Goal: Communication & Community: Answer question/provide support

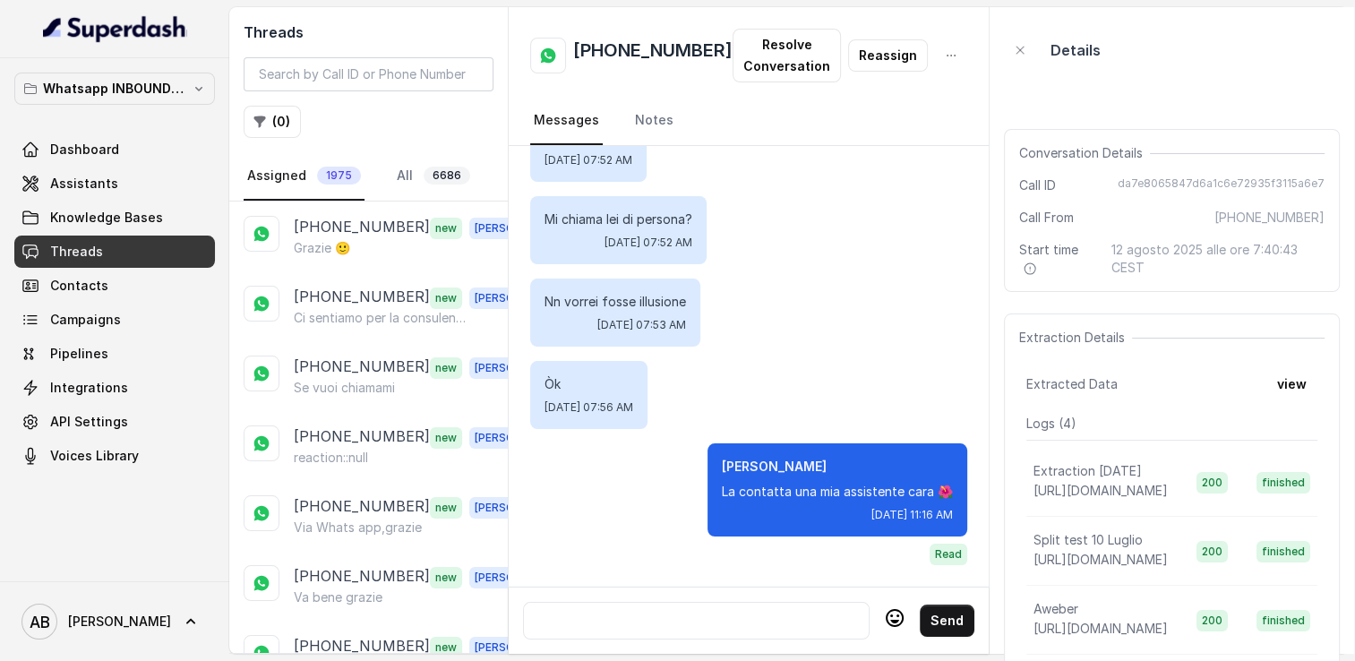
click at [503, 190] on div "Threads ( 0 ) Assigned 1975 All 6686" at bounding box center [368, 104] width 279 height 194
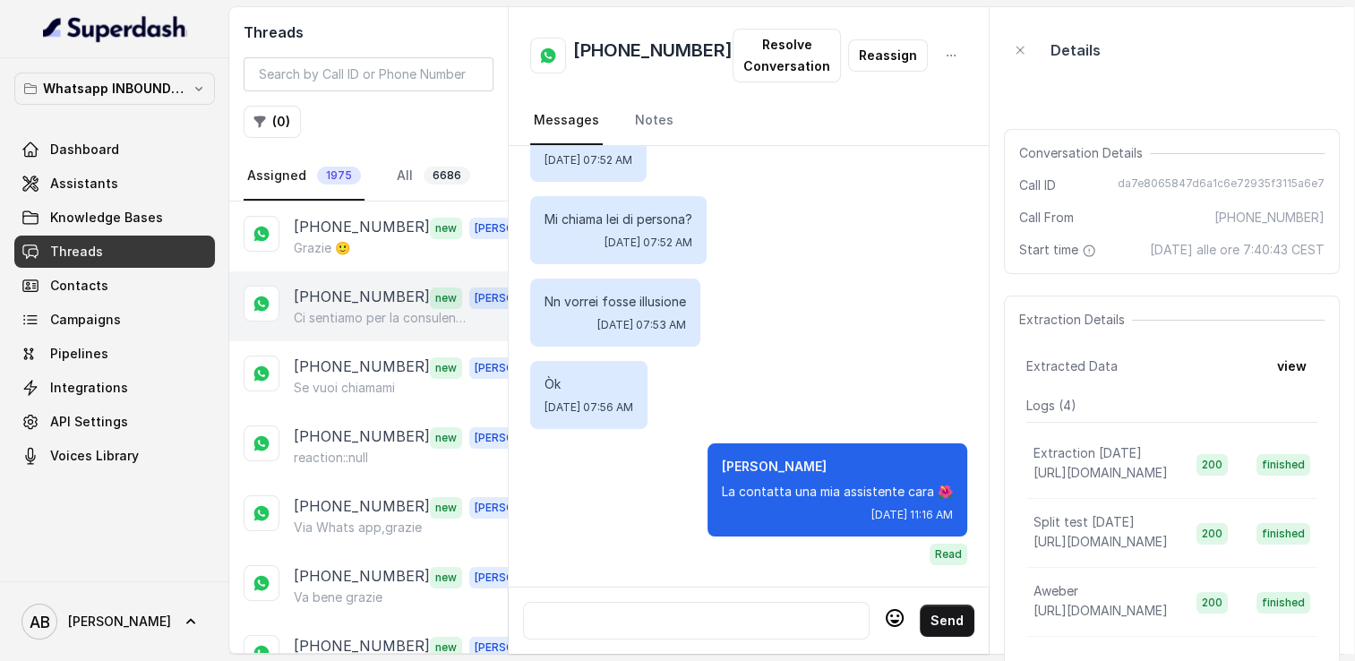
click at [362, 291] on p "[PHONE_NUMBER]" at bounding box center [362, 297] width 136 height 23
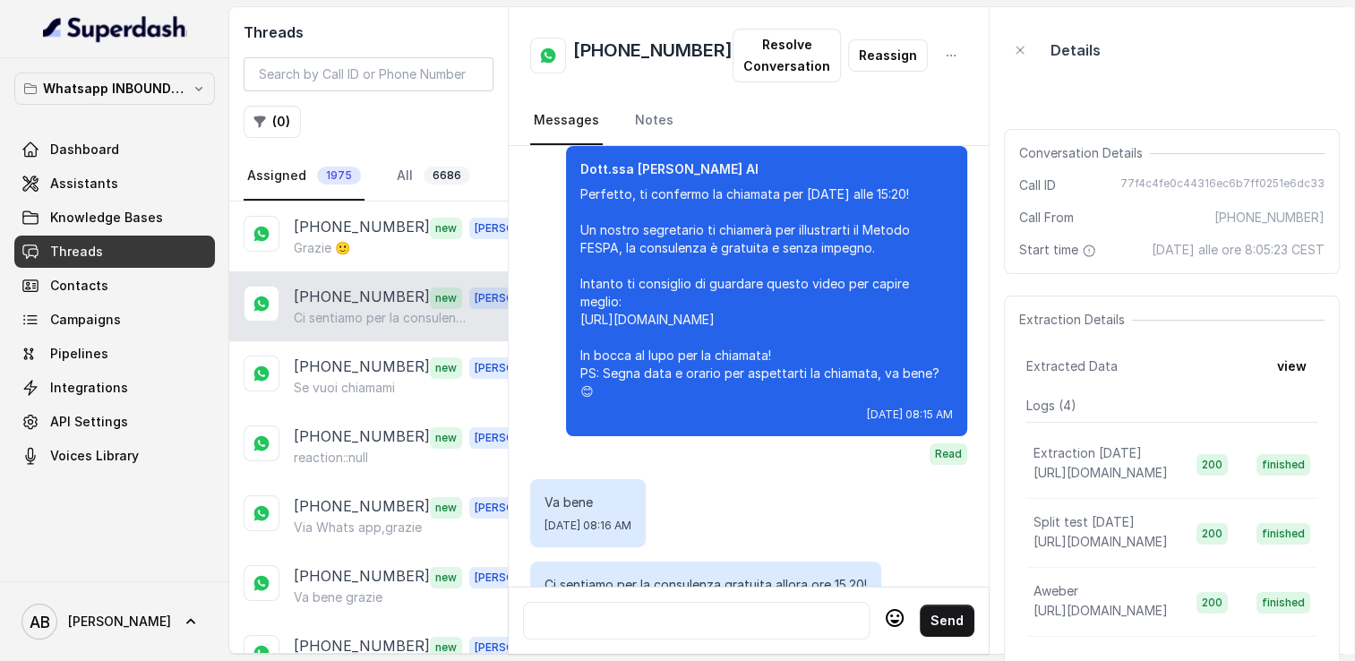
scroll to position [1849, 0]
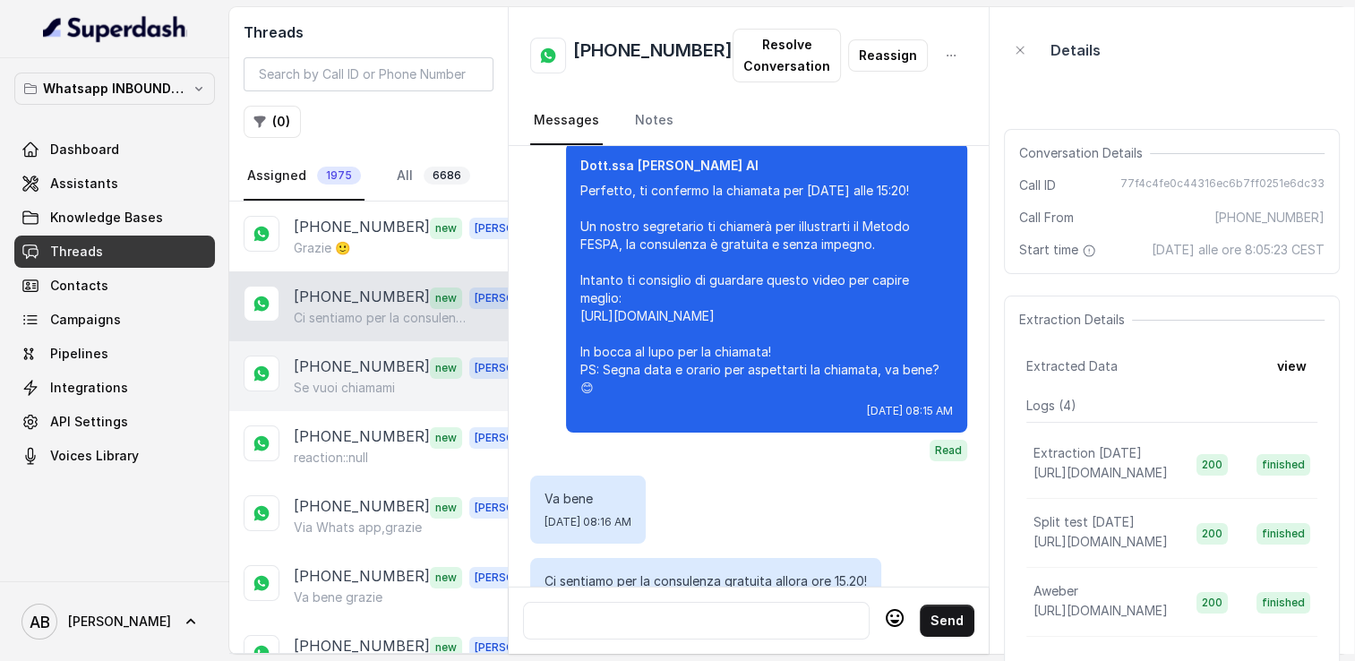
click at [395, 371] on p "[PHONE_NUMBER]" at bounding box center [362, 367] width 136 height 23
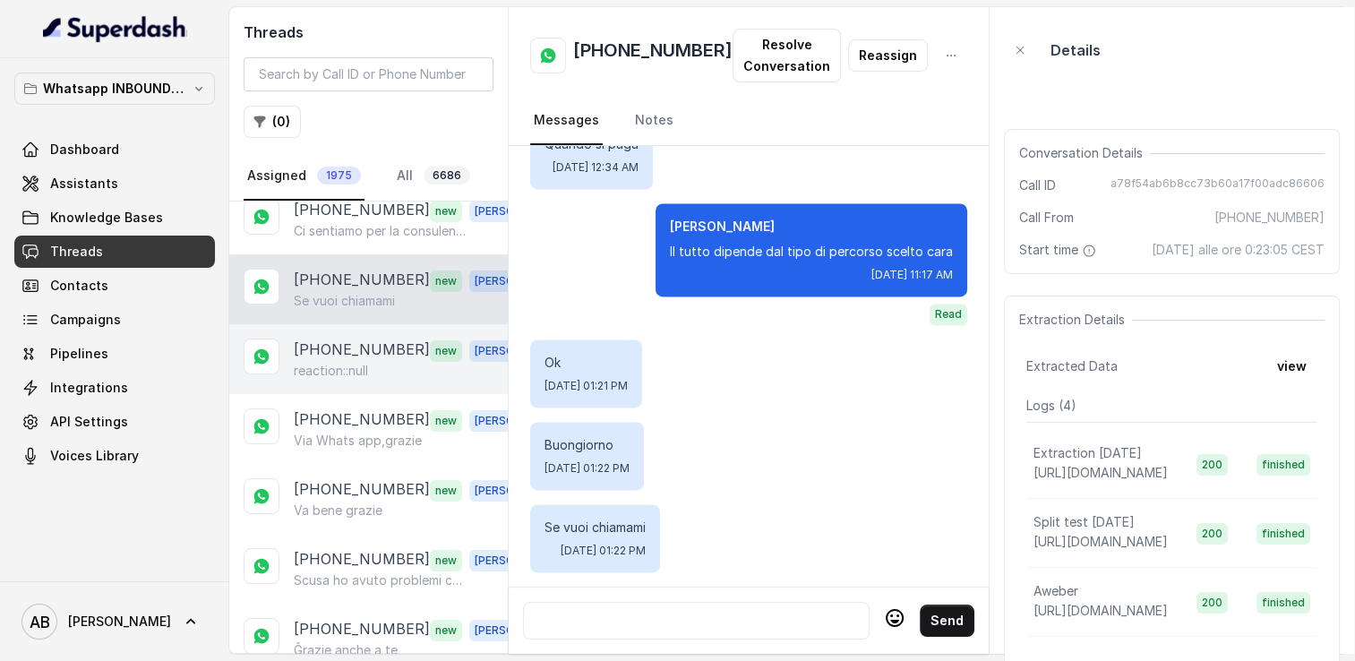
scroll to position [90, 0]
click at [346, 378] on div "[PHONE_NUMBER] new [PERSON_NAME] reaction::null" at bounding box center [368, 357] width 279 height 70
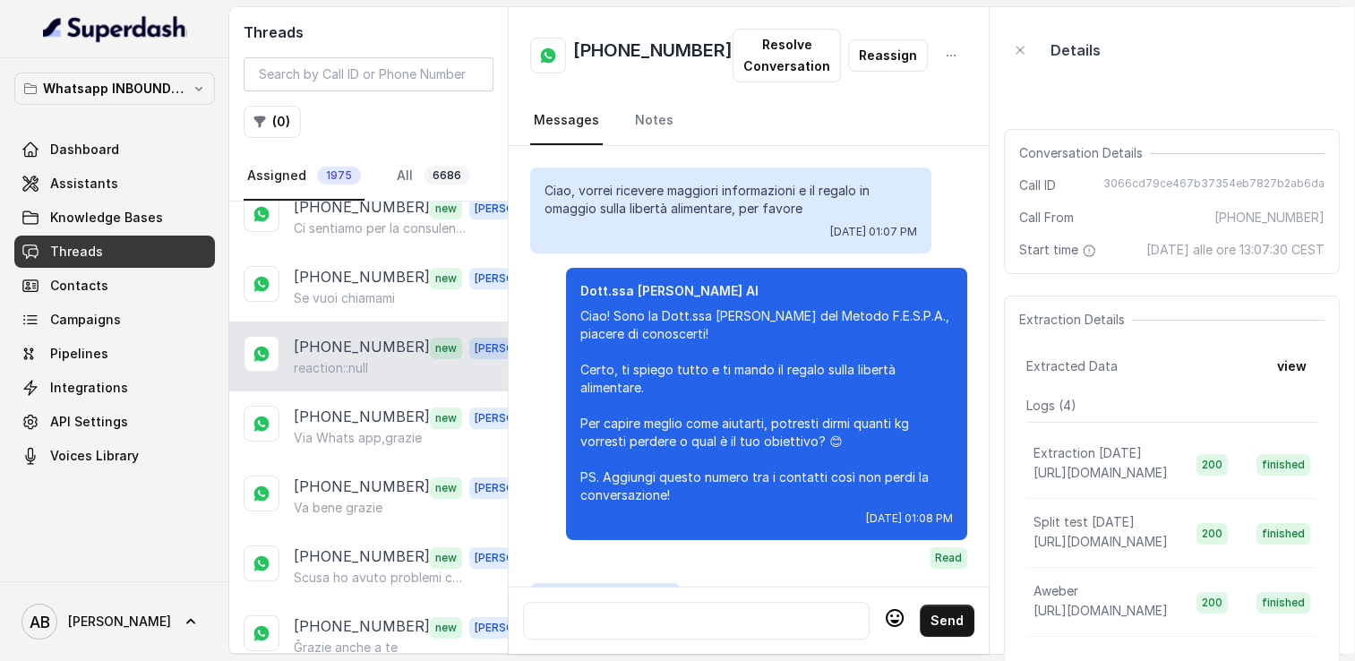
scroll to position [1881, 0]
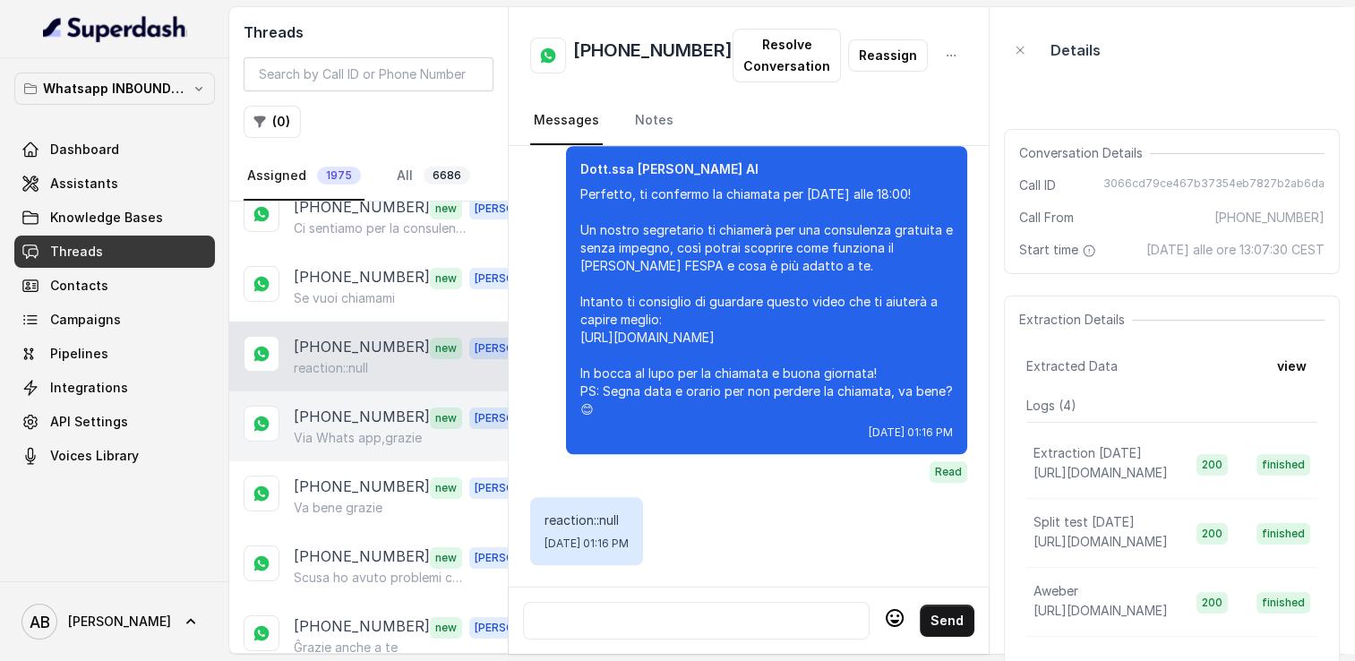
click at [357, 435] on p "Via Whats app,grazie" at bounding box center [358, 438] width 128 height 18
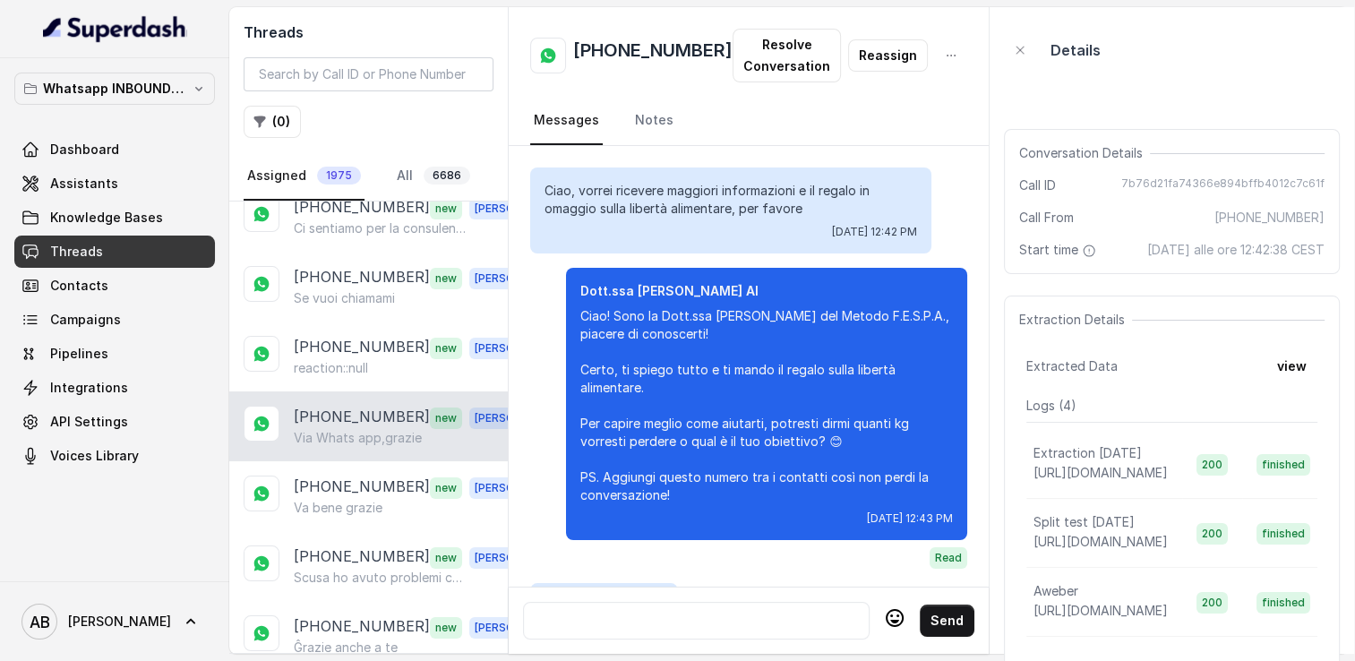
scroll to position [1945, 0]
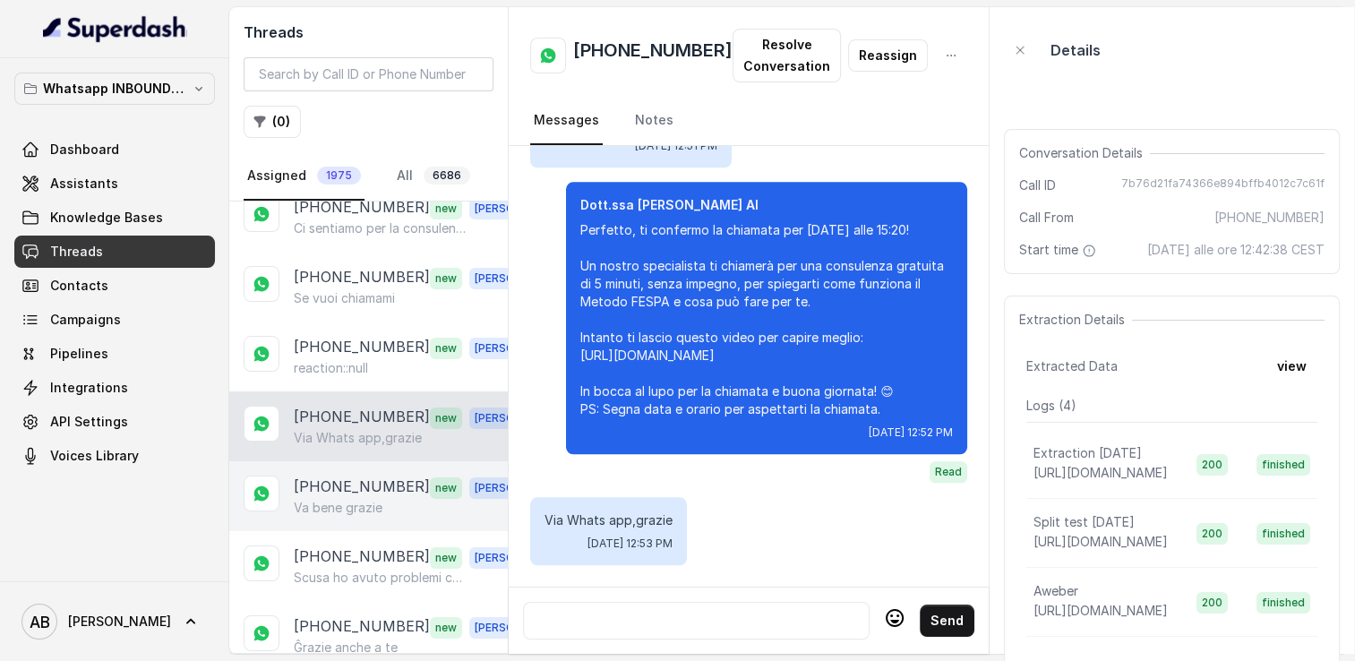
click at [351, 482] on p "[PHONE_NUMBER]" at bounding box center [362, 487] width 136 height 23
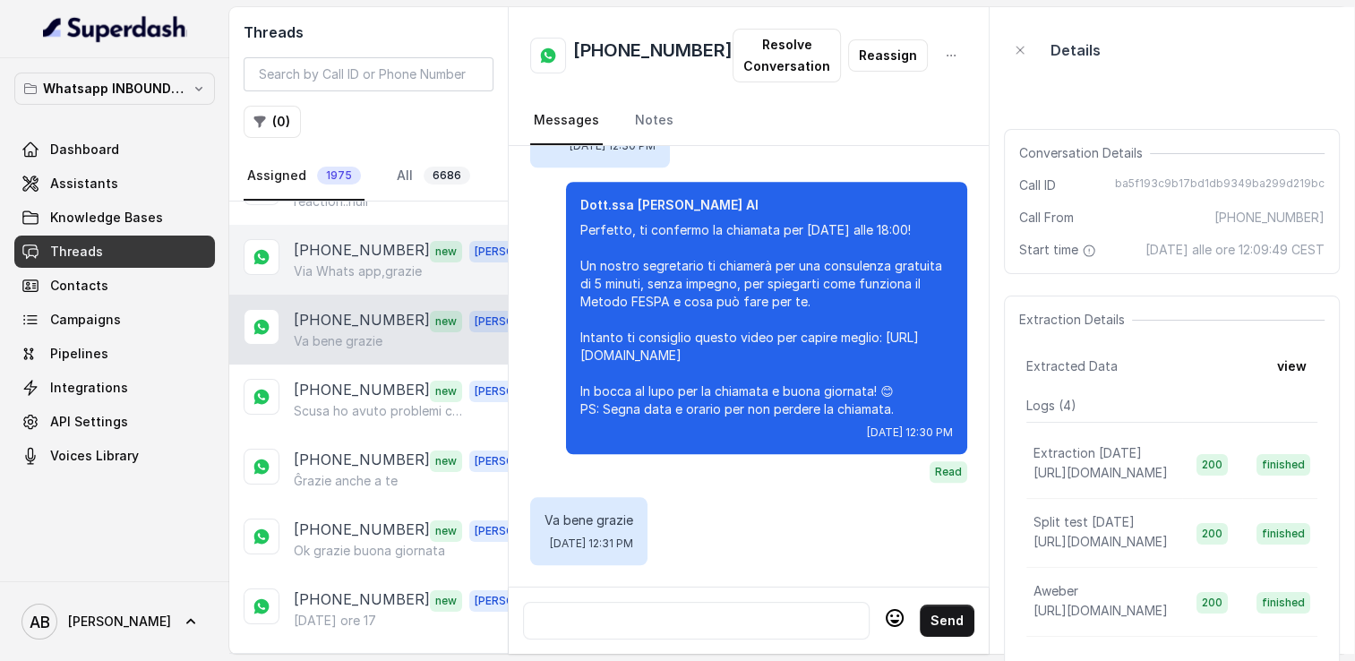
scroll to position [269, 0]
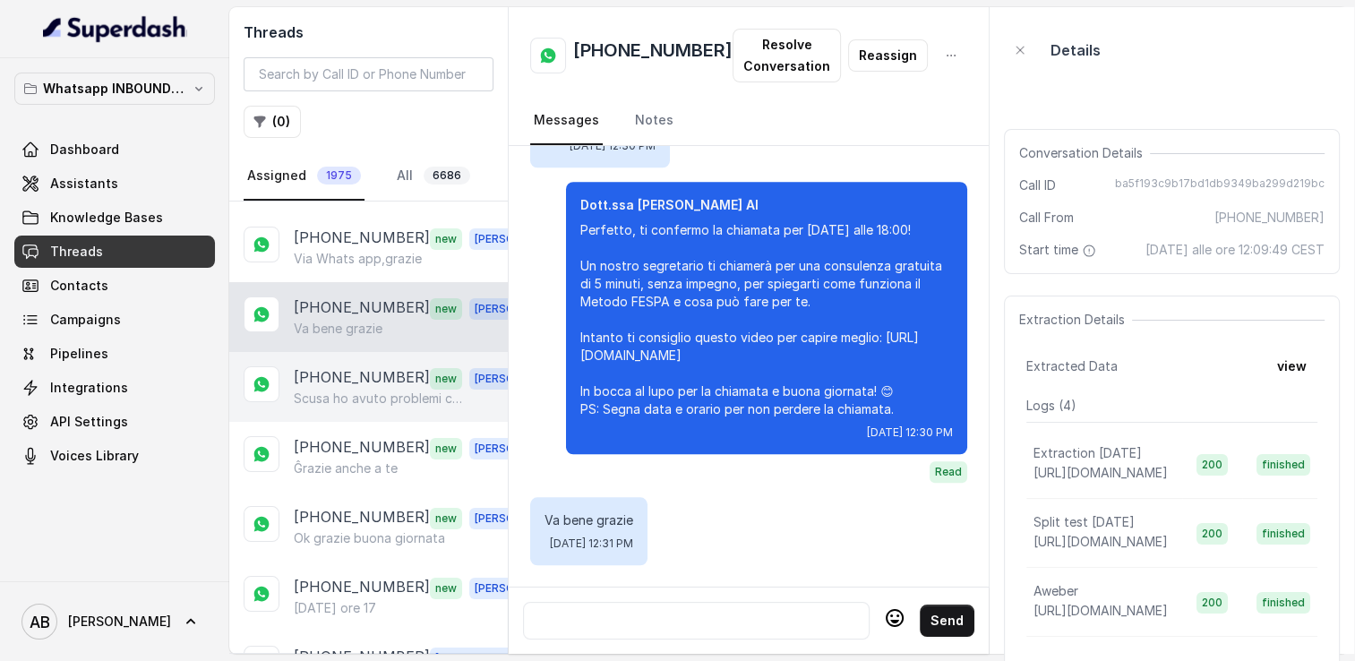
click at [341, 357] on div "+393791395431 new Alessandro Scusa ho avuto problemi co papà che è allettato" at bounding box center [368, 387] width 279 height 70
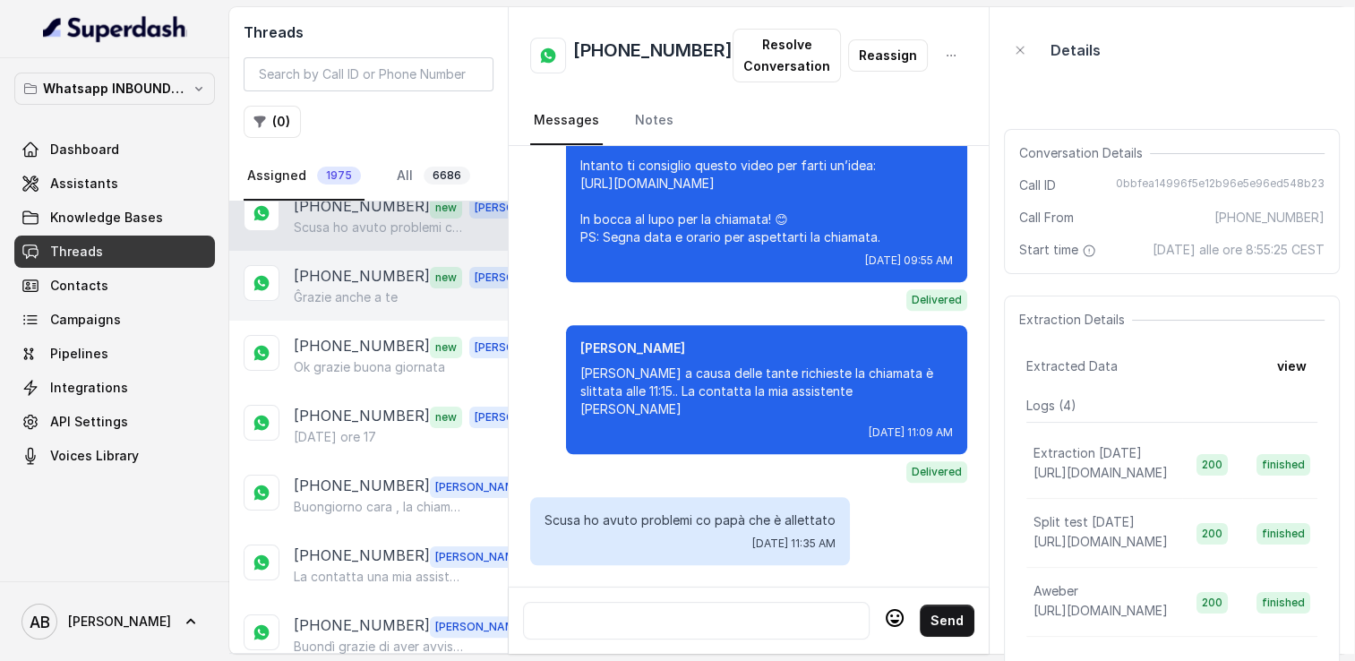
scroll to position [448, 0]
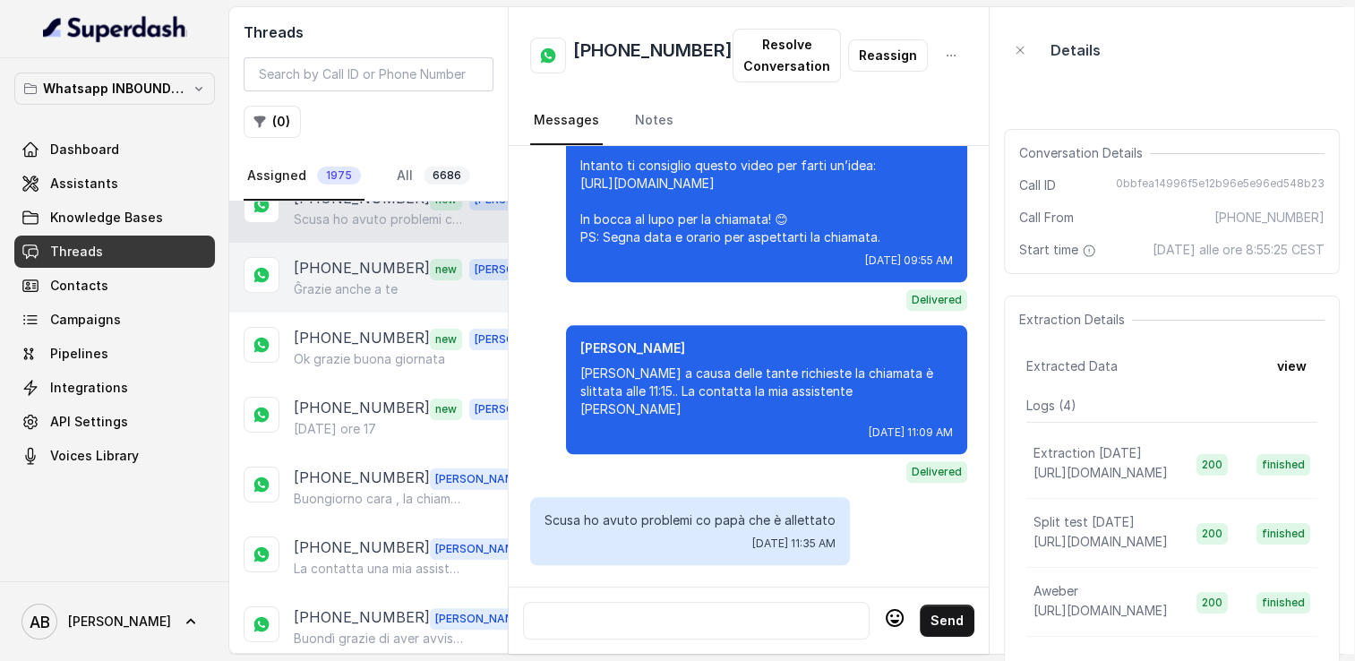
click at [330, 294] on div "+393391227122 new Alessandro Ĝrazie anche a te" at bounding box center [368, 278] width 279 height 70
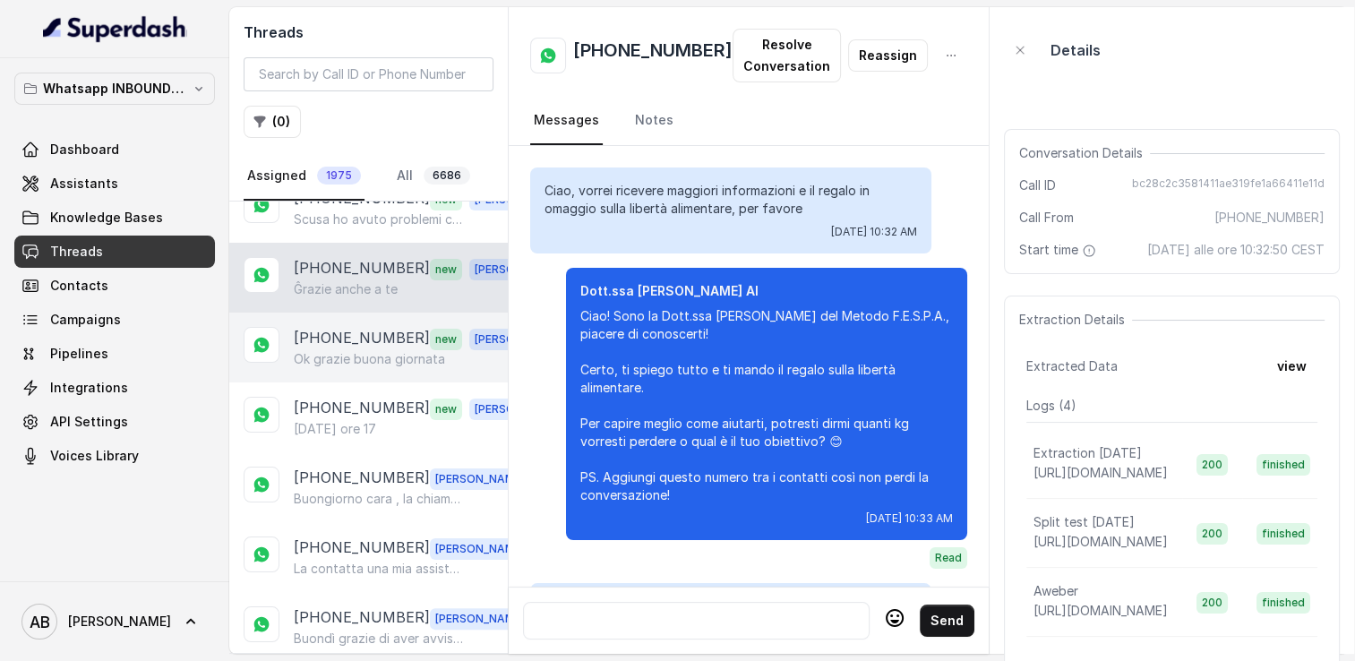
scroll to position [2357, 0]
click at [340, 333] on p "[PHONE_NUMBER]" at bounding box center [362, 338] width 136 height 23
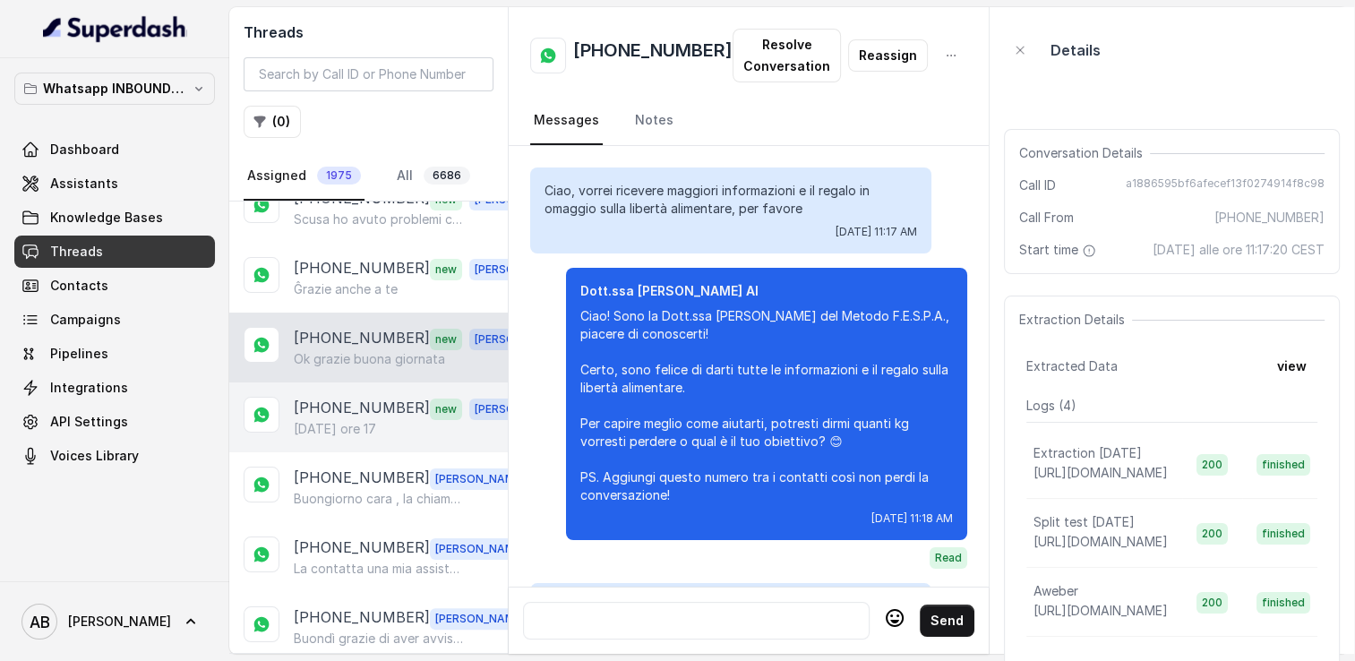
click at [341, 407] on p "[PHONE_NUMBER]" at bounding box center [362, 408] width 136 height 23
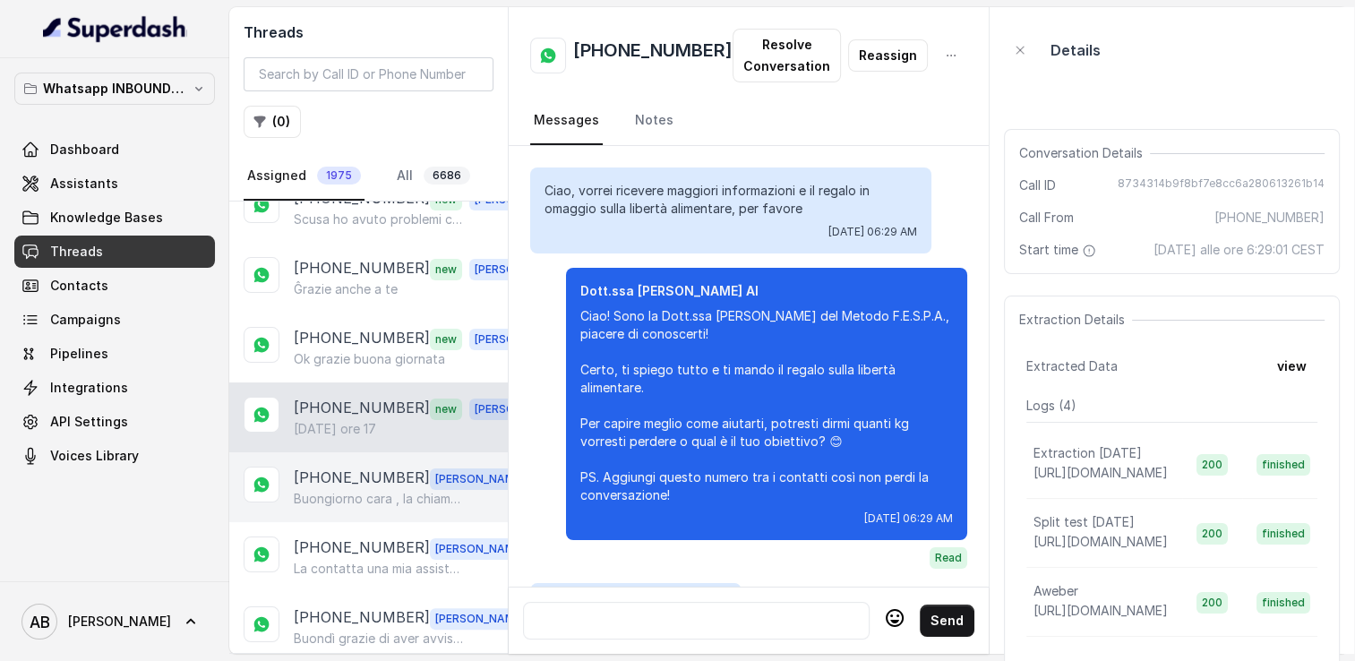
click at [345, 468] on p "[PHONE_NUMBER]" at bounding box center [362, 478] width 136 height 23
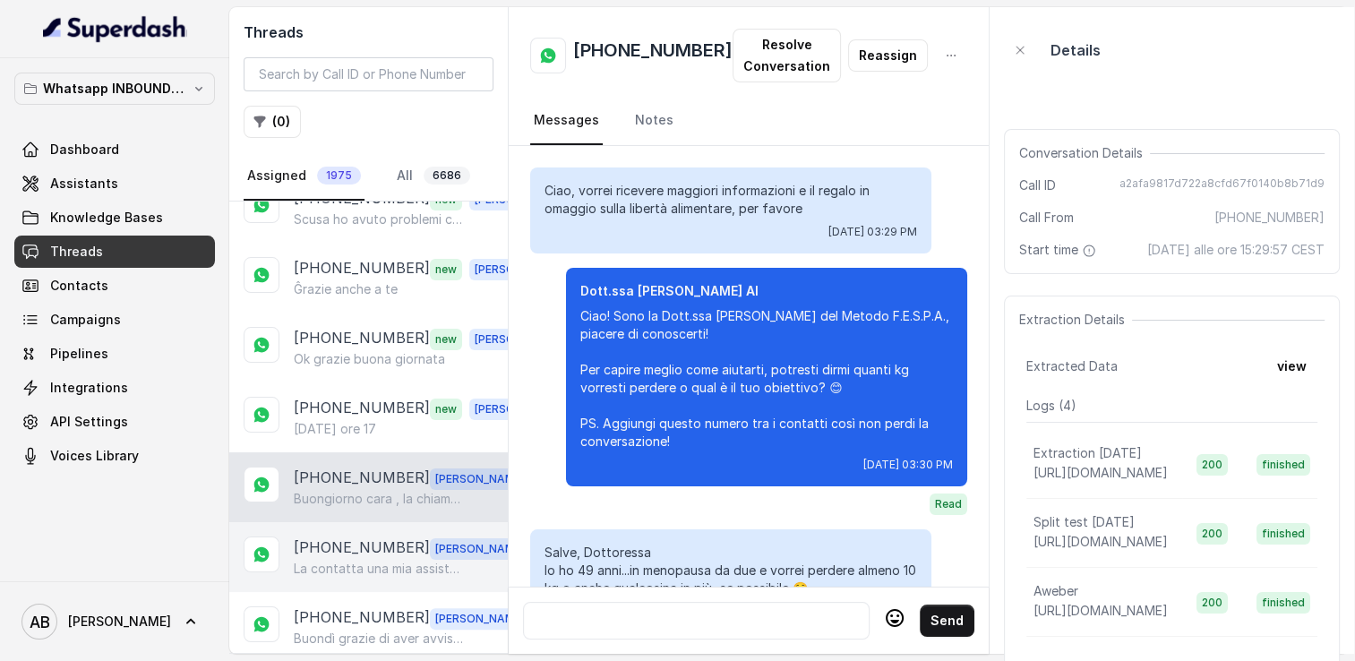
click at [348, 542] on p "[PHONE_NUMBER]" at bounding box center [362, 547] width 136 height 23
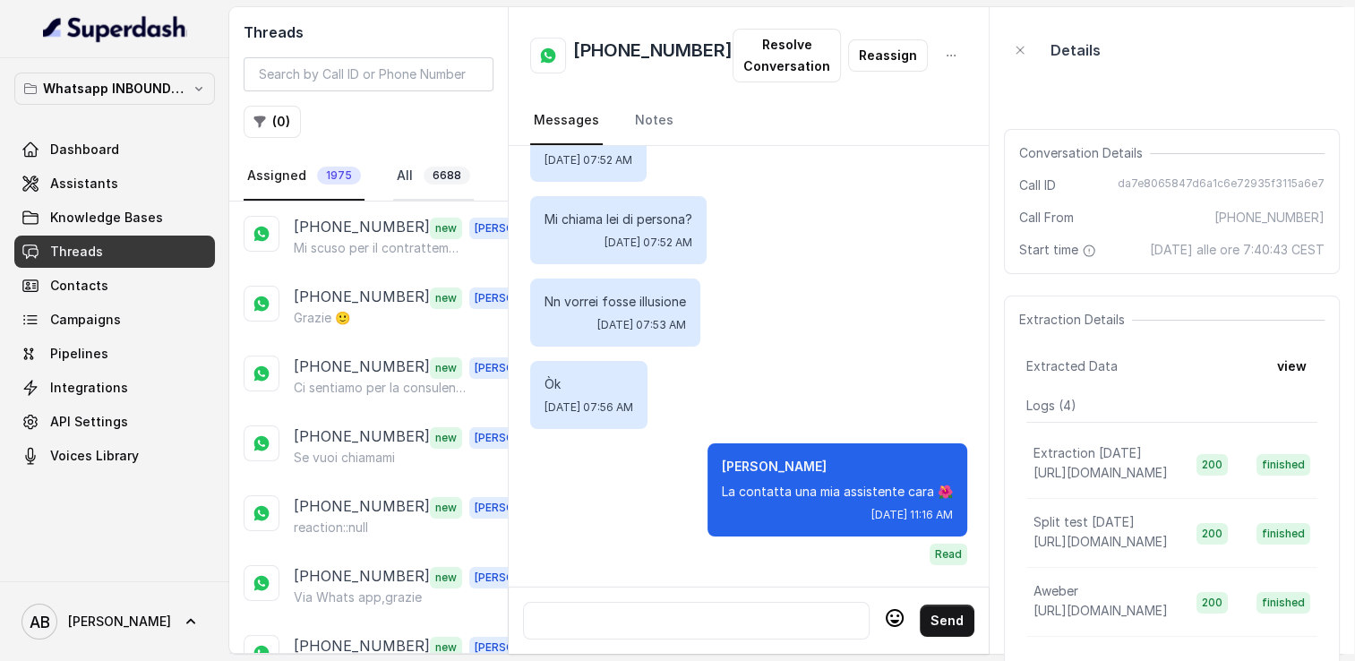
click at [400, 174] on link "All 6688" at bounding box center [433, 176] width 81 height 48
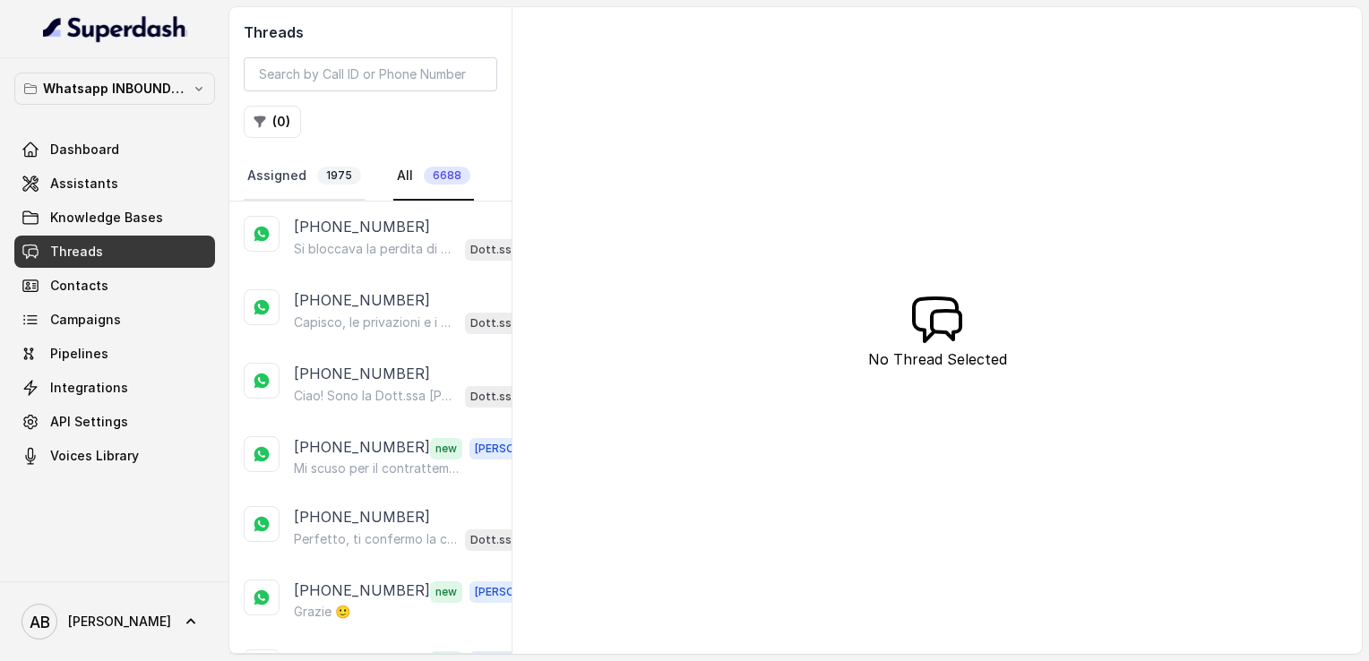
click at [287, 154] on link "Assigned 1975" at bounding box center [304, 176] width 121 height 48
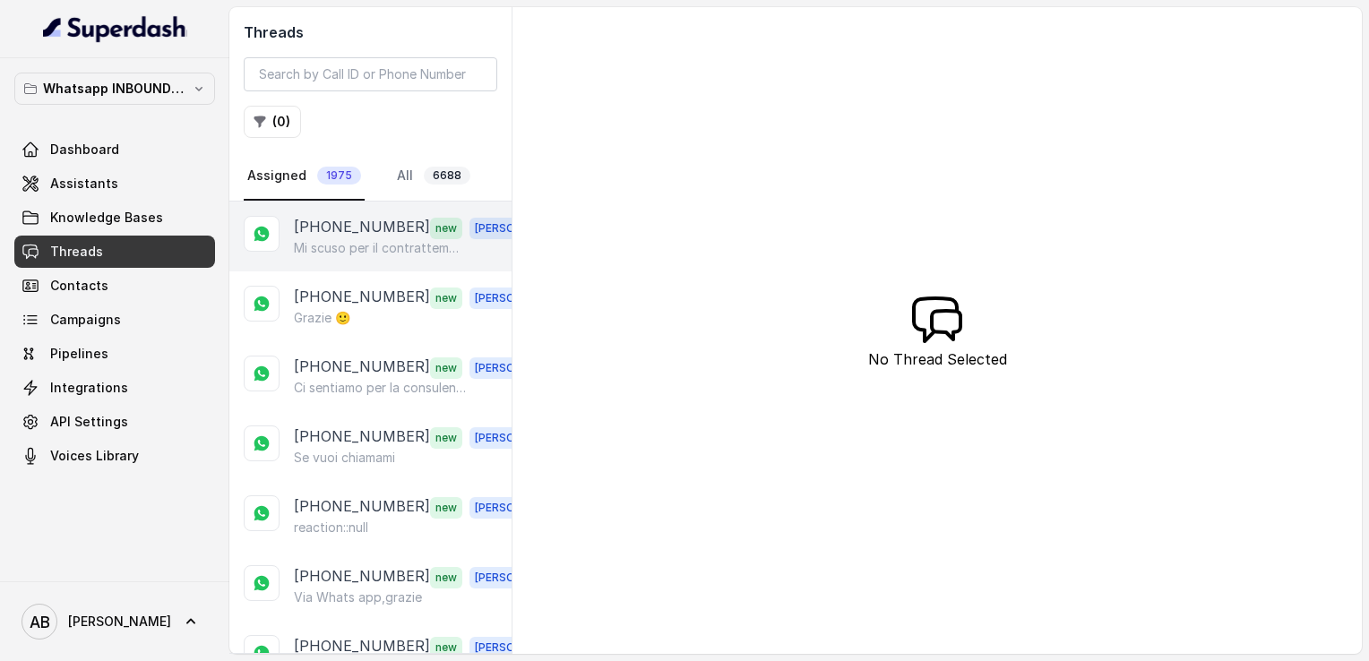
click at [324, 234] on p "[PHONE_NUMBER]" at bounding box center [362, 227] width 136 height 23
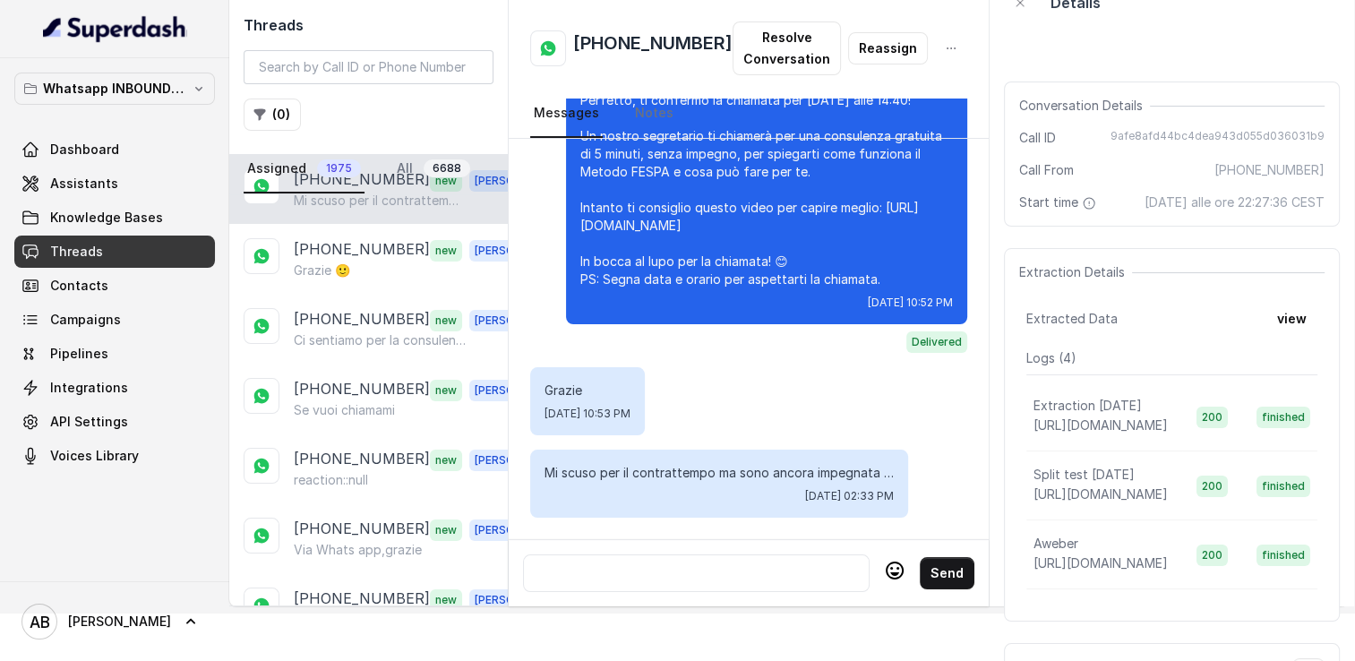
scroll to position [43, 0]
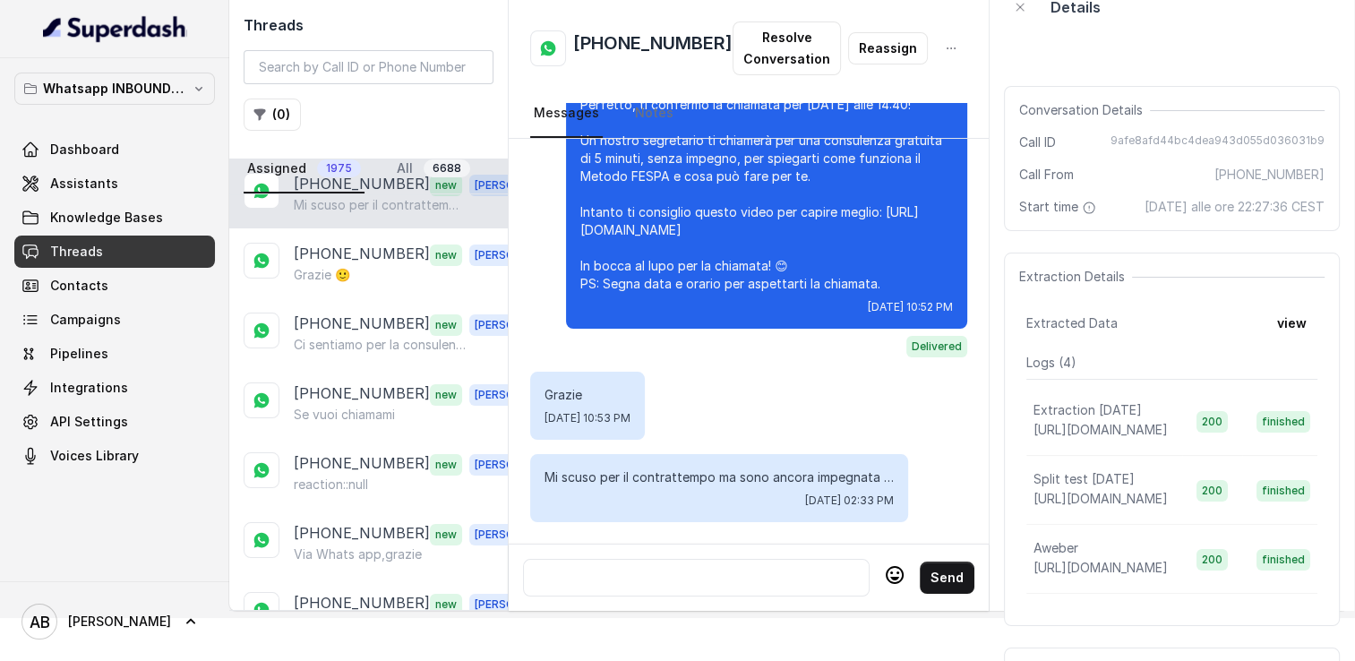
click at [705, 571] on div at bounding box center [696, 577] width 330 height 21
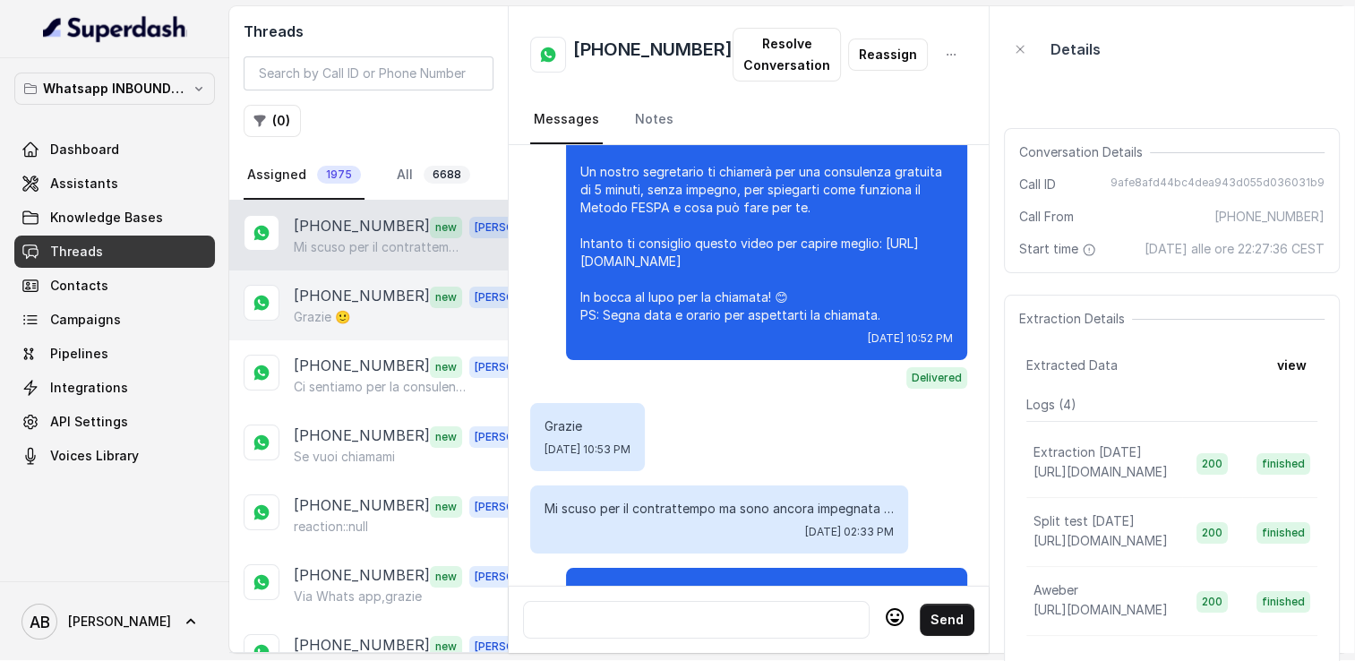
scroll to position [0, 0]
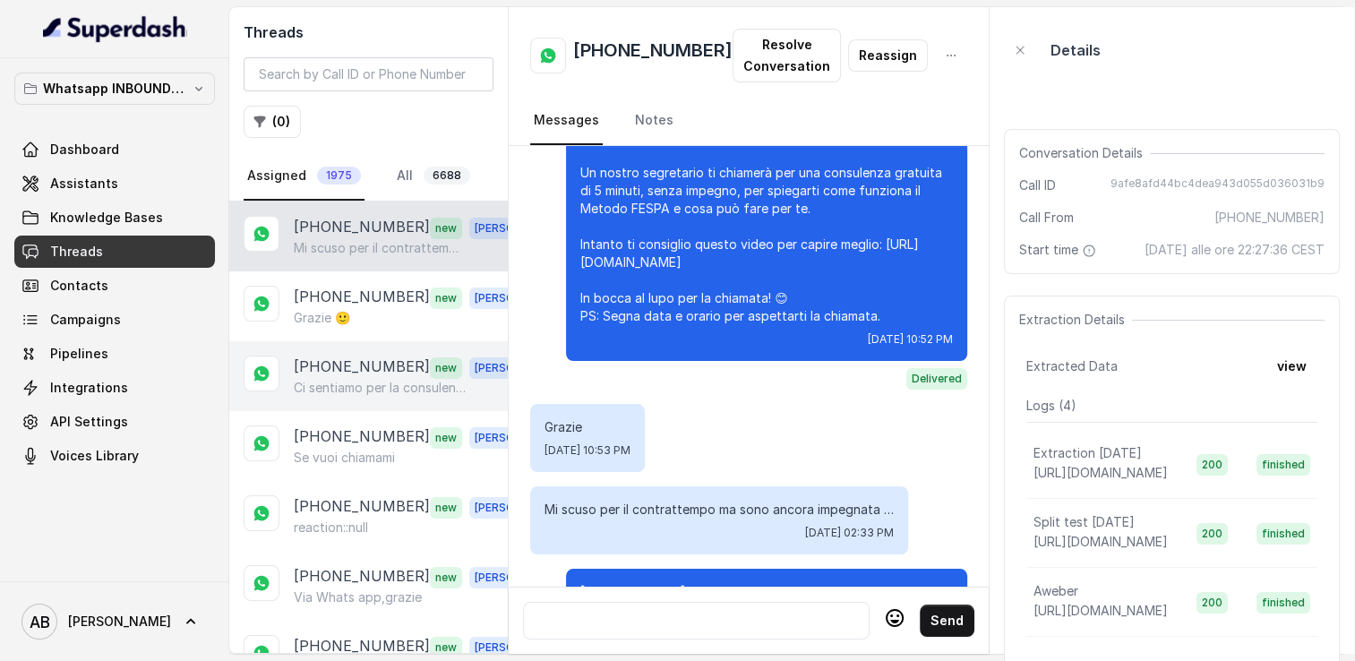
click at [325, 370] on p "[PHONE_NUMBER]" at bounding box center [362, 367] width 136 height 23
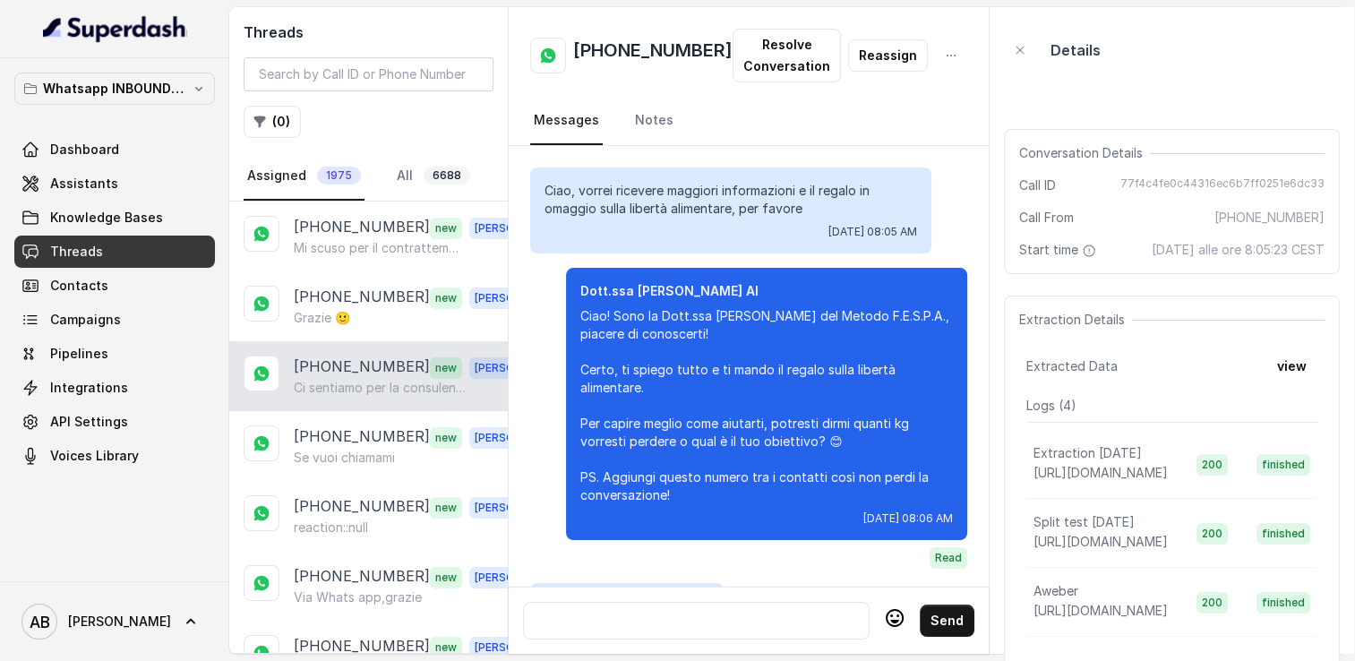
scroll to position [1938, 0]
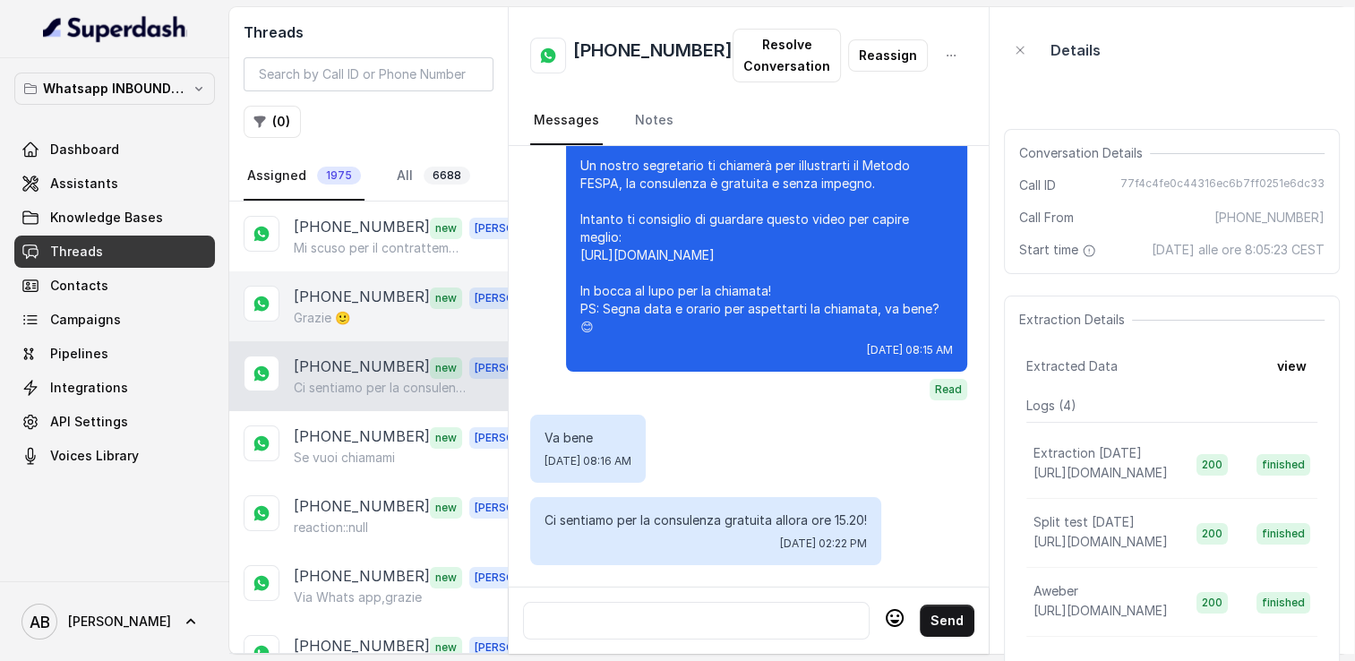
click at [358, 321] on div "Grazie 🙂" at bounding box center [419, 318] width 250 height 18
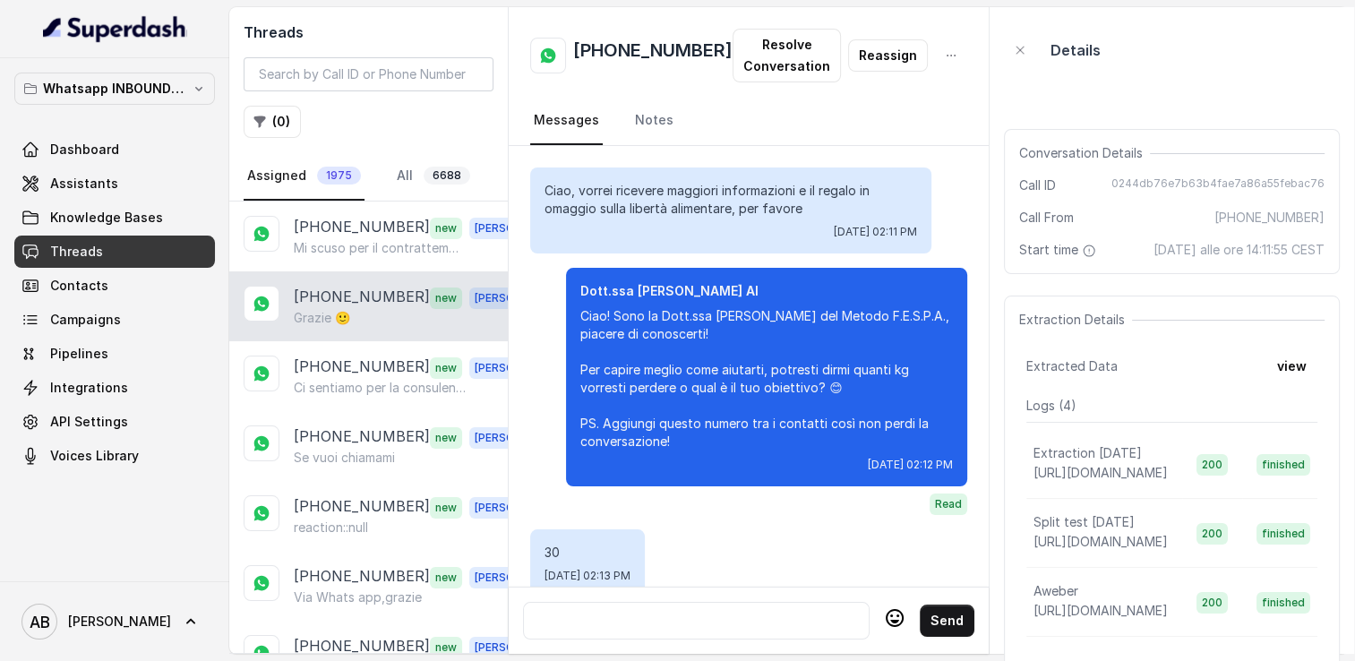
scroll to position [1852, 0]
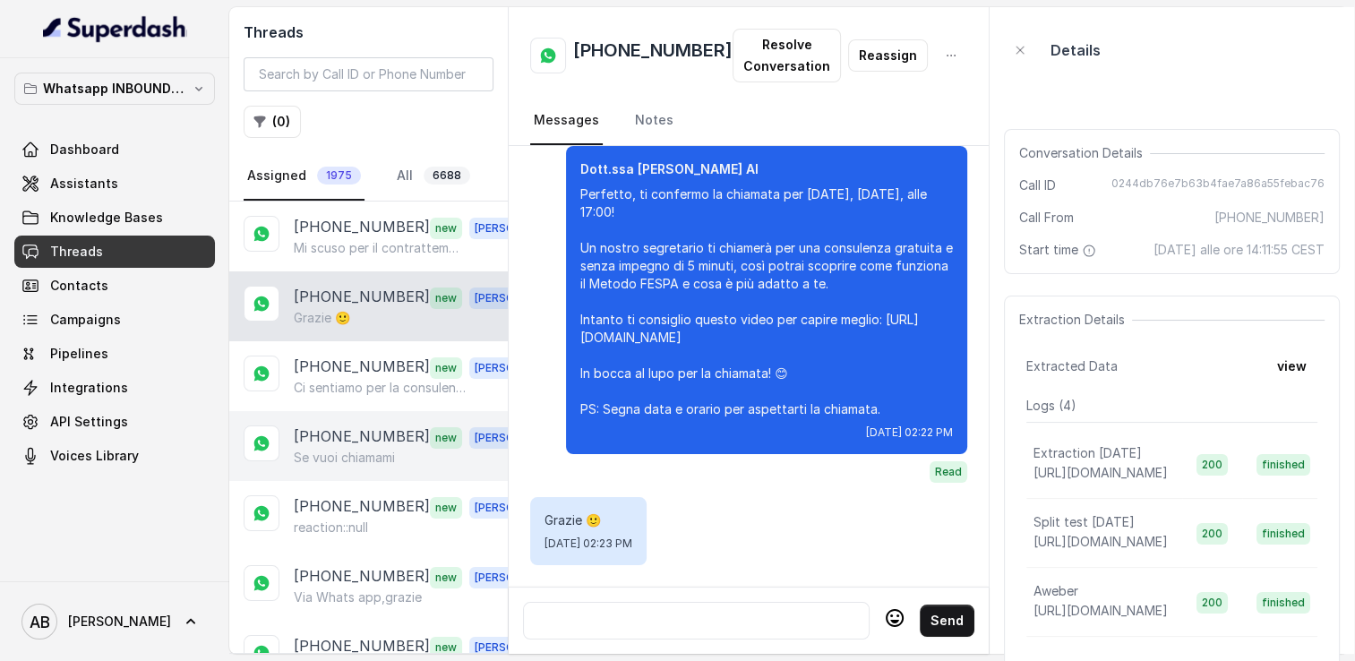
click at [347, 441] on p "[PHONE_NUMBER]" at bounding box center [362, 436] width 136 height 23
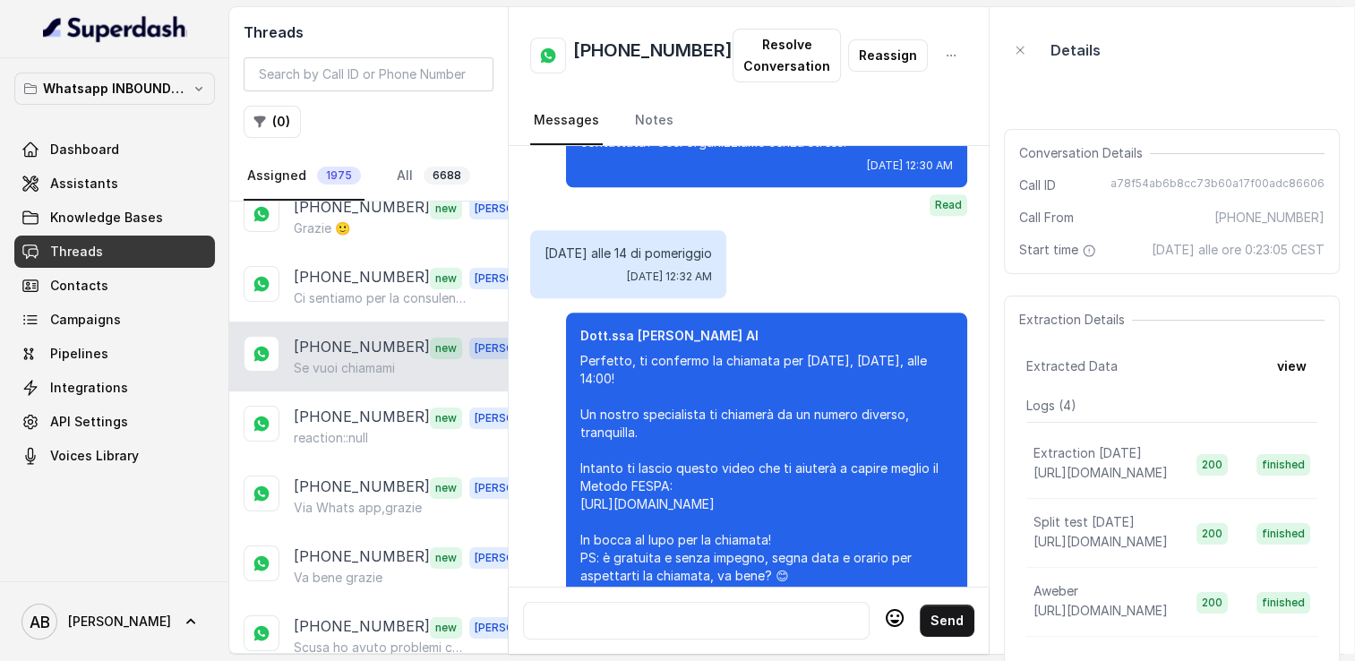
scroll to position [2010, 0]
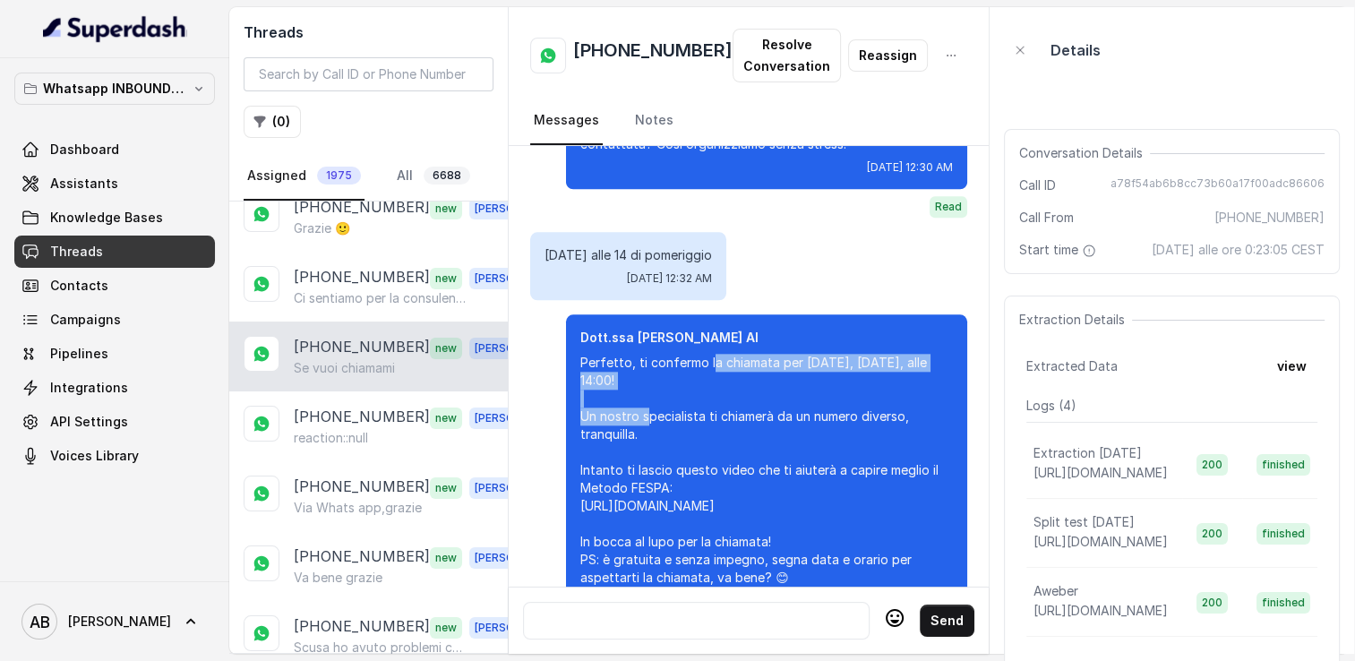
drag, startPoint x: 680, startPoint y: 306, endPoint x: 734, endPoint y: 330, distance: 58.6
click at [734, 354] on p "Perfetto, ti confermo la chiamata per [DATE], [DATE], alle 14:00! Un nostro spe…" at bounding box center [766, 470] width 373 height 233
click at [687, 354] on p "Perfetto, ti confermo la chiamata per [DATE], [DATE], alle 14:00! Un nostro spe…" at bounding box center [766, 470] width 373 height 233
drag, startPoint x: 677, startPoint y: 306, endPoint x: 715, endPoint y: 326, distance: 42.5
click at [715, 354] on p "Perfetto, ti confermo la chiamata per [DATE], [DATE], alle 14:00! Un nostro spe…" at bounding box center [766, 470] width 373 height 233
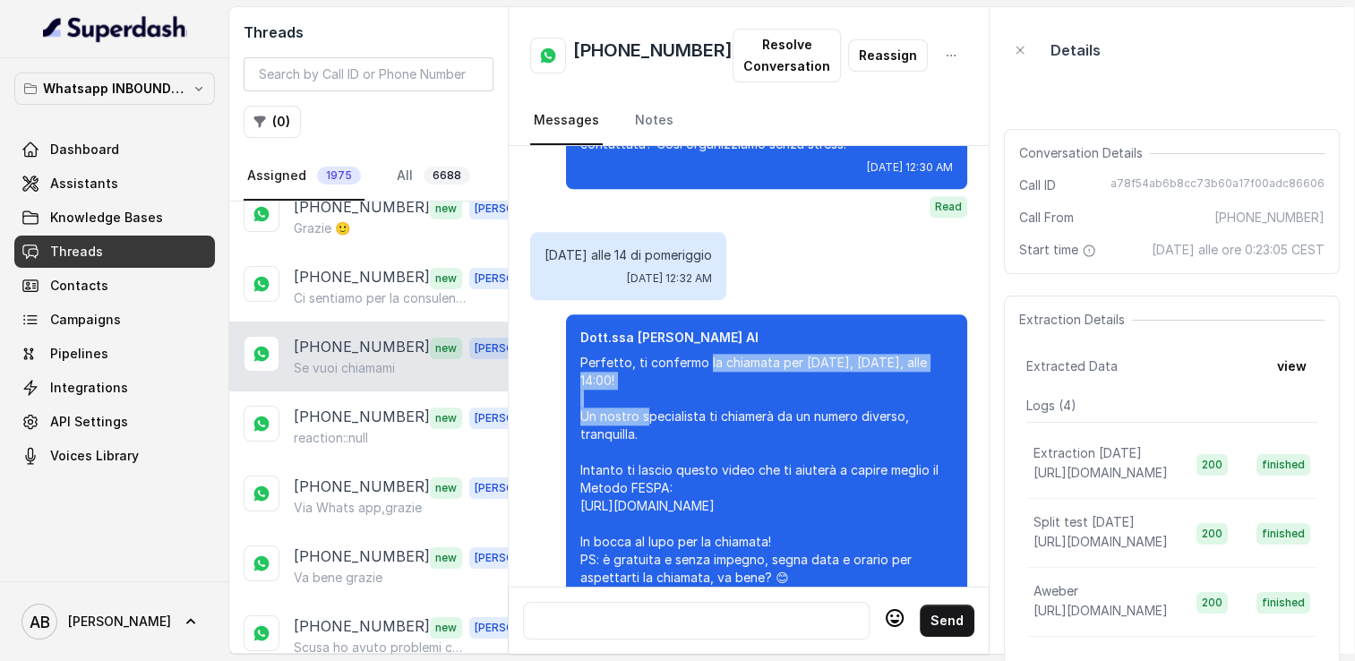
click at [715, 354] on p "Perfetto, ti confermo la chiamata per [DATE], [DATE], alle 14:00! Un nostro spe…" at bounding box center [766, 470] width 373 height 233
drag, startPoint x: 678, startPoint y: 306, endPoint x: 744, endPoint y: 359, distance: 84.8
click at [744, 359] on p "Perfetto, ti confermo la chiamata per [DATE], [DATE], alle 14:00! Un nostro spe…" at bounding box center [766, 470] width 373 height 233
copy p "la chiamata per [DATE], [DATE], alle 14:00! Un nostro specialista ti chiamerà"
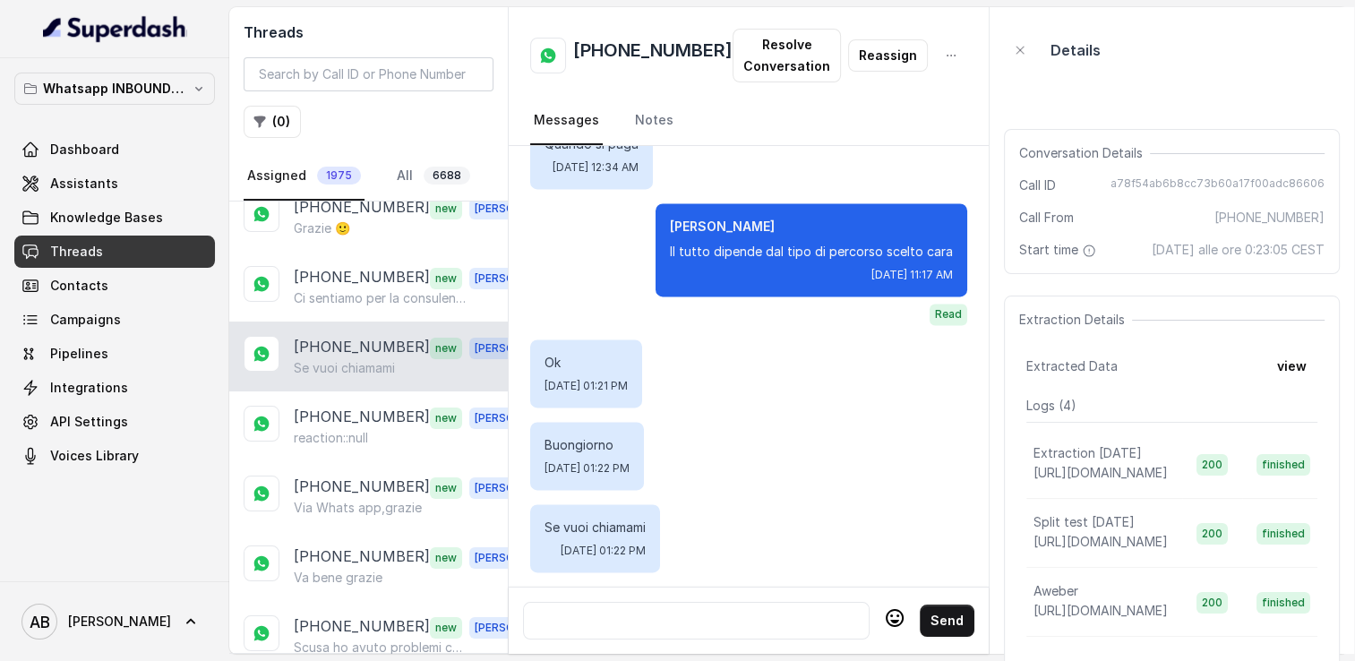
click at [687, 610] on div at bounding box center [696, 620] width 330 height 21
paste div
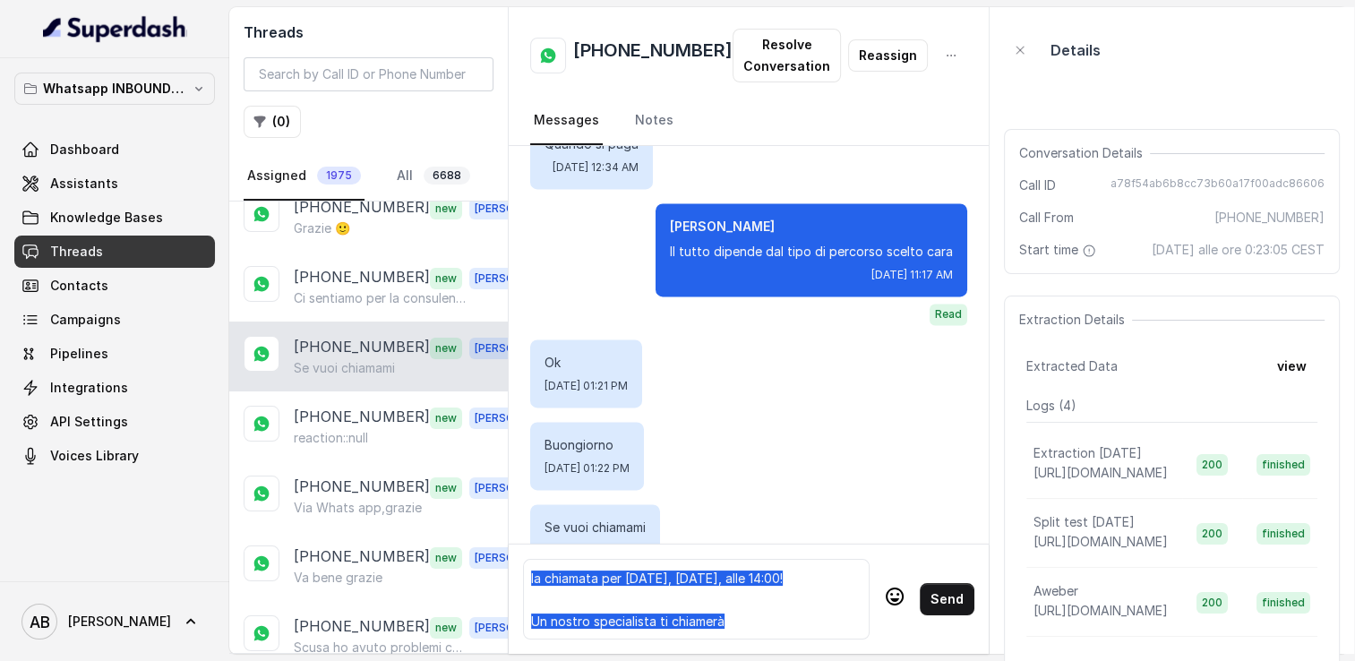
click at [536, 571] on span "la chiamata per [DATE], [DATE], alle 14:00! Un nostro specialista ti chiamerà" at bounding box center [657, 600] width 252 height 58
click at [599, 571] on span "La chiamata per [DATE], [DATE], alle 14:00! Un nostro specialista ti chiamerà" at bounding box center [658, 600] width 255 height 58
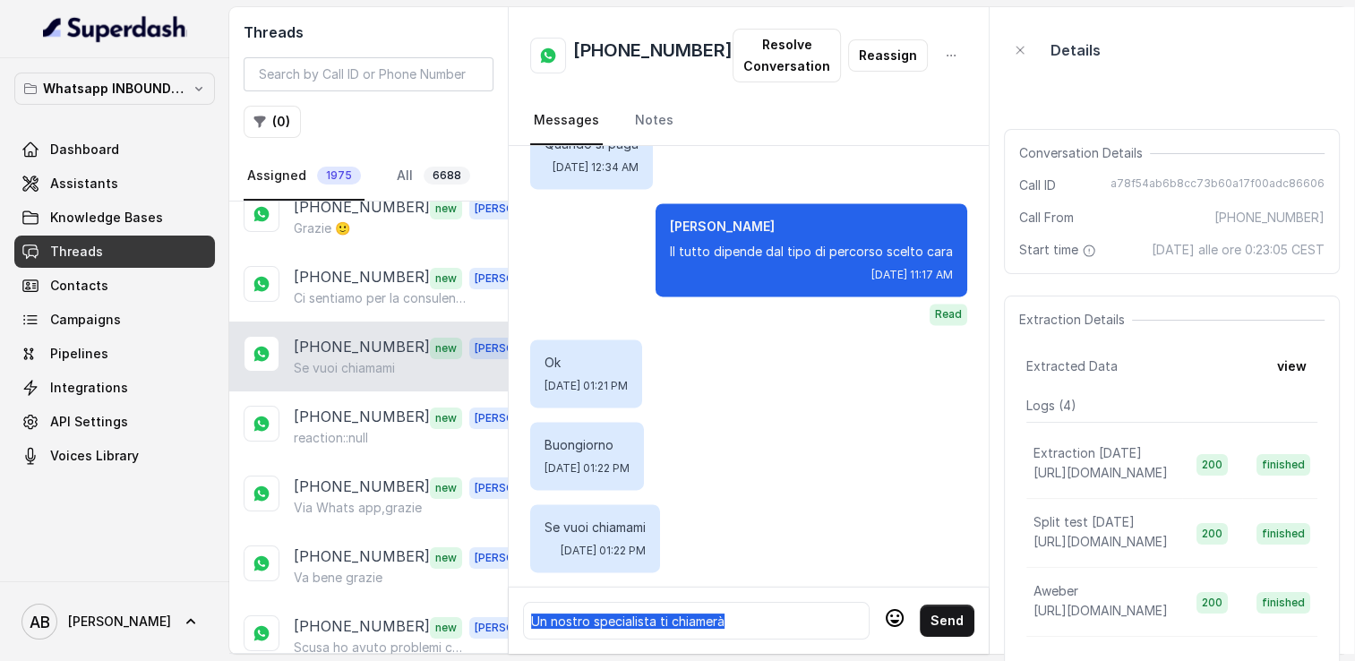
click at [566, 610] on div "Un nostro specialista ti chiamerà" at bounding box center [696, 620] width 330 height 21
click at [746, 610] on div "Un nostro specialista ti chiamerà" at bounding box center [696, 620] width 330 height 21
click at [745, 610] on div "Un nostro specialista ti chiamerà" at bounding box center [696, 620] width 330 height 21
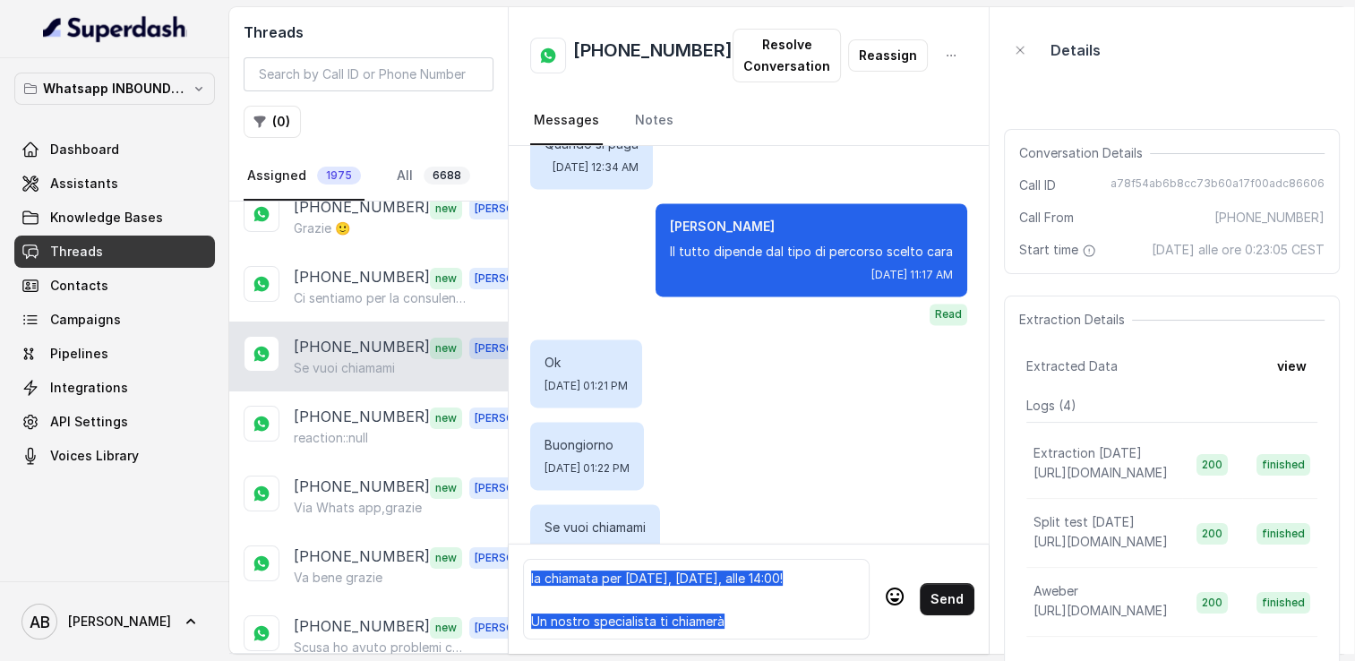
click at [533, 571] on span "la chiamata per [DATE], [DATE], alle 14:00! Un nostro specialista ti chiamerà" at bounding box center [657, 600] width 252 height 58
click at [884, 586] on icon at bounding box center [894, 596] width 21 height 21
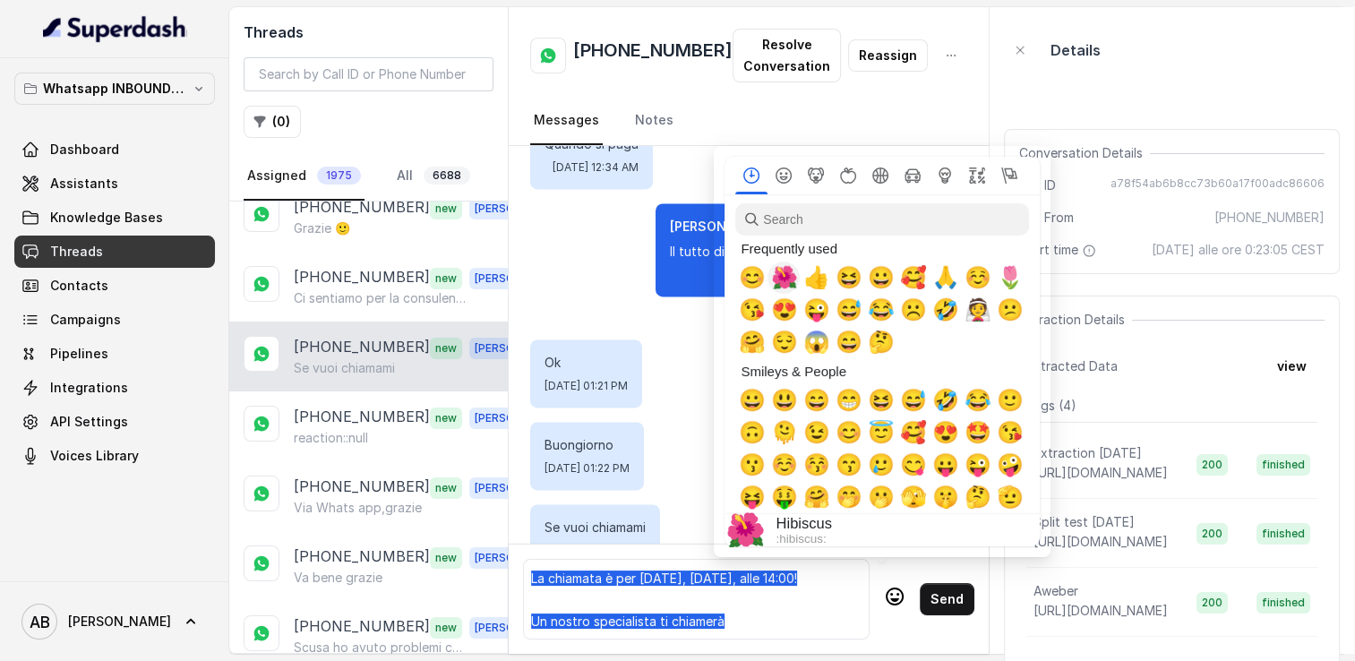
click at [784, 283] on span "🌺" at bounding box center [783, 277] width 27 height 25
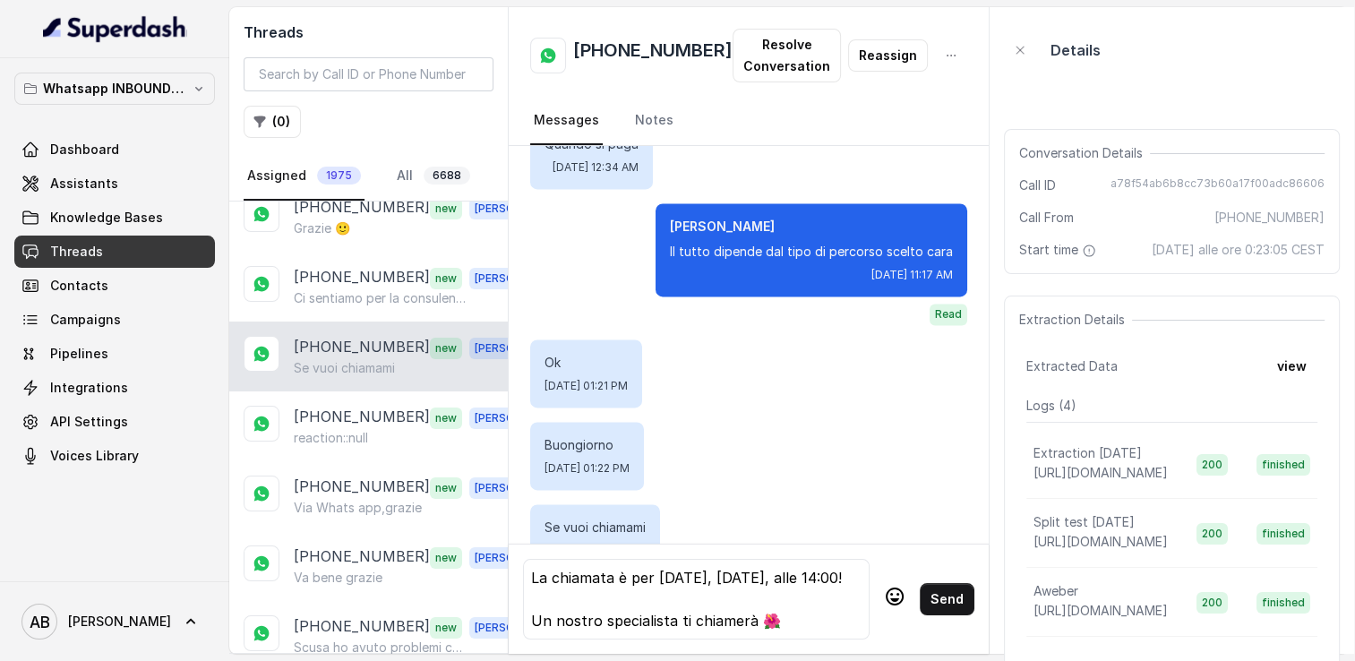
click at [937, 583] on button "Send" at bounding box center [947, 599] width 55 height 32
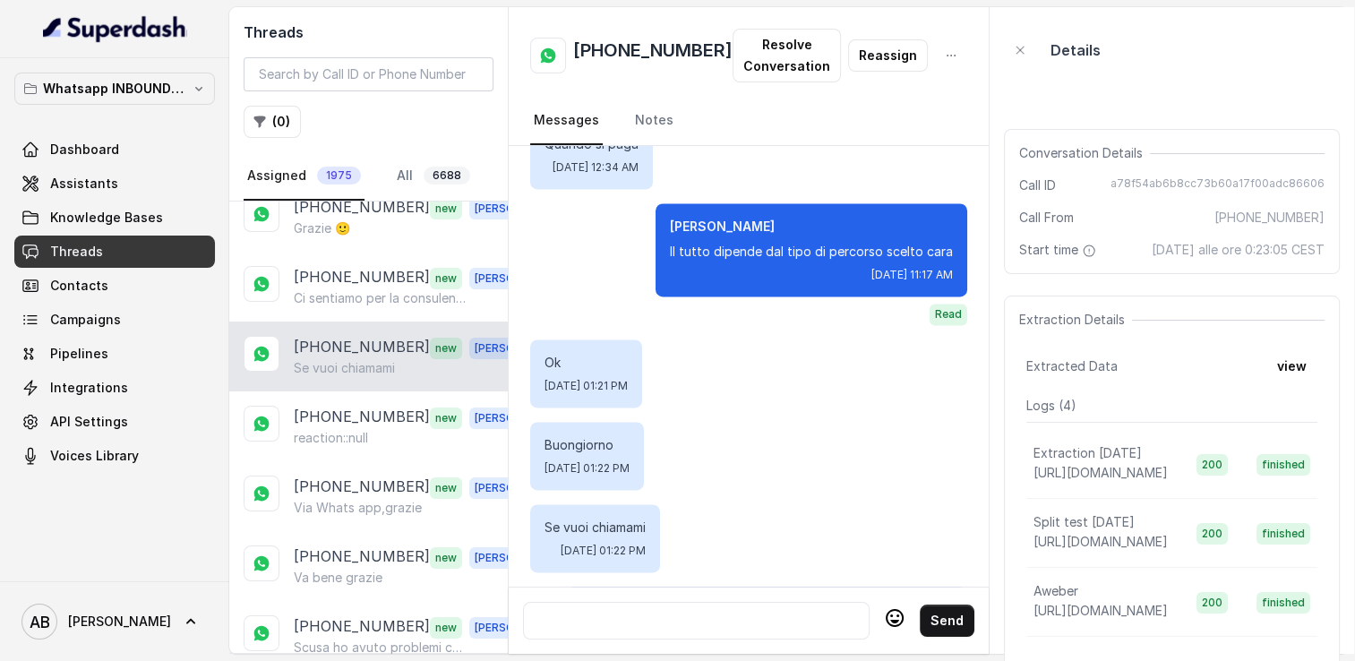
click at [937, 589] on div "Send" at bounding box center [749, 620] width 480 height 67
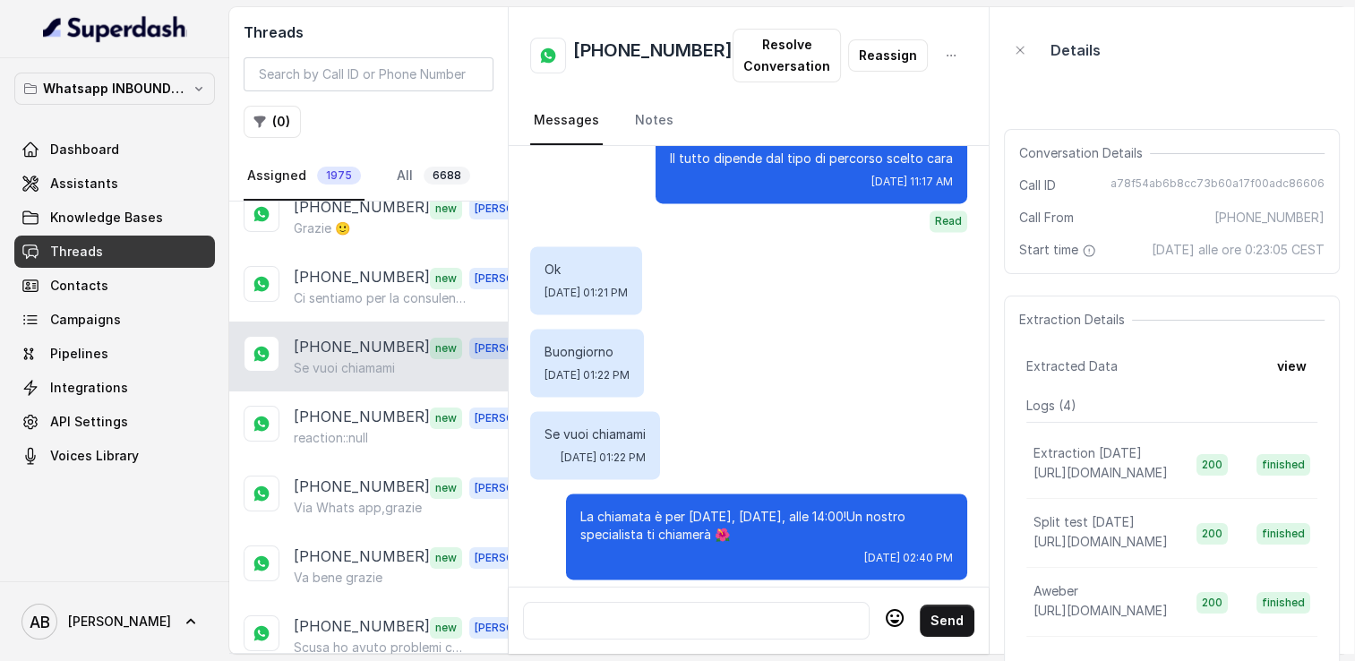
scroll to position [2737, 0]
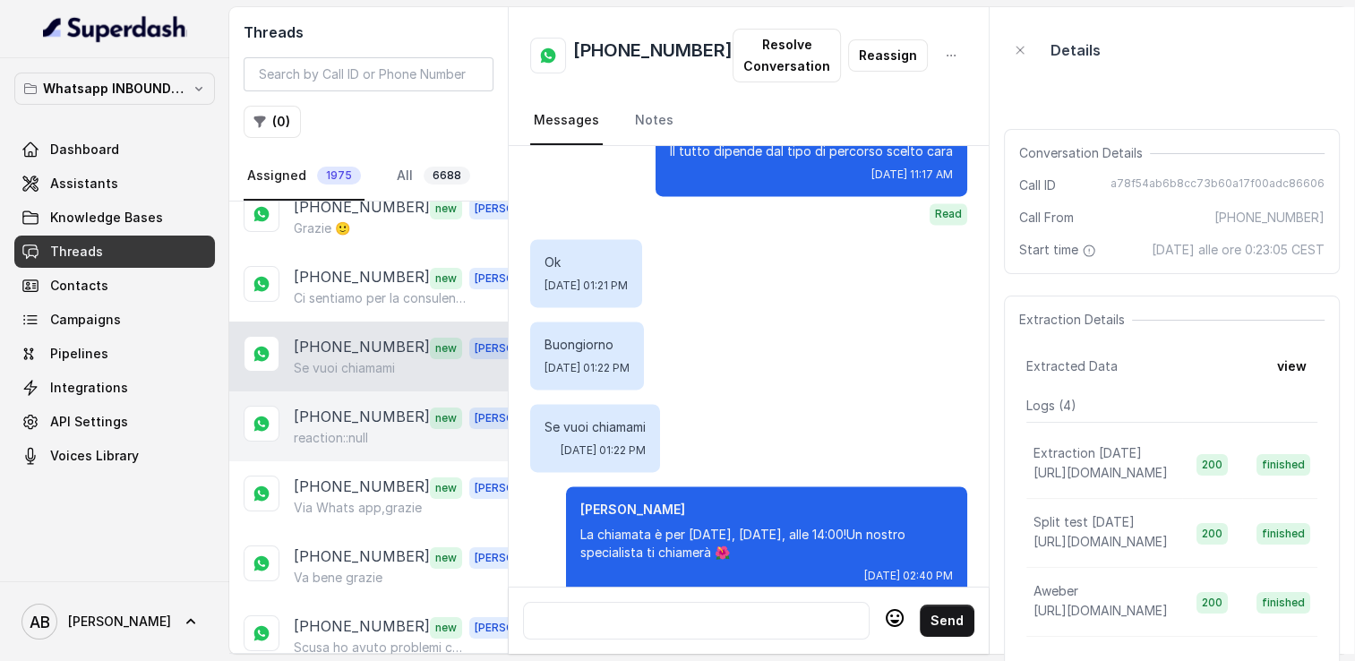
click at [354, 442] on div "[PHONE_NUMBER] new [PERSON_NAME] reaction::null" at bounding box center [368, 426] width 279 height 70
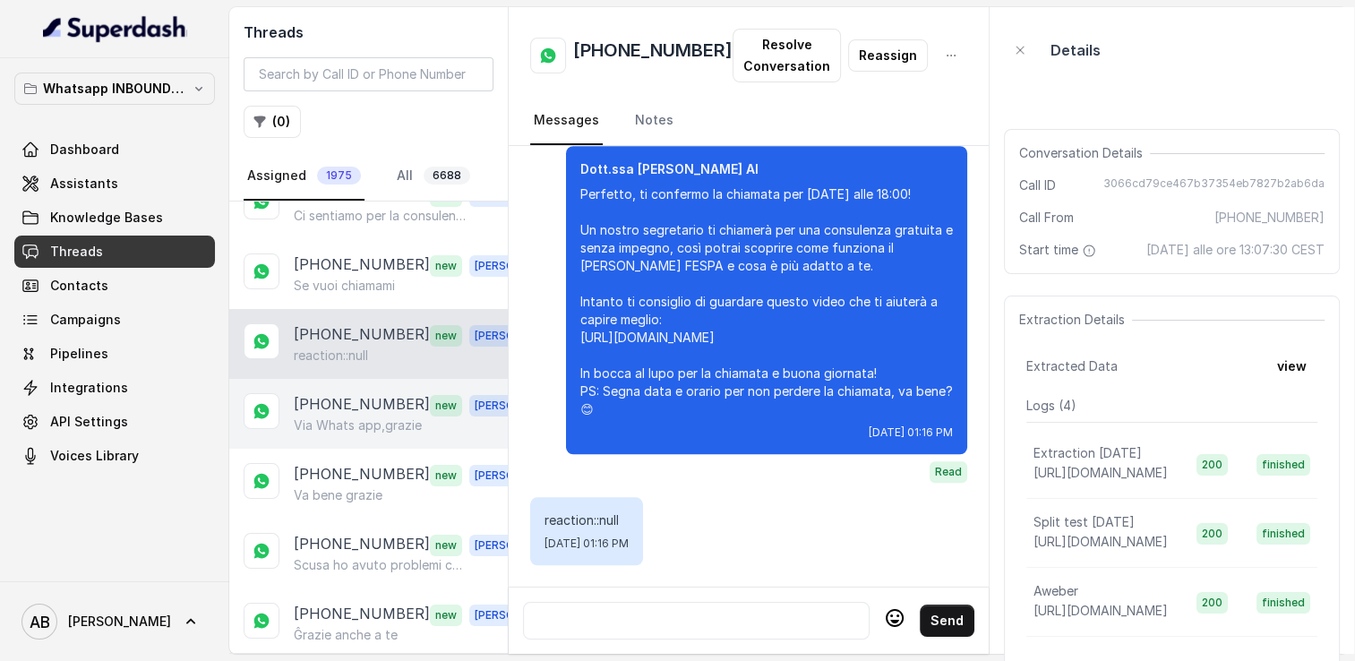
scroll to position [179, 0]
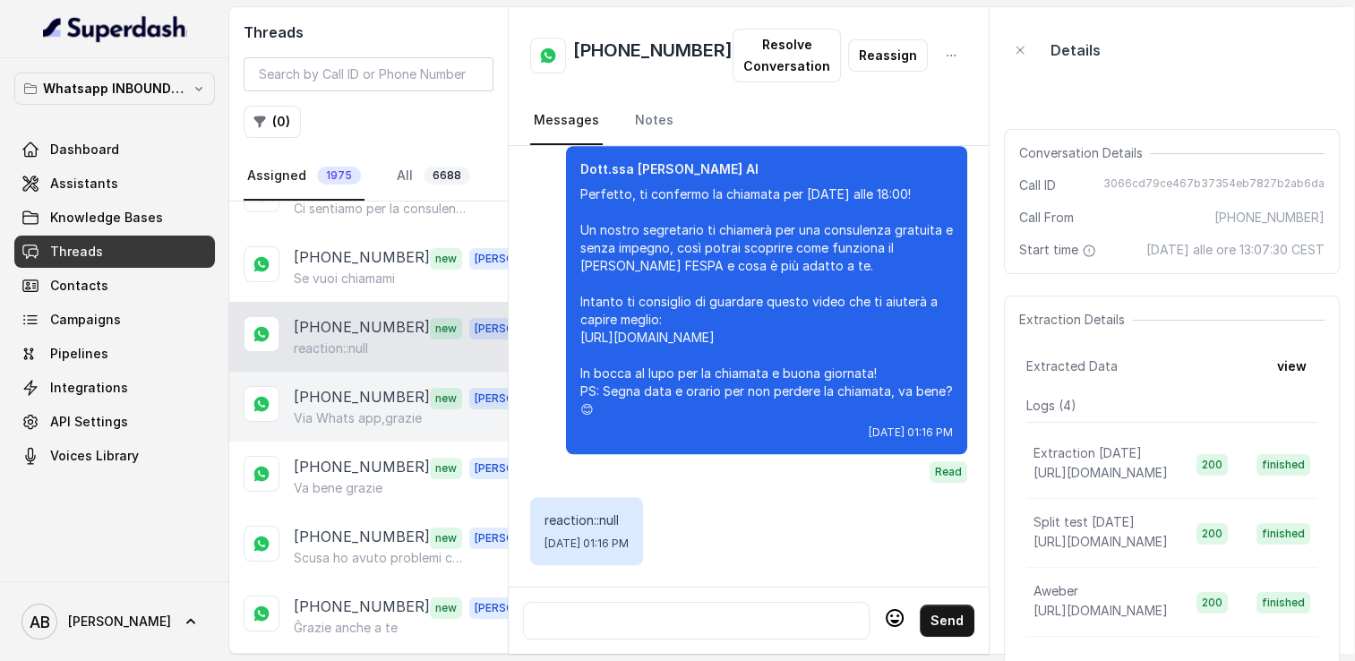
click at [344, 409] on p "Via Whats app,grazie" at bounding box center [358, 418] width 128 height 18
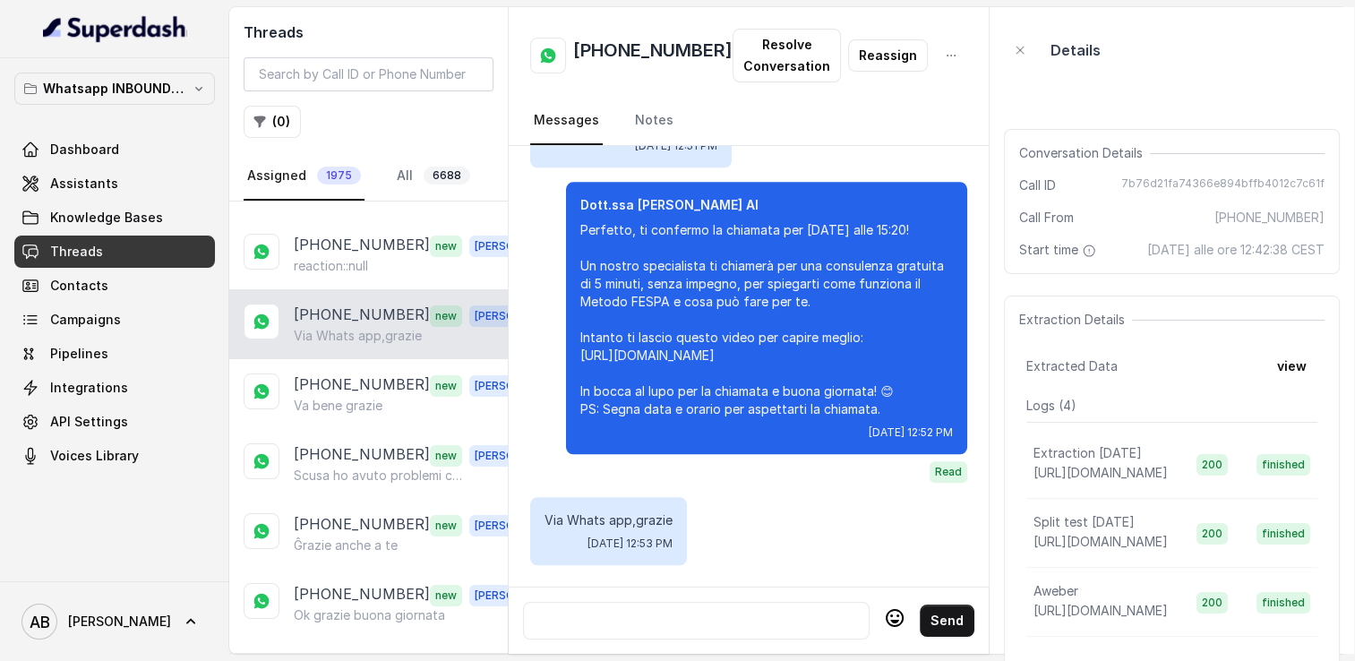
scroll to position [269, 0]
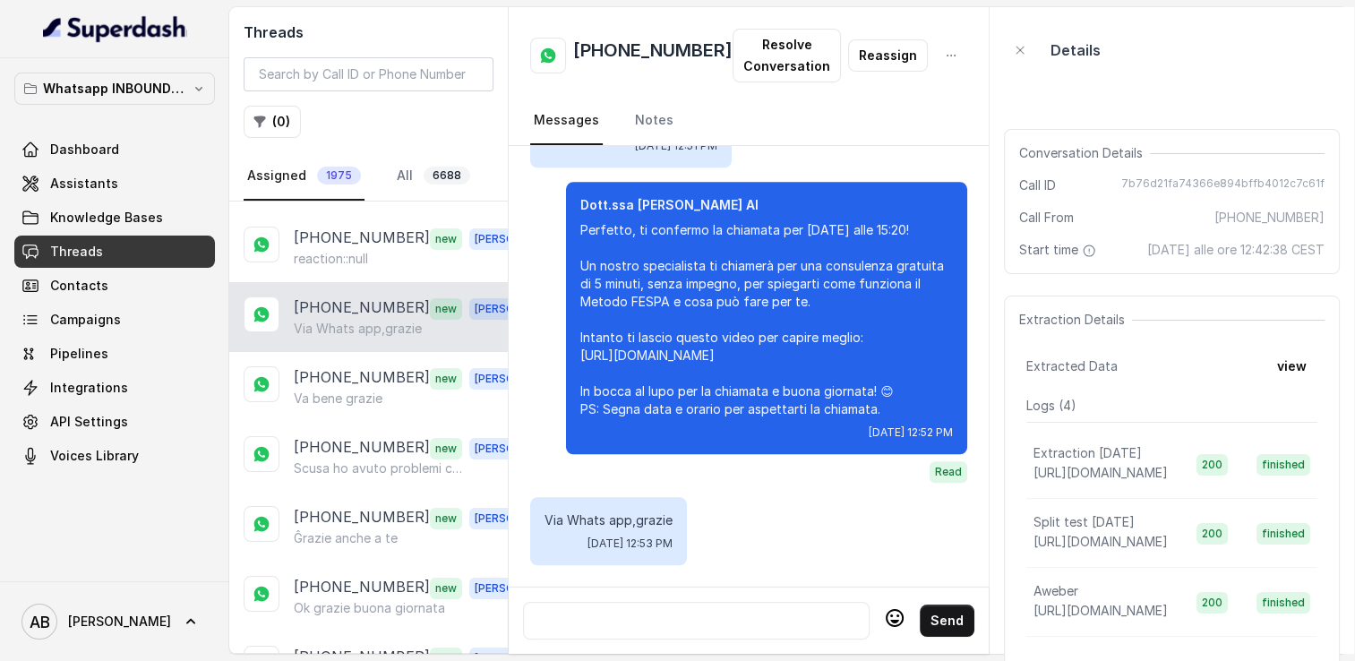
click at [884, 611] on icon at bounding box center [894, 617] width 21 height 21
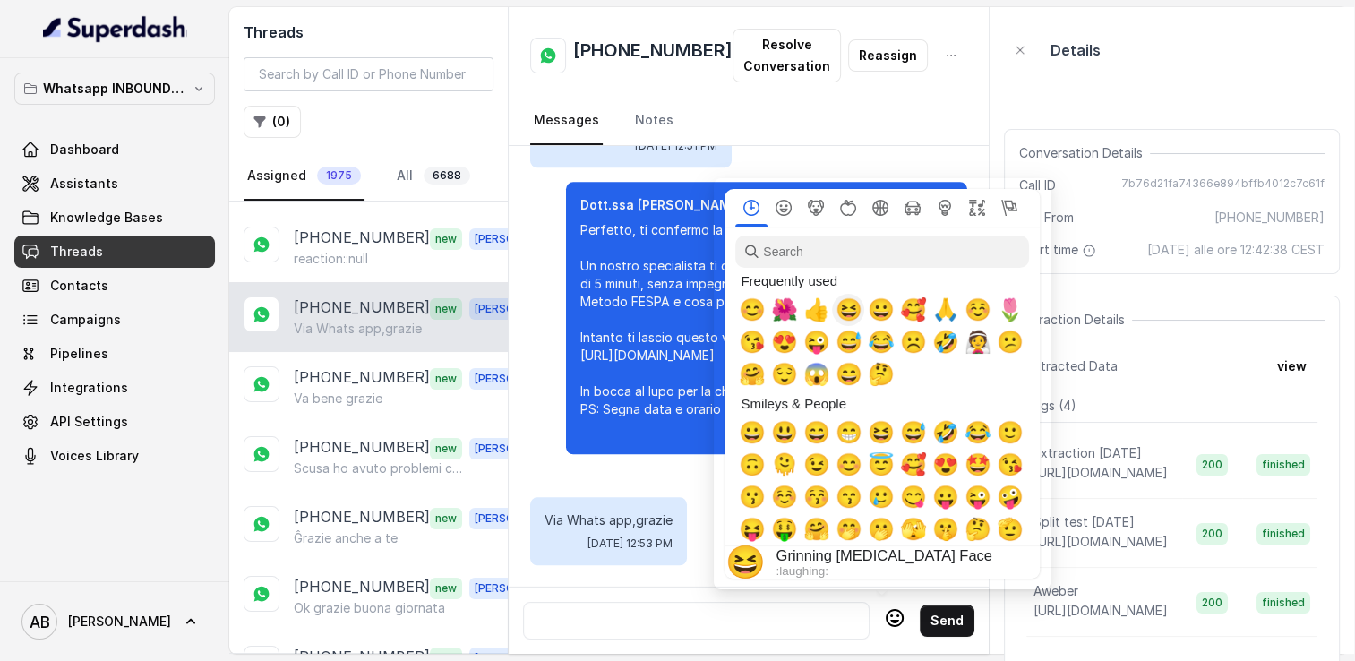
click at [818, 303] on span "👍" at bounding box center [815, 309] width 27 height 25
click at [935, 616] on button "Send" at bounding box center [947, 621] width 55 height 32
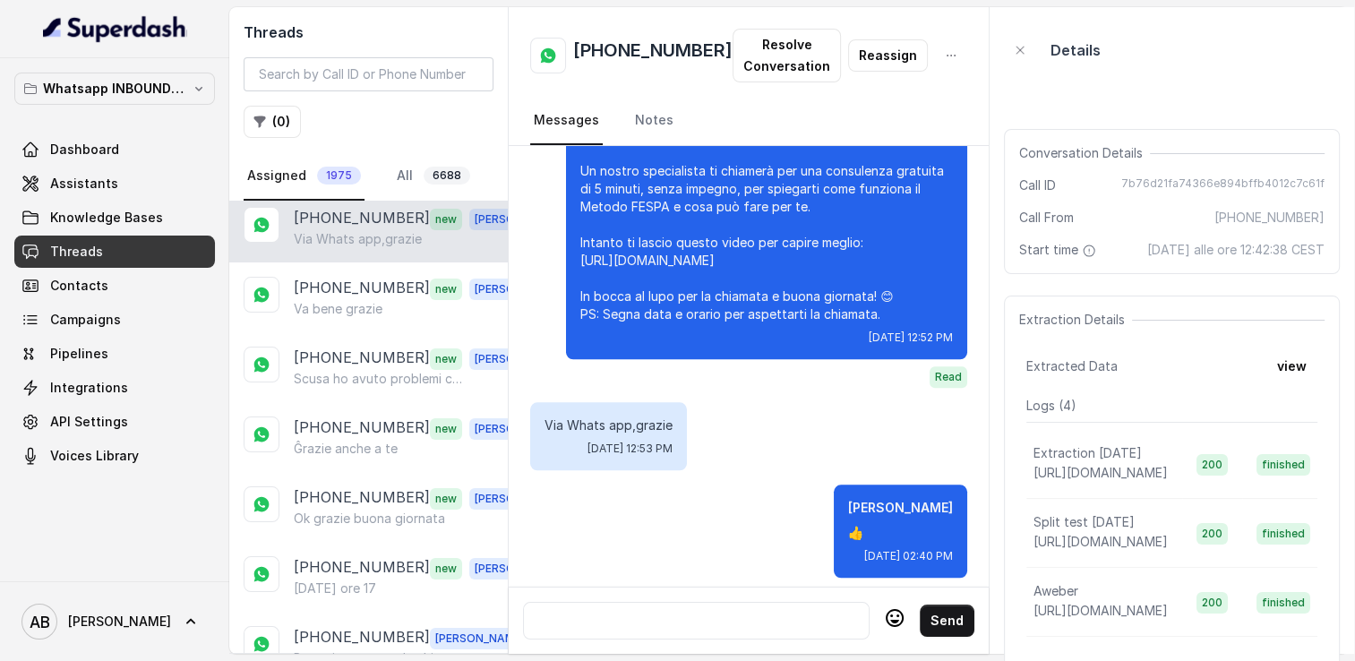
scroll to position [2053, 0]
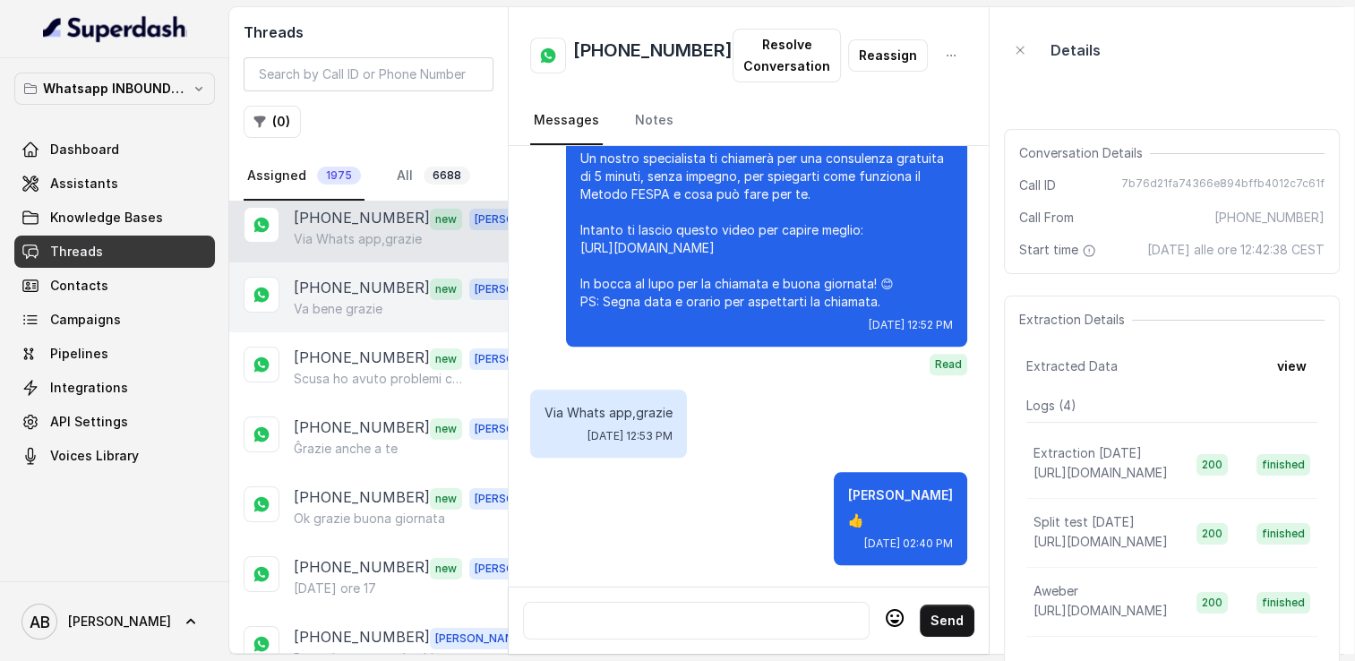
click at [358, 307] on p "Va bene grazie" at bounding box center [338, 309] width 89 height 18
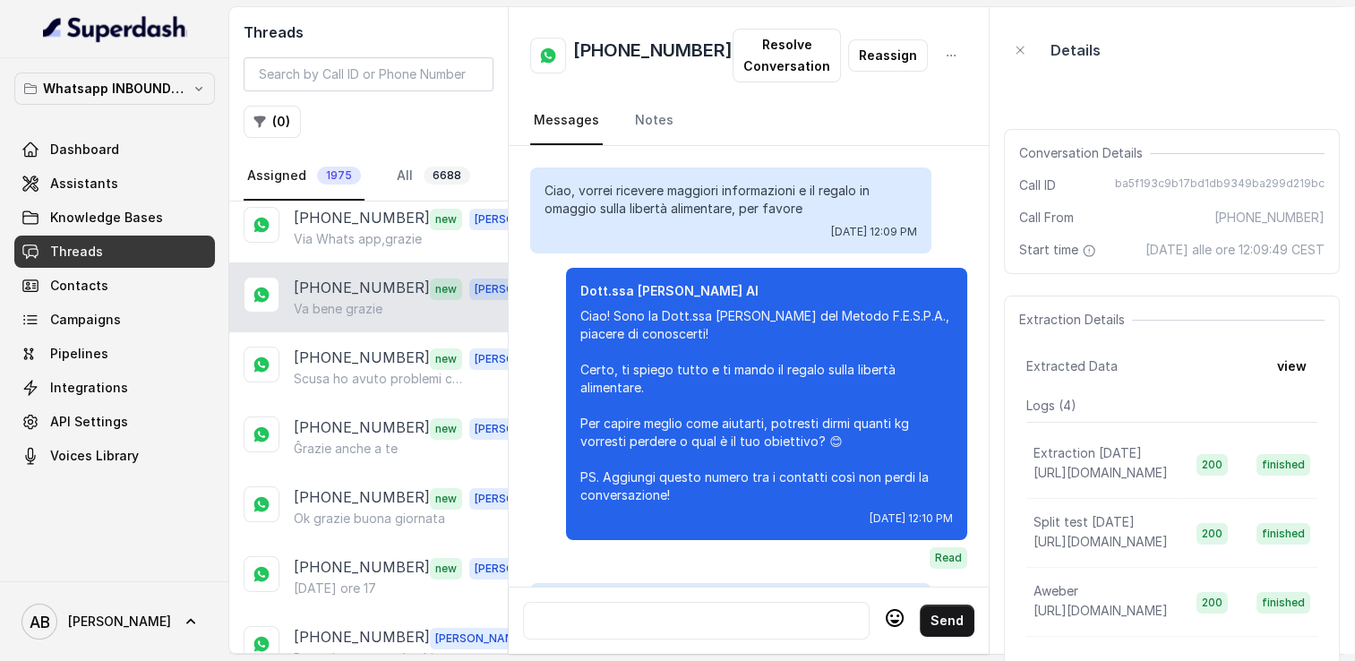
scroll to position [1723, 0]
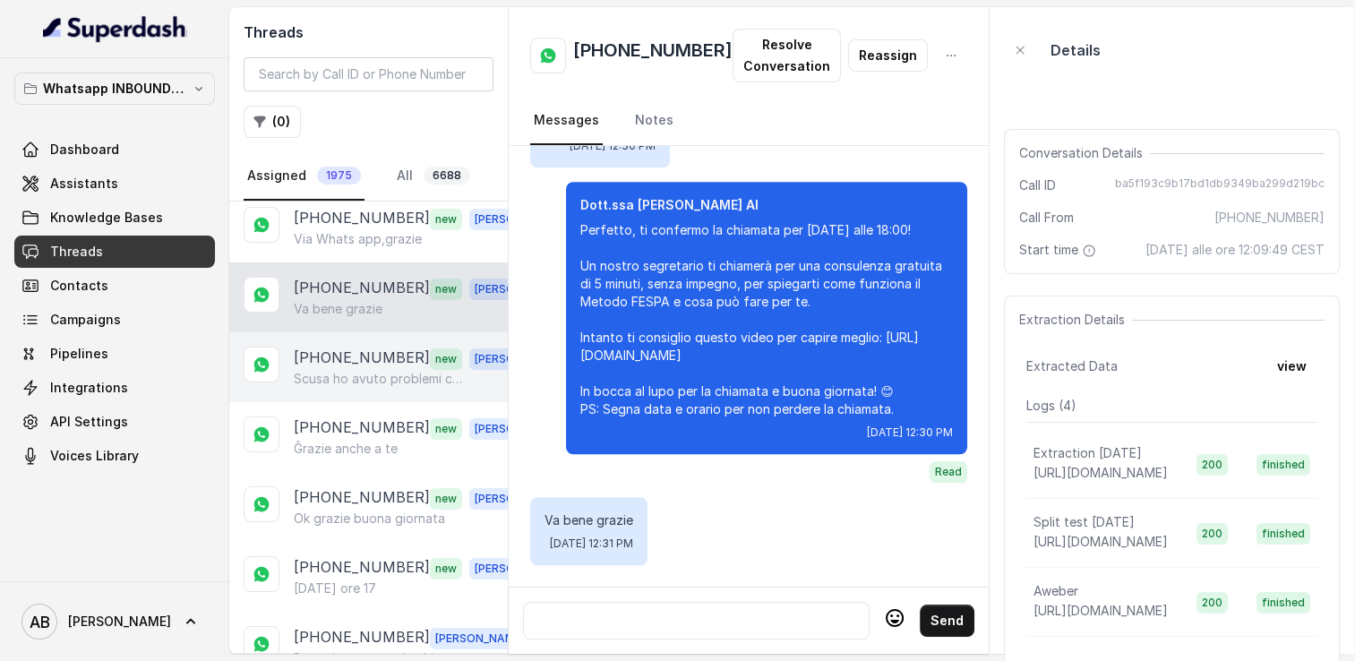
click at [348, 351] on p "[PHONE_NUMBER]" at bounding box center [362, 358] width 136 height 23
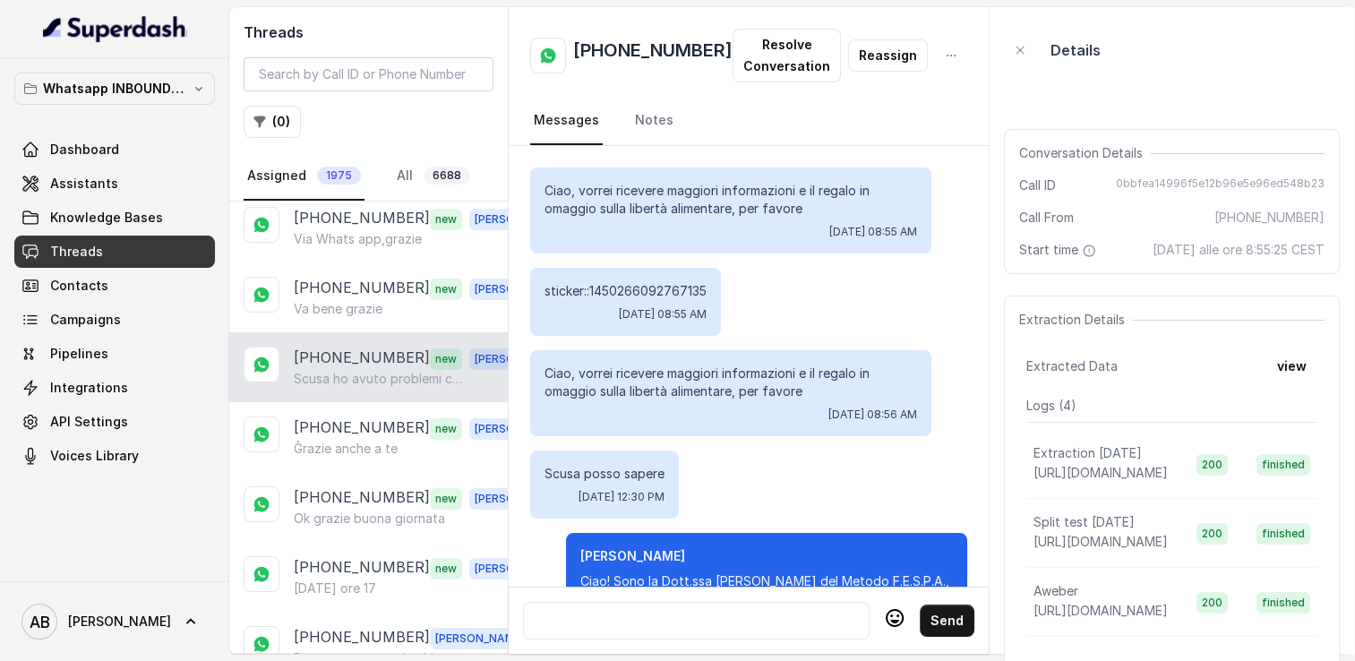
scroll to position [2021, 0]
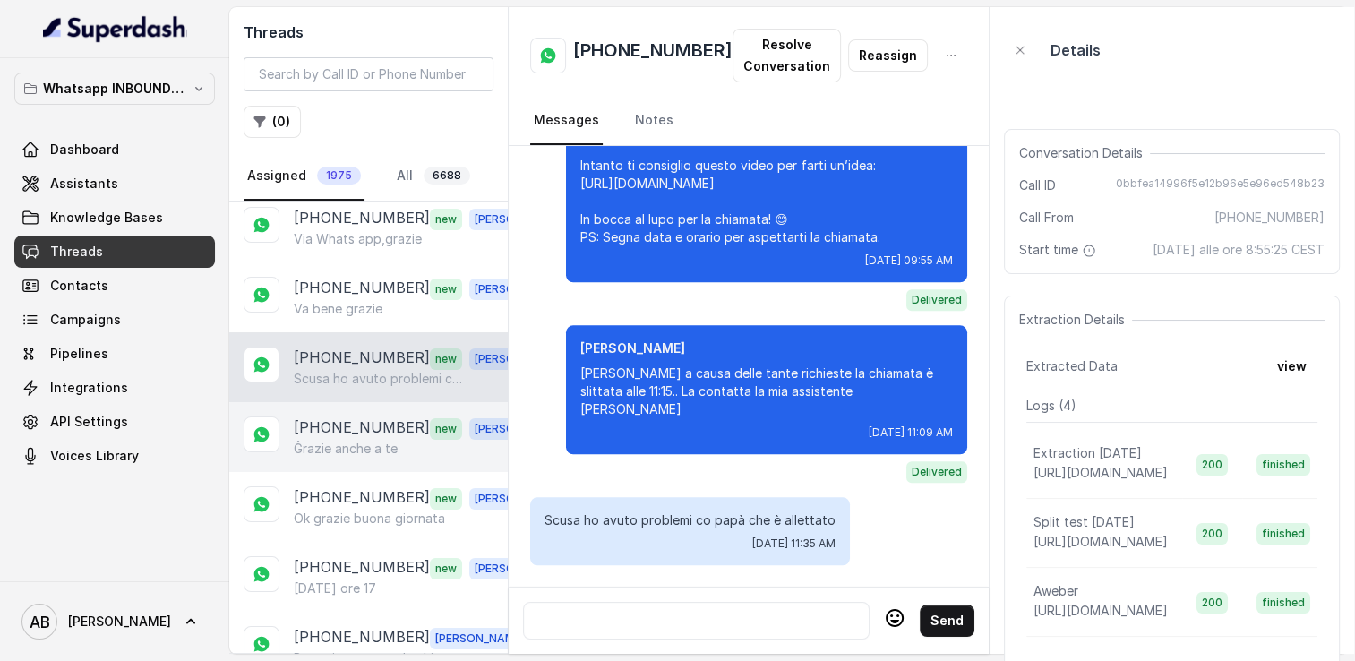
click at [301, 419] on p "[PHONE_NUMBER]" at bounding box center [362, 427] width 136 height 23
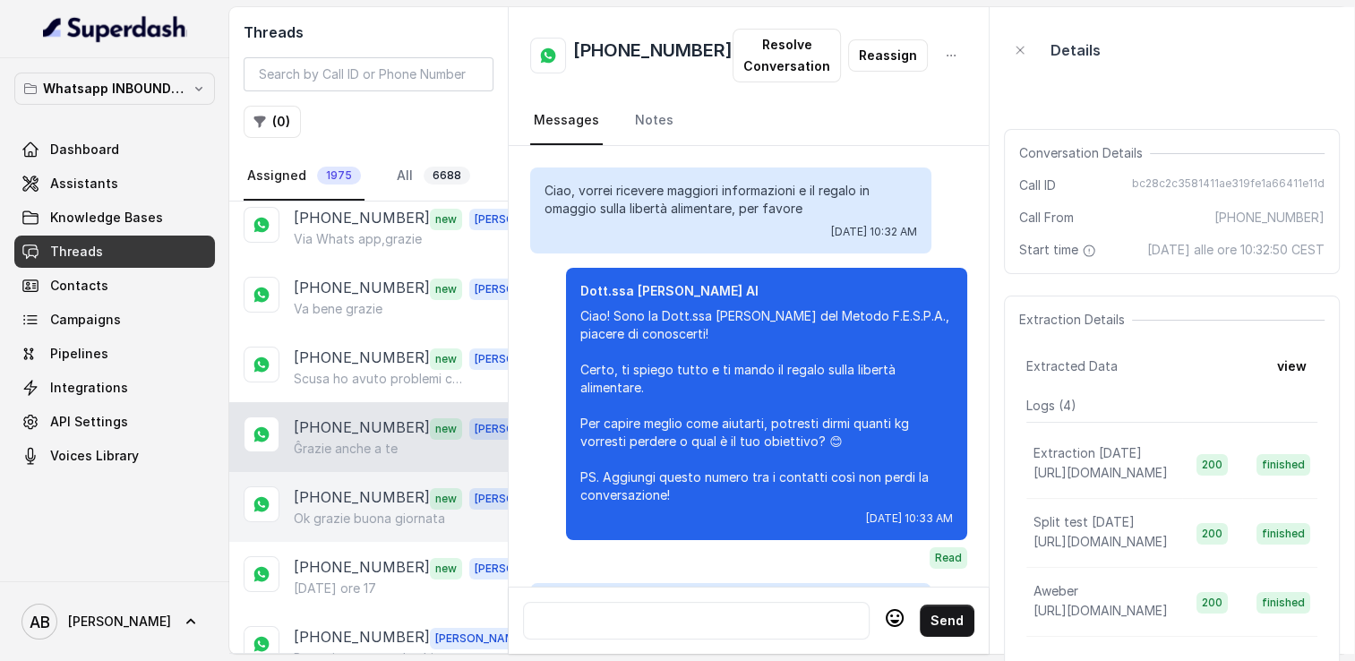
scroll to position [2357, 0]
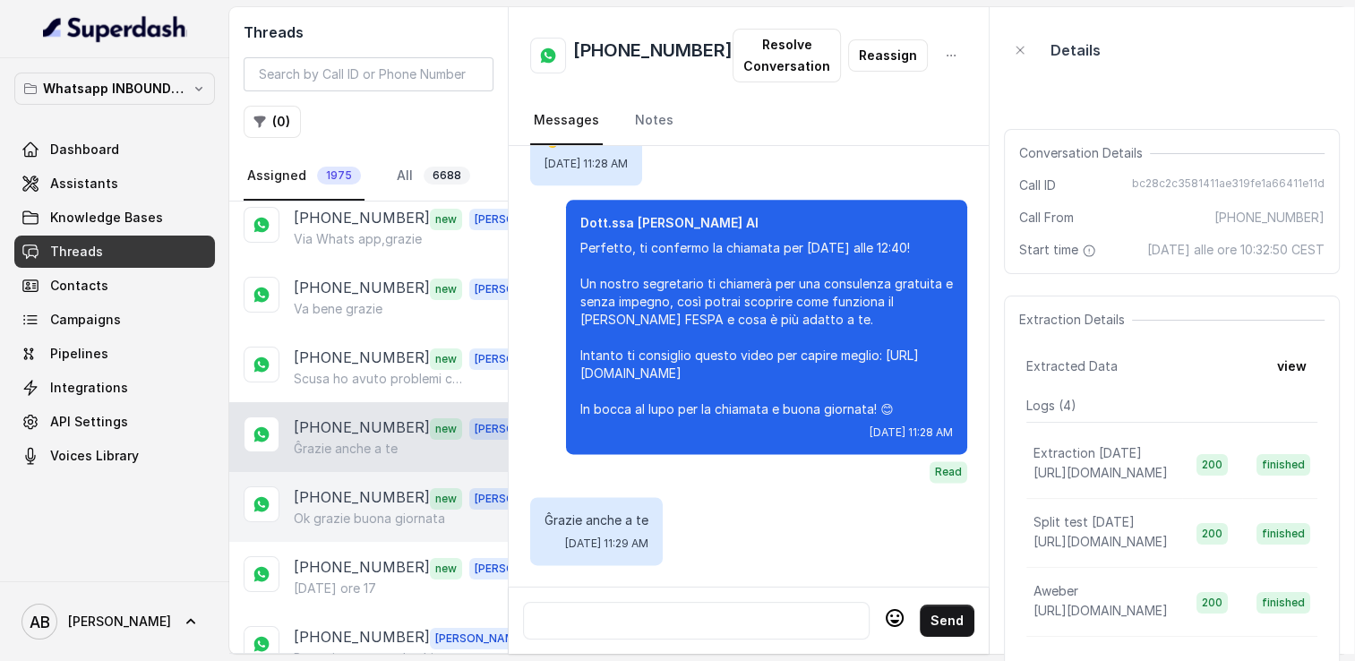
click at [366, 510] on p "Ok grazie buona giornata" at bounding box center [369, 519] width 151 height 18
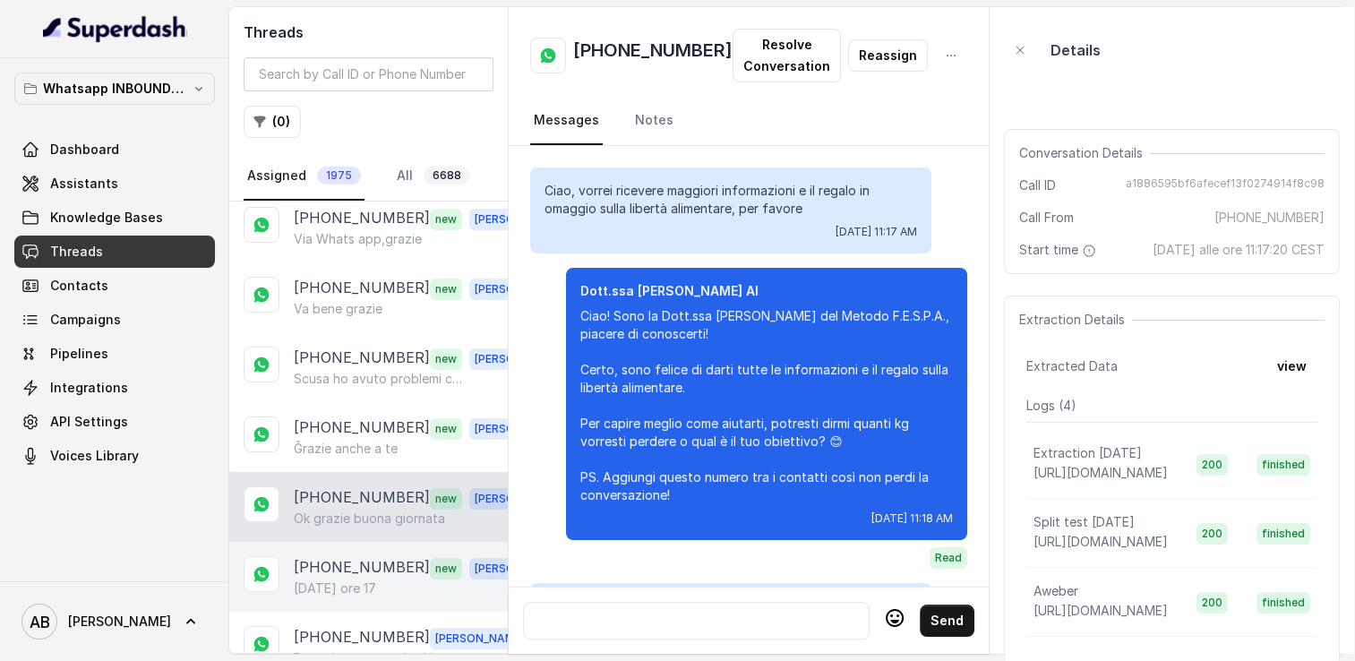
scroll to position [1580, 0]
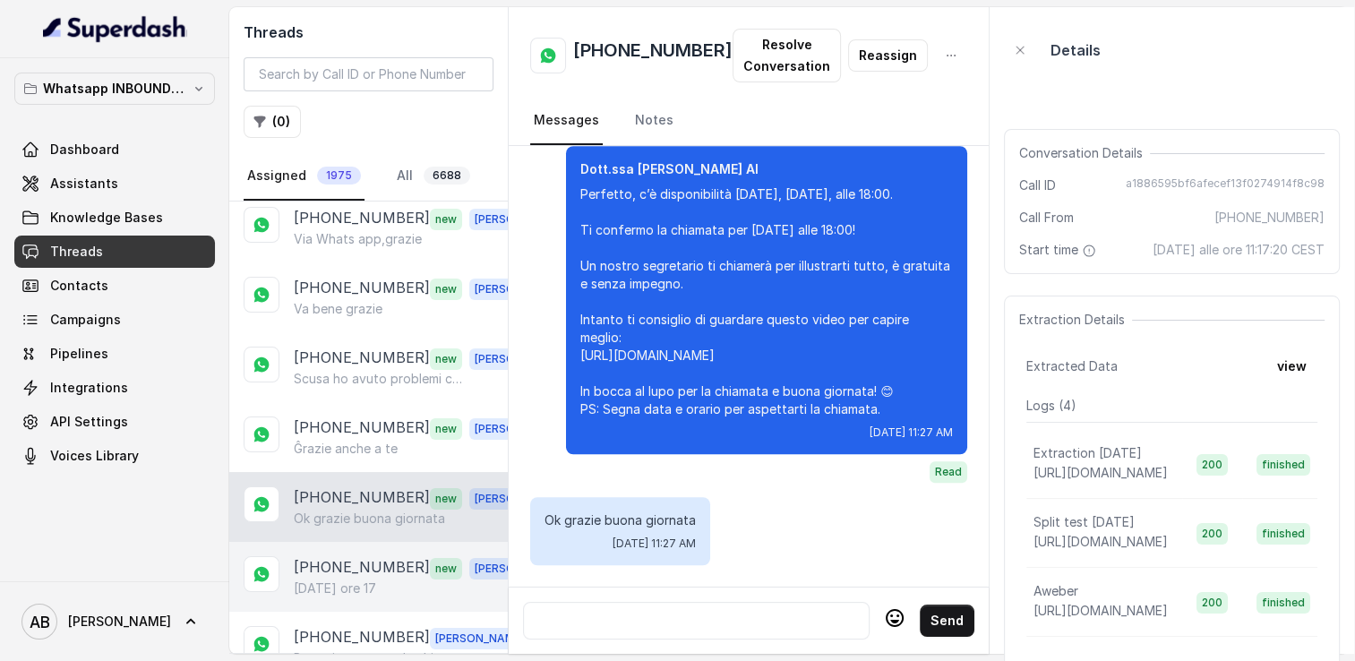
click at [369, 563] on p "[PHONE_NUMBER]" at bounding box center [362, 567] width 136 height 23
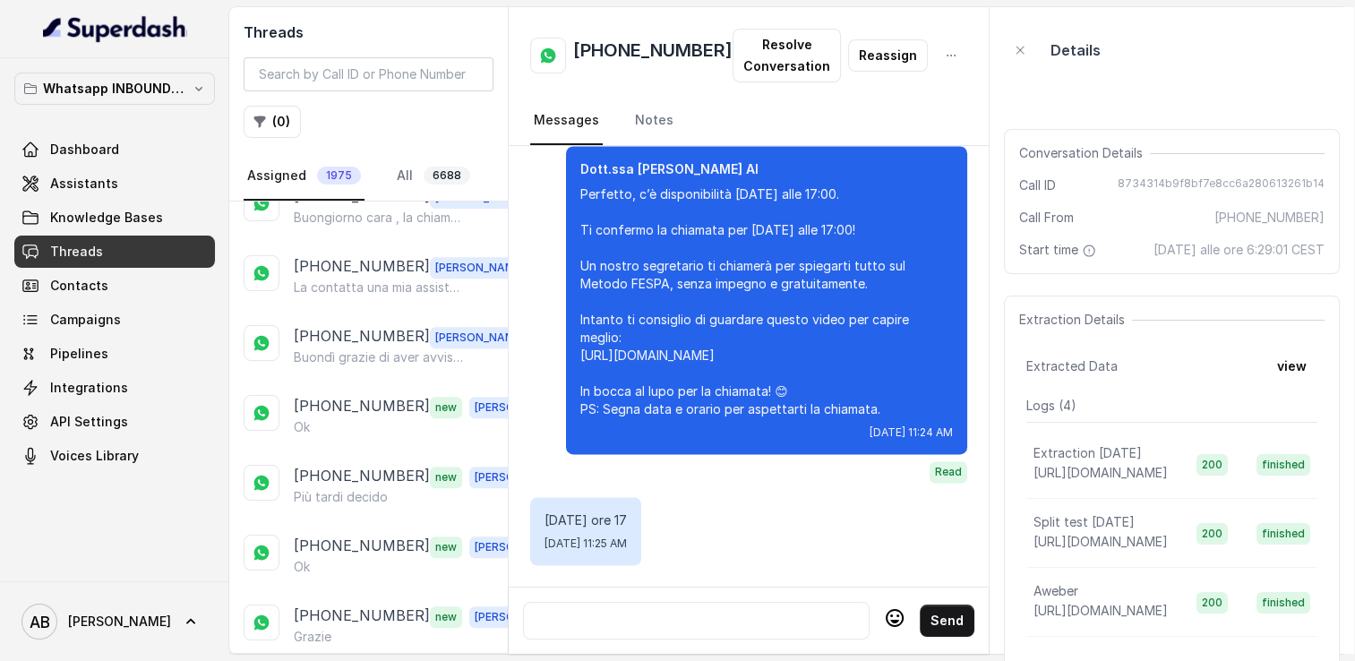
scroll to position [806, 0]
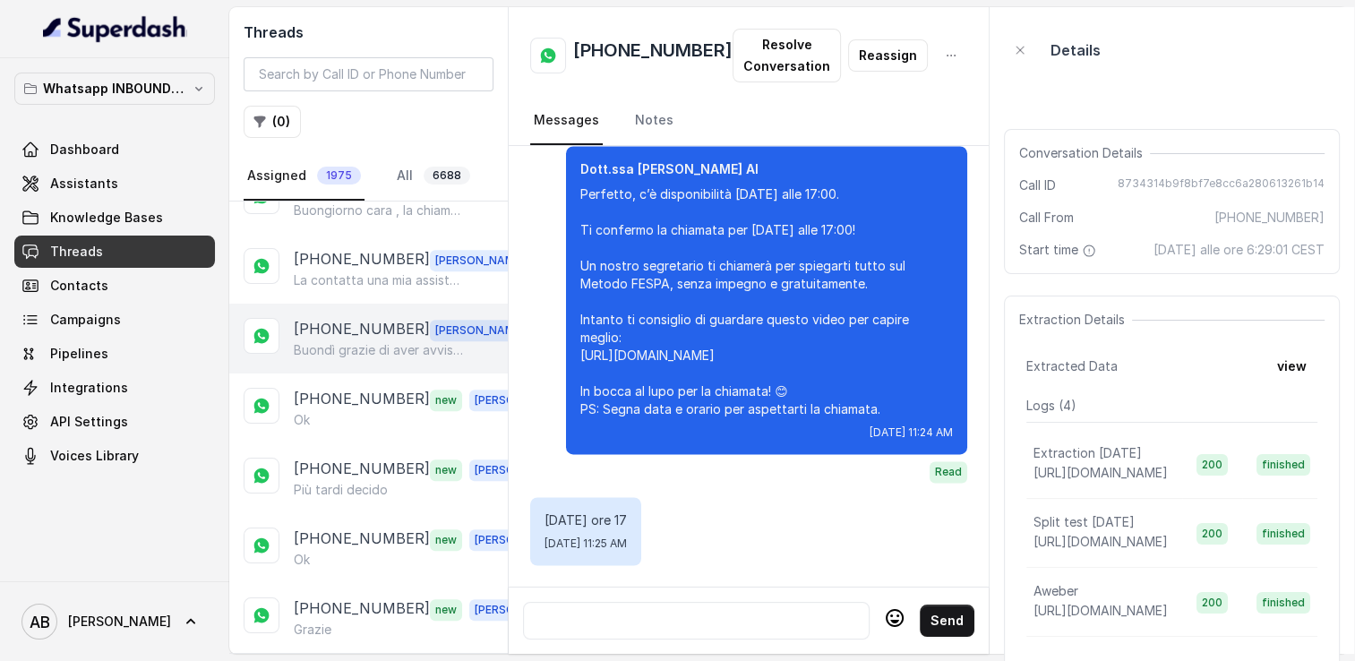
click at [348, 319] on p "[PHONE_NUMBER]" at bounding box center [362, 329] width 136 height 23
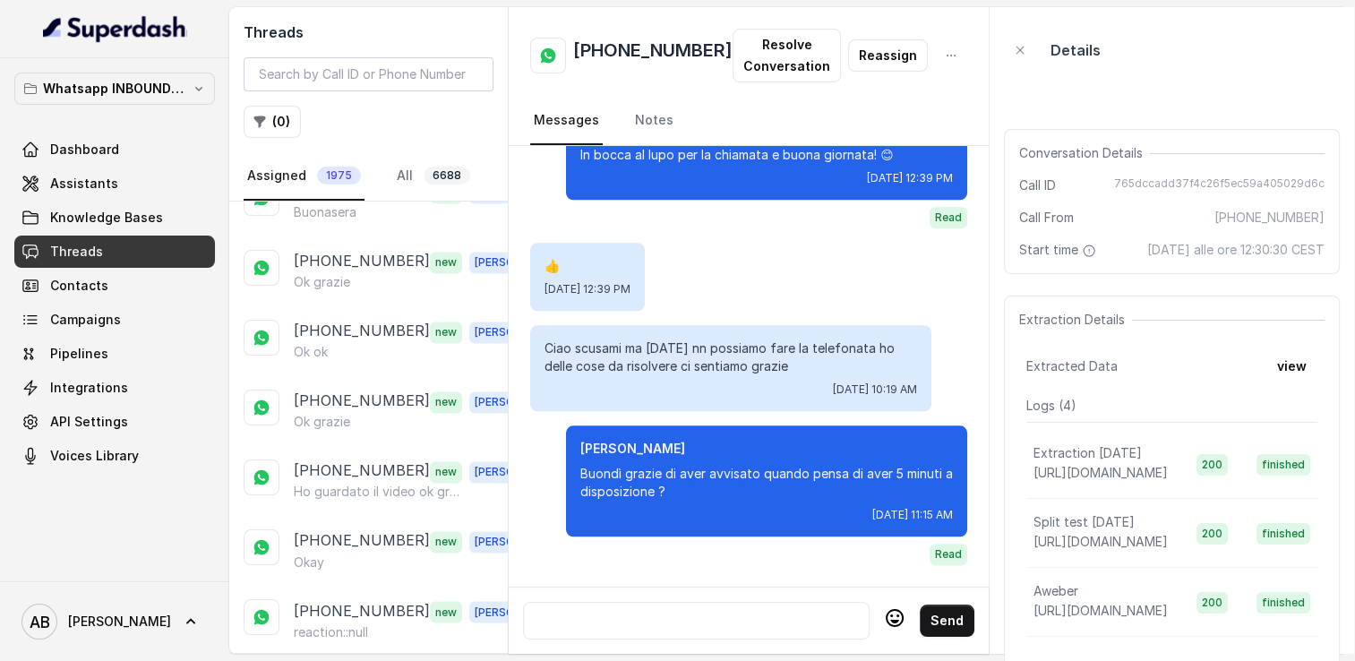
scroll to position [3053, 0]
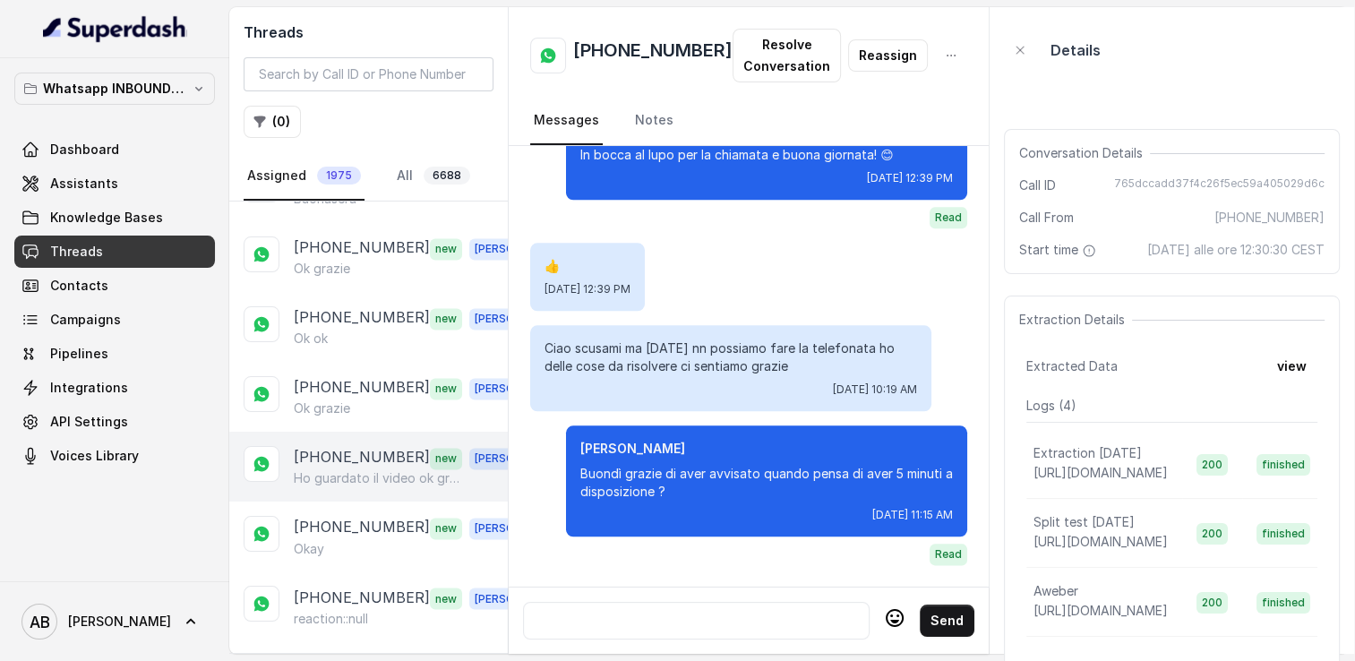
click at [370, 469] on p "Ho guardato il video ok grazie" at bounding box center [380, 478] width 172 height 18
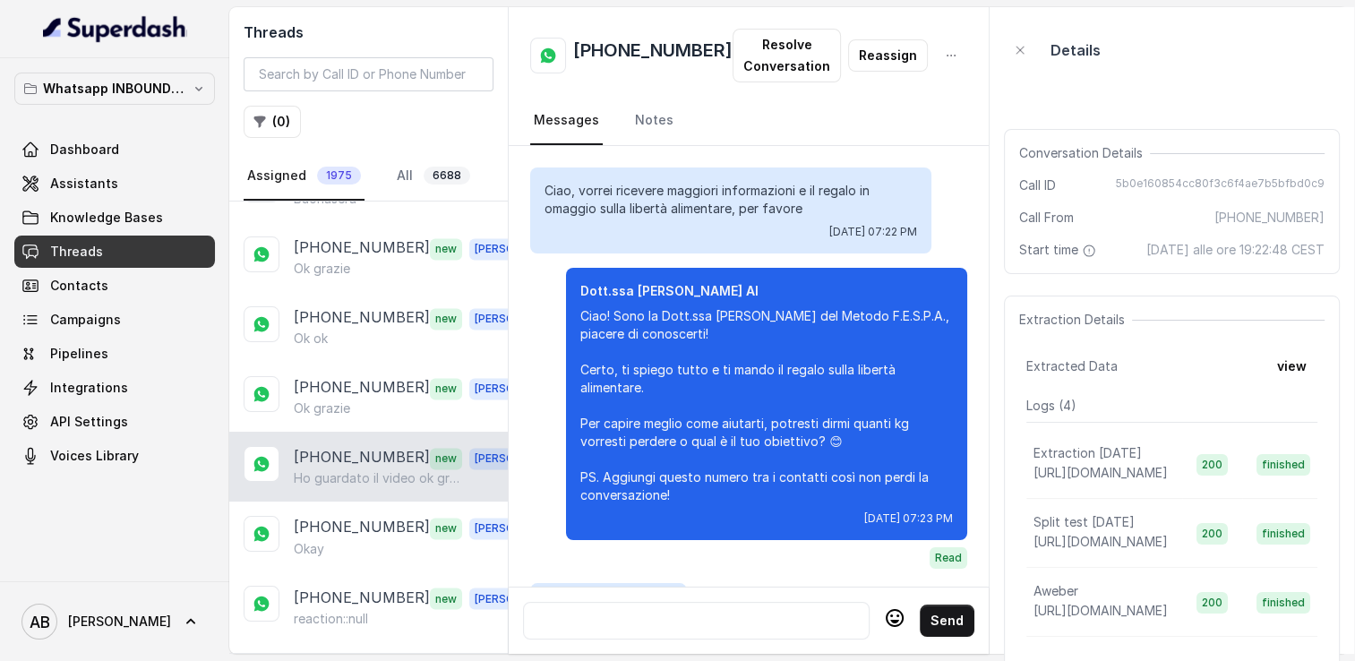
scroll to position [1827, 0]
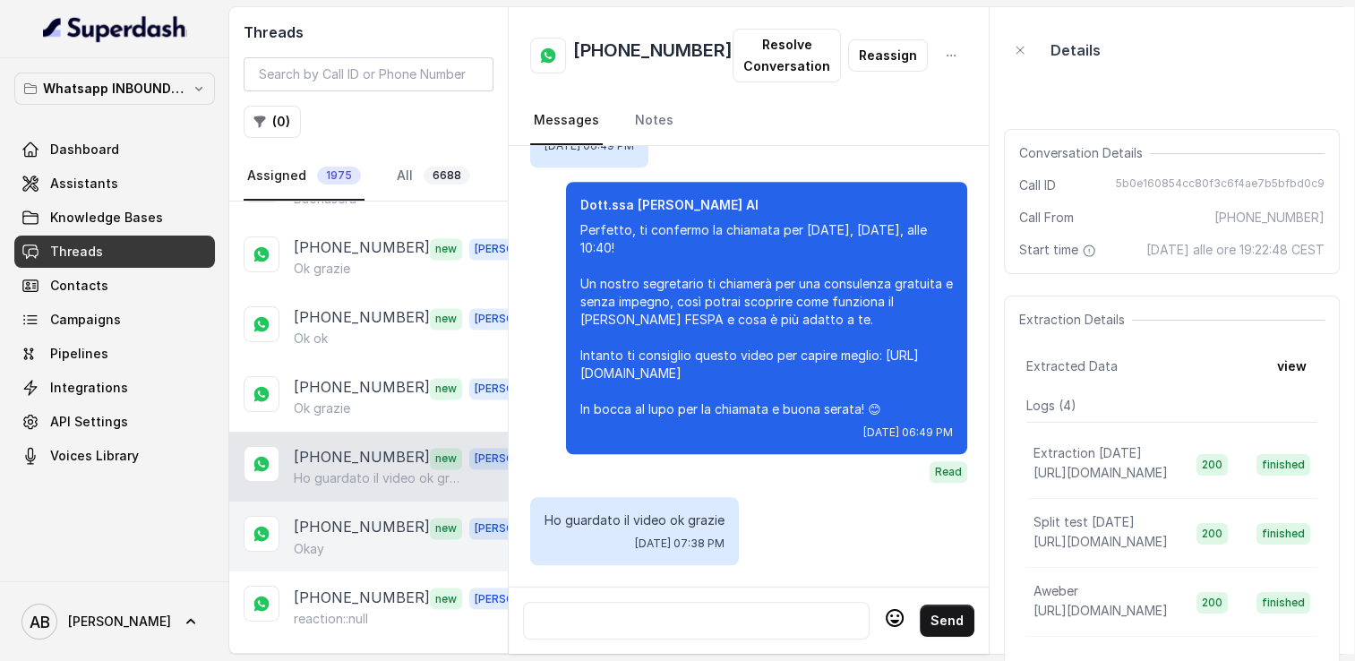
click at [355, 516] on p "[PHONE_NUMBER]" at bounding box center [362, 527] width 136 height 23
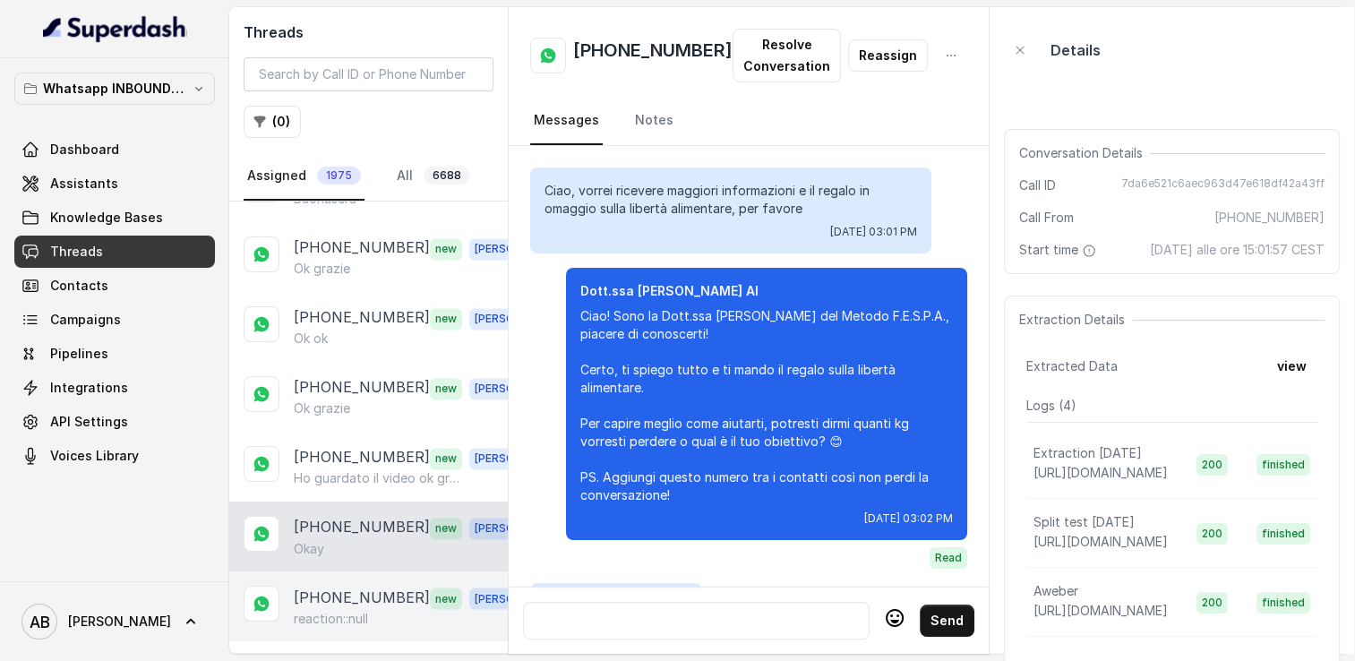
scroll to position [2289, 0]
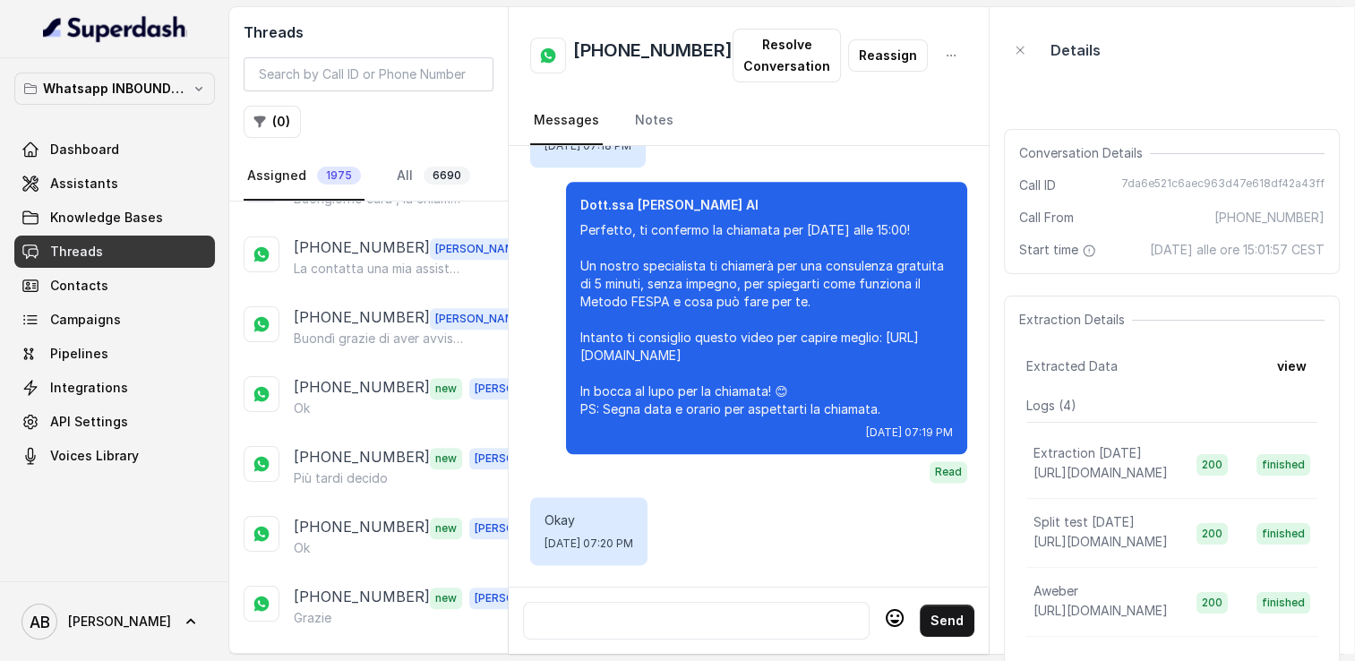
scroll to position [611, 0]
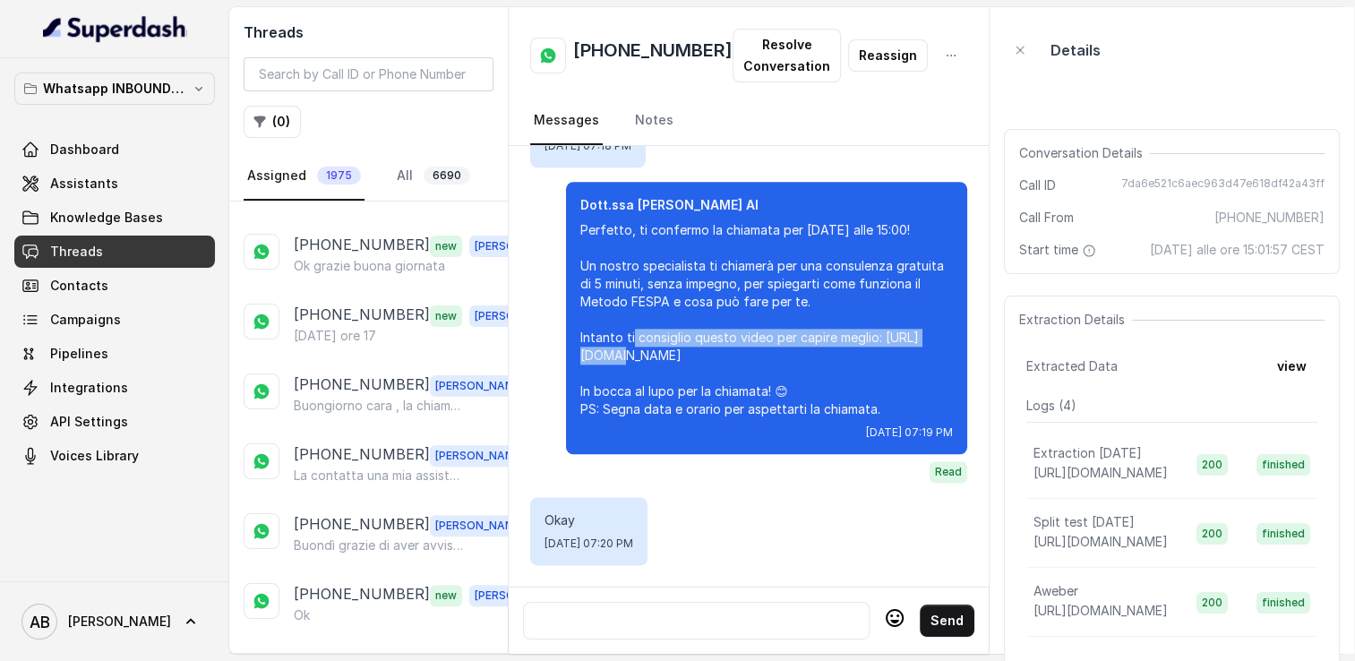
drag, startPoint x: 540, startPoint y: 306, endPoint x: 536, endPoint y: 258, distance: 48.5
click at [566, 267] on div "Dott.ssa Saccone Federica AI Perfetto, ti confermo la chiamata per martedì 12 a…" at bounding box center [766, 318] width 401 height 272
click at [535, 246] on div "Dott.ssa Saccone Federica AI Perfetto, ti confermo la chiamata per martedì 12 a…" at bounding box center [748, 332] width 437 height 301
click at [534, 233] on div "Dott.ssa Saccone Federica AI Perfetto, ti confermo la chiamata per martedì 12 a…" at bounding box center [748, 332] width 437 height 301
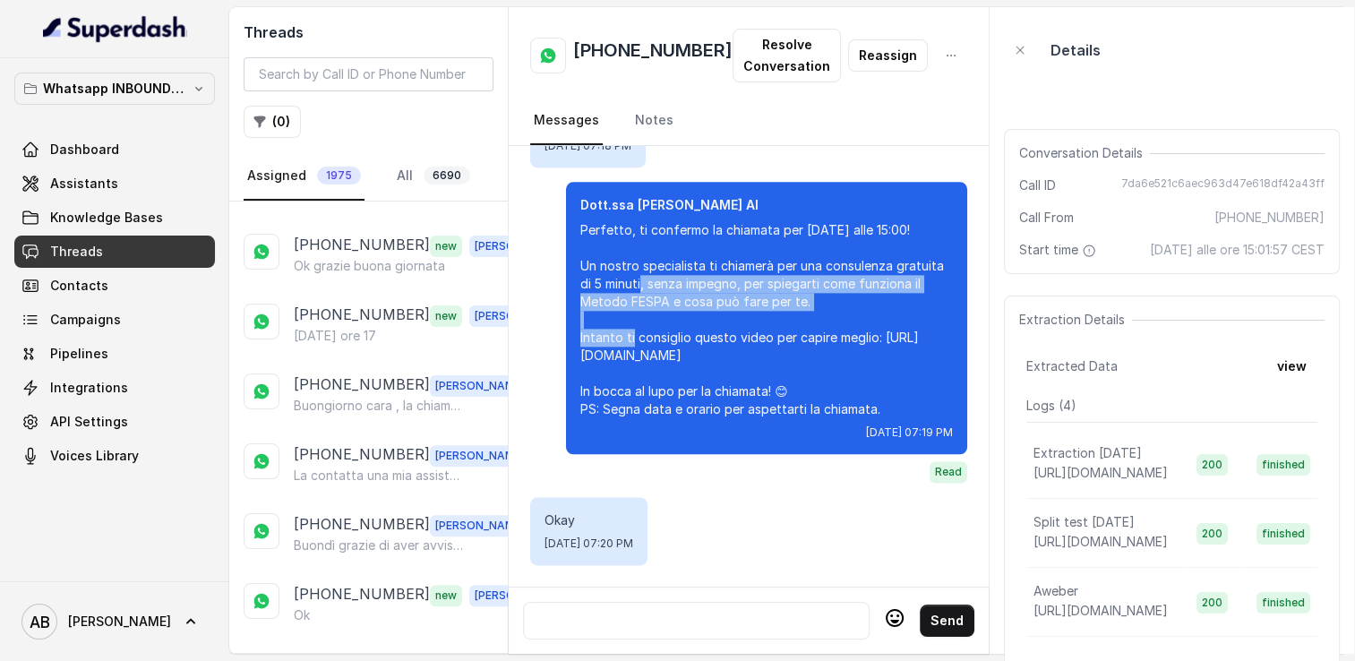
drag, startPoint x: 531, startPoint y: 214, endPoint x: 534, endPoint y: 292, distance: 78.0
click at [538, 277] on div "Dott.ssa Saccone Federica AI Perfetto, ti confermo la chiamata per martedì 12 a…" at bounding box center [748, 332] width 437 height 301
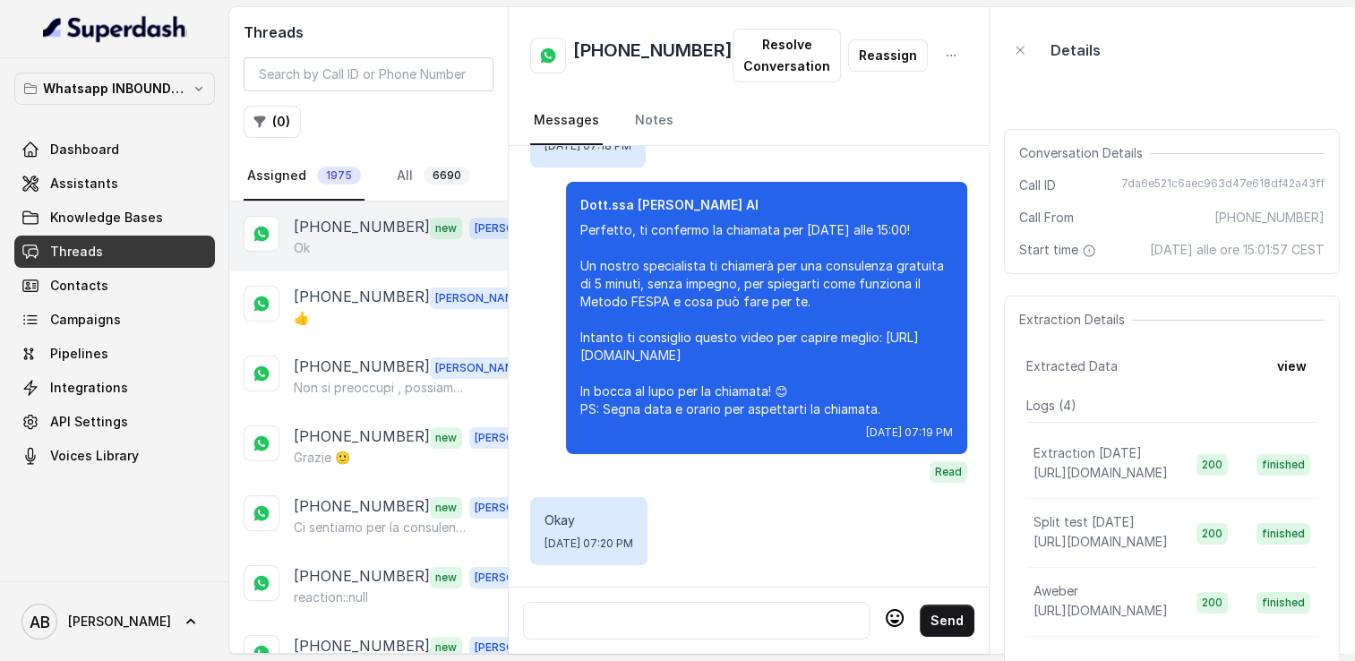
click at [405, 229] on p "[PHONE_NUMBER]" at bounding box center [362, 227] width 136 height 23
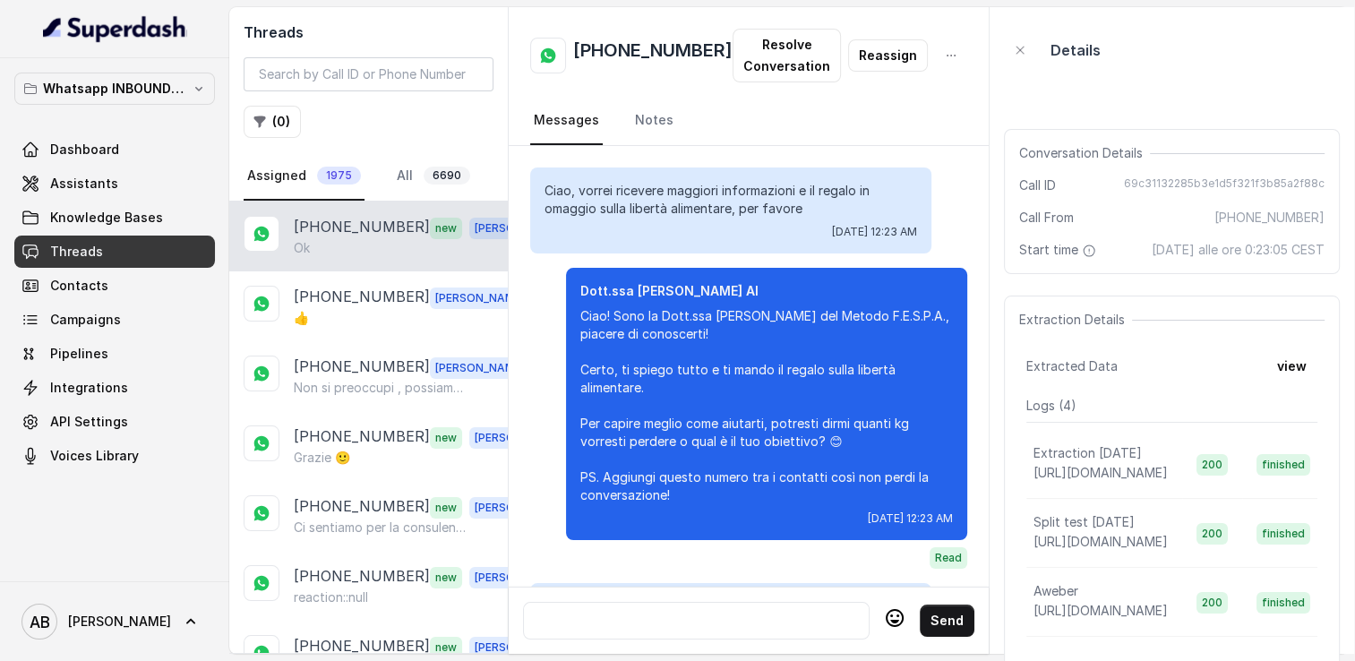
scroll to position [2873, 0]
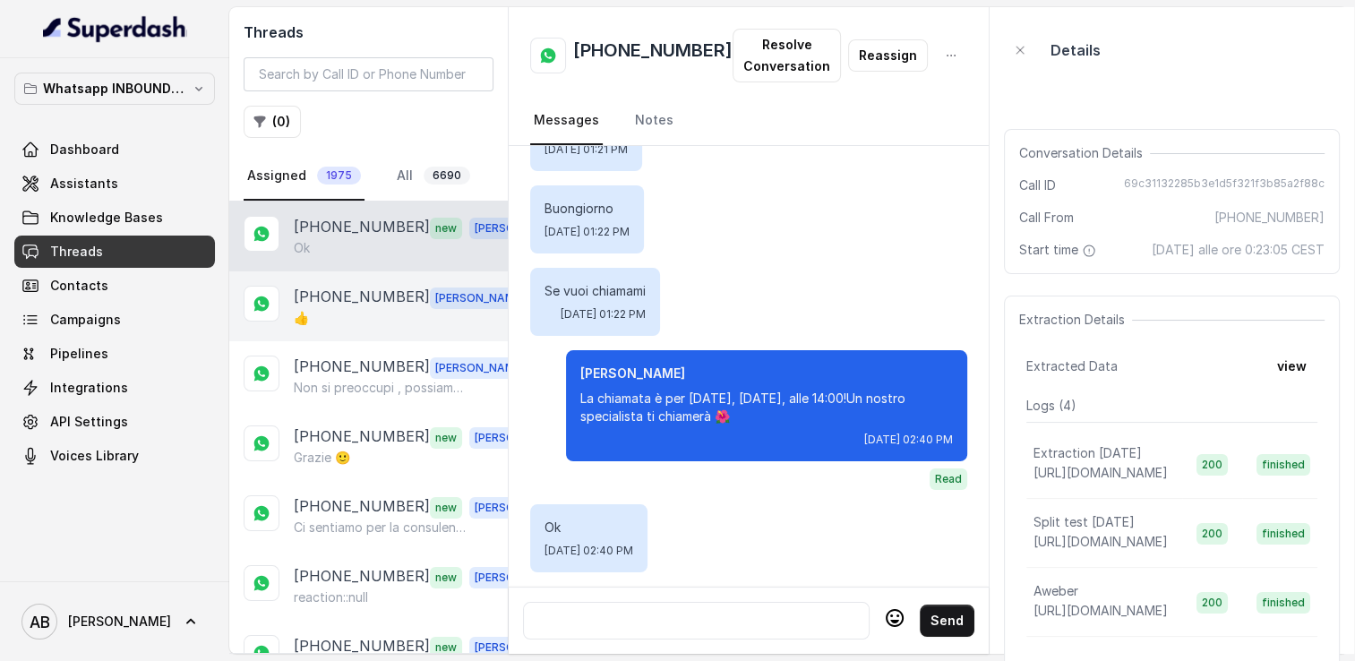
click at [359, 281] on div "+393453986789 Alessandro 👍" at bounding box center [368, 306] width 279 height 70
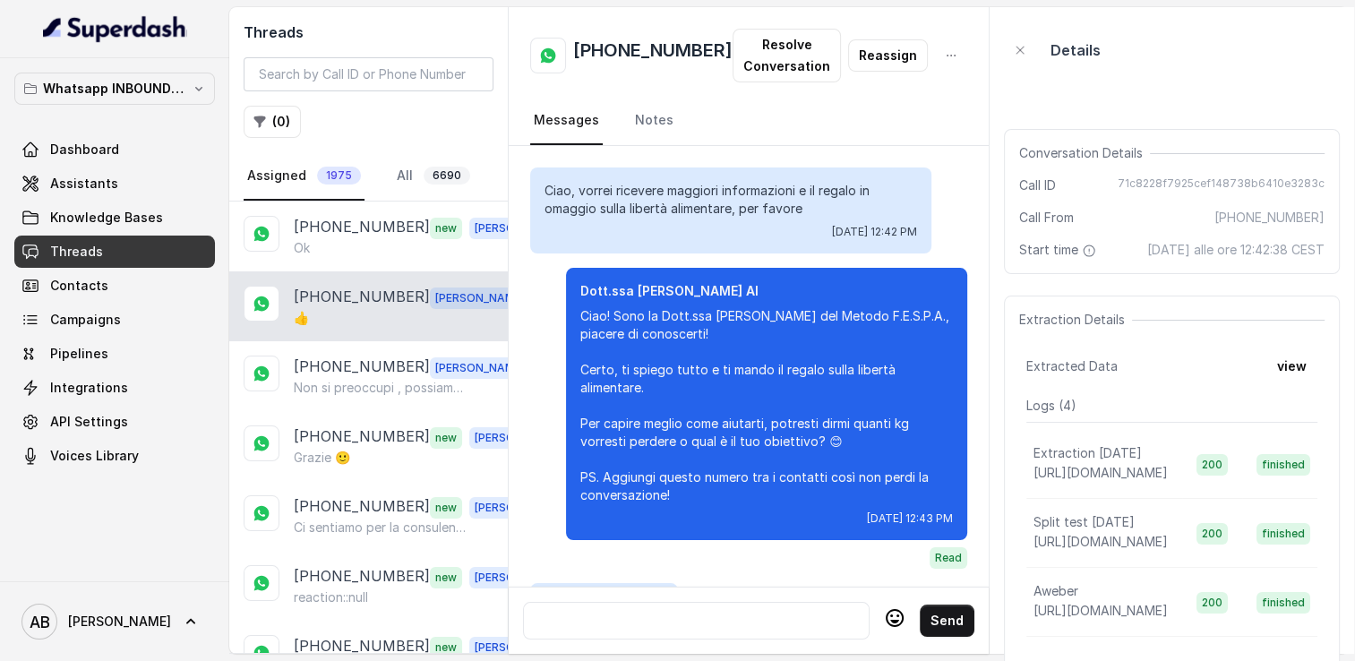
scroll to position [2081, 0]
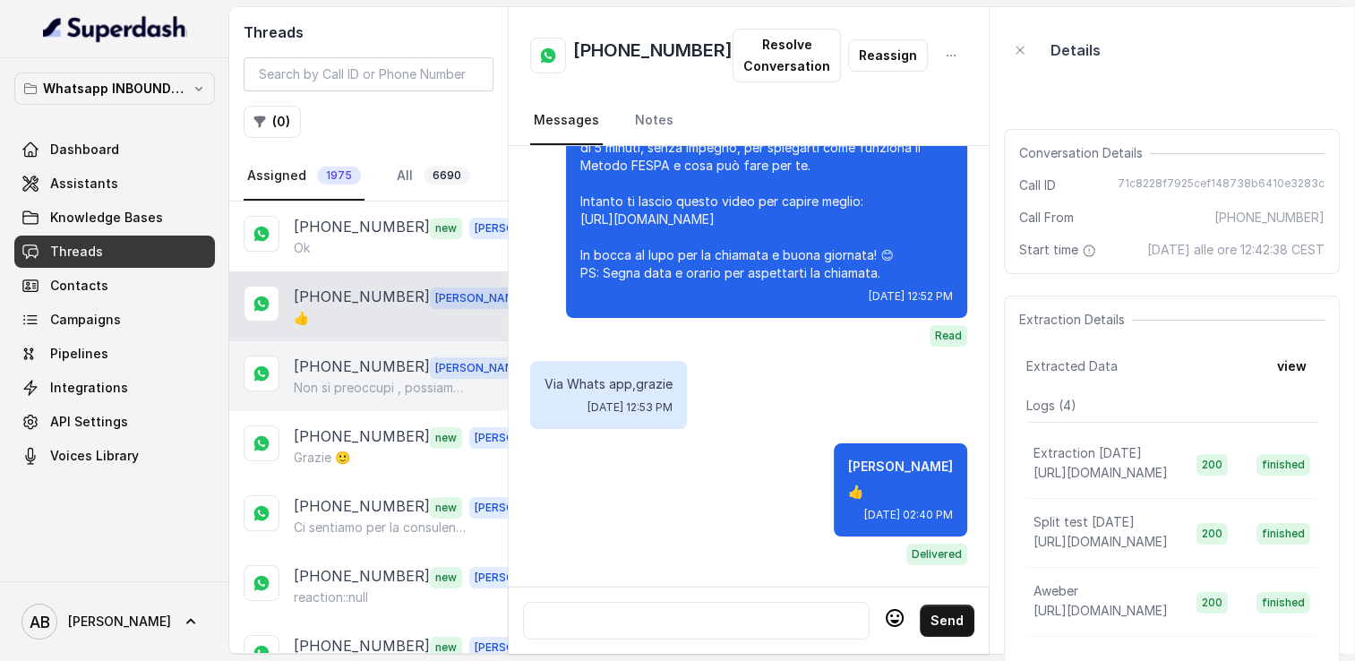
click at [348, 369] on p "[PHONE_NUMBER]" at bounding box center [362, 367] width 136 height 23
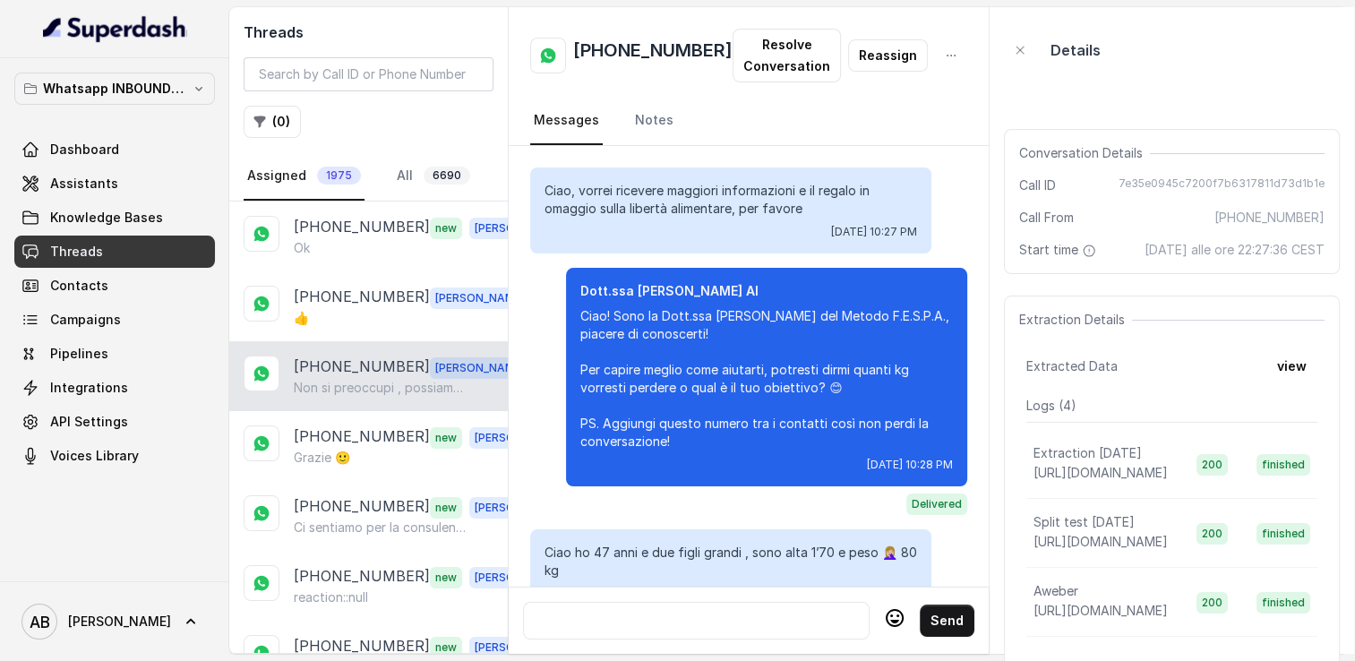
scroll to position [2182, 0]
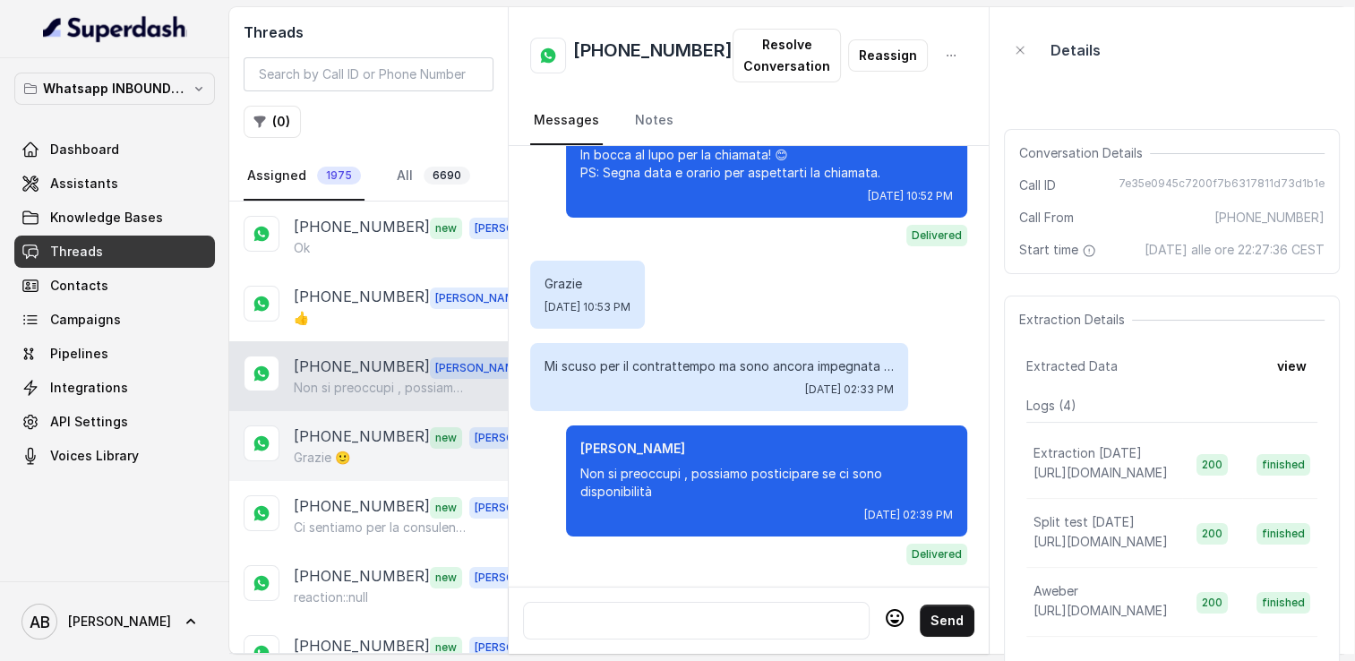
click at [327, 425] on p "[PHONE_NUMBER]" at bounding box center [362, 436] width 136 height 23
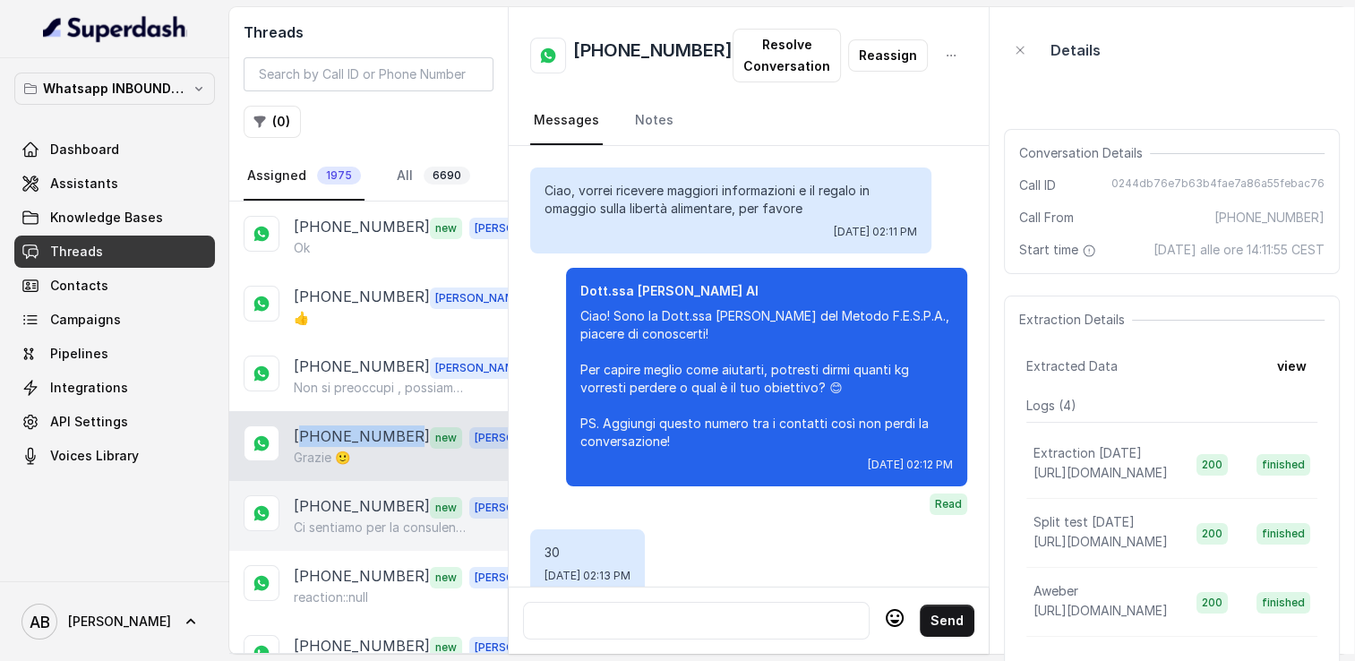
scroll to position [1852, 0]
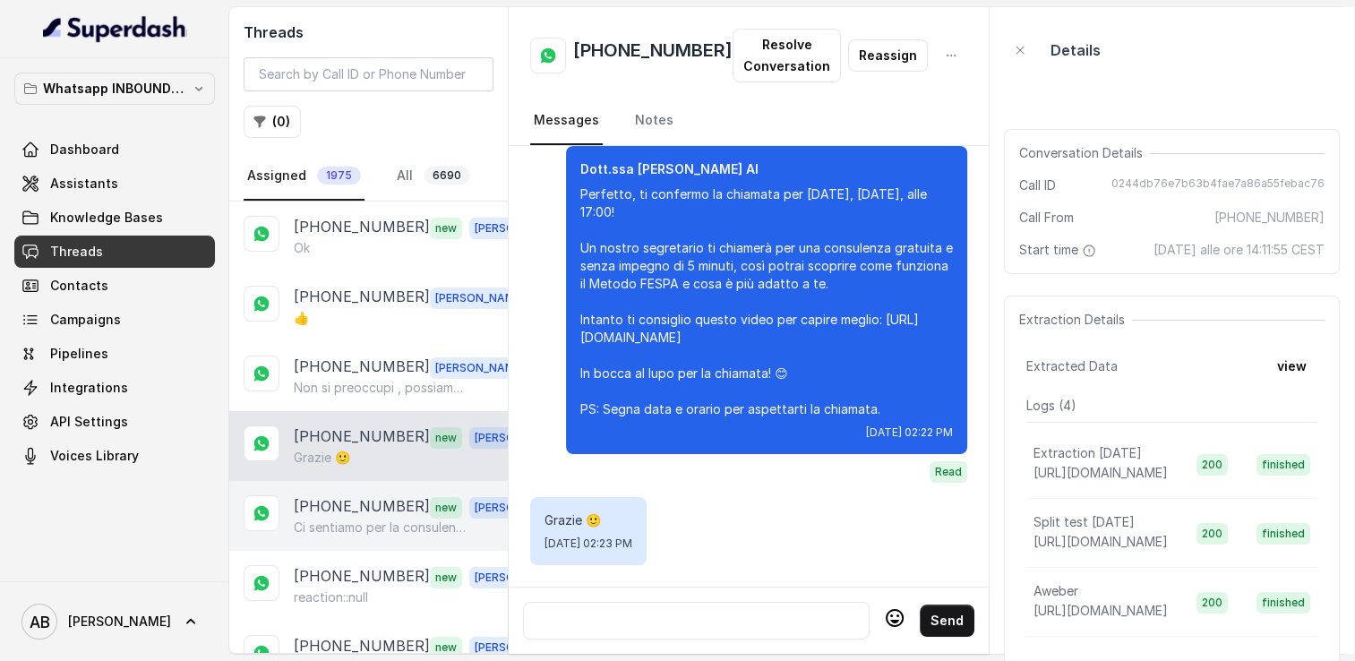
click at [348, 496] on p "[PHONE_NUMBER]" at bounding box center [362, 506] width 136 height 23
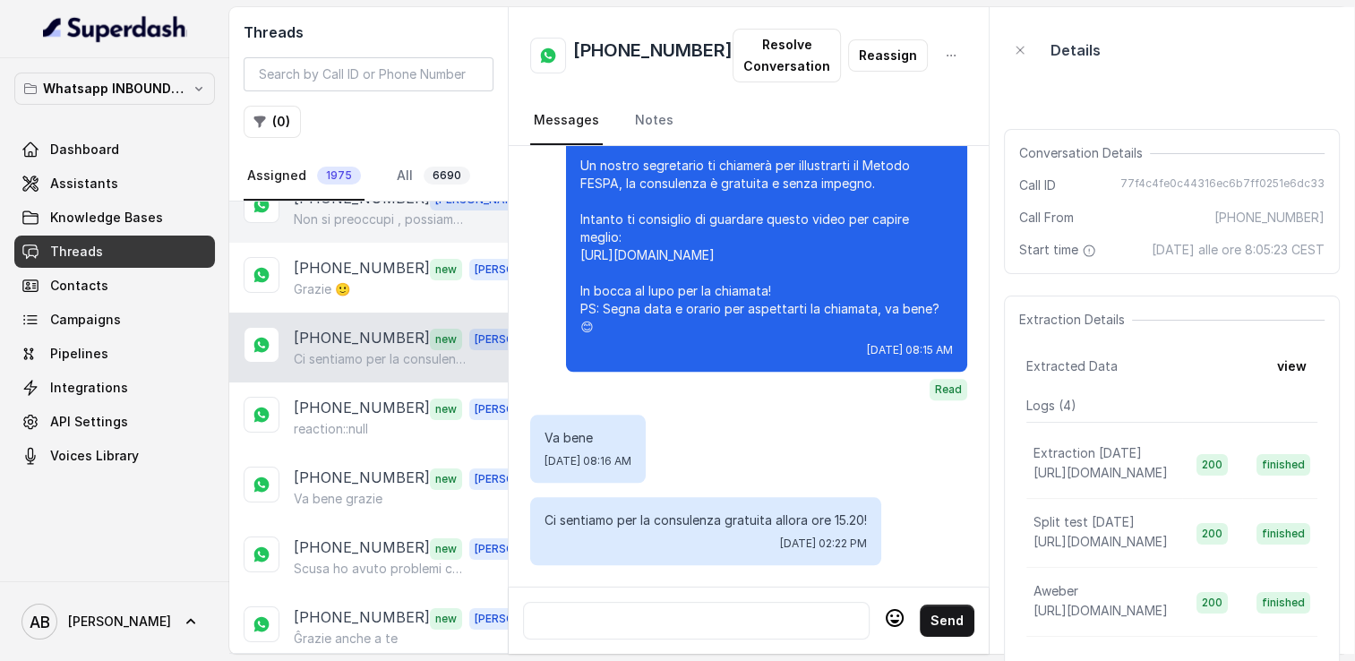
scroll to position [269, 0]
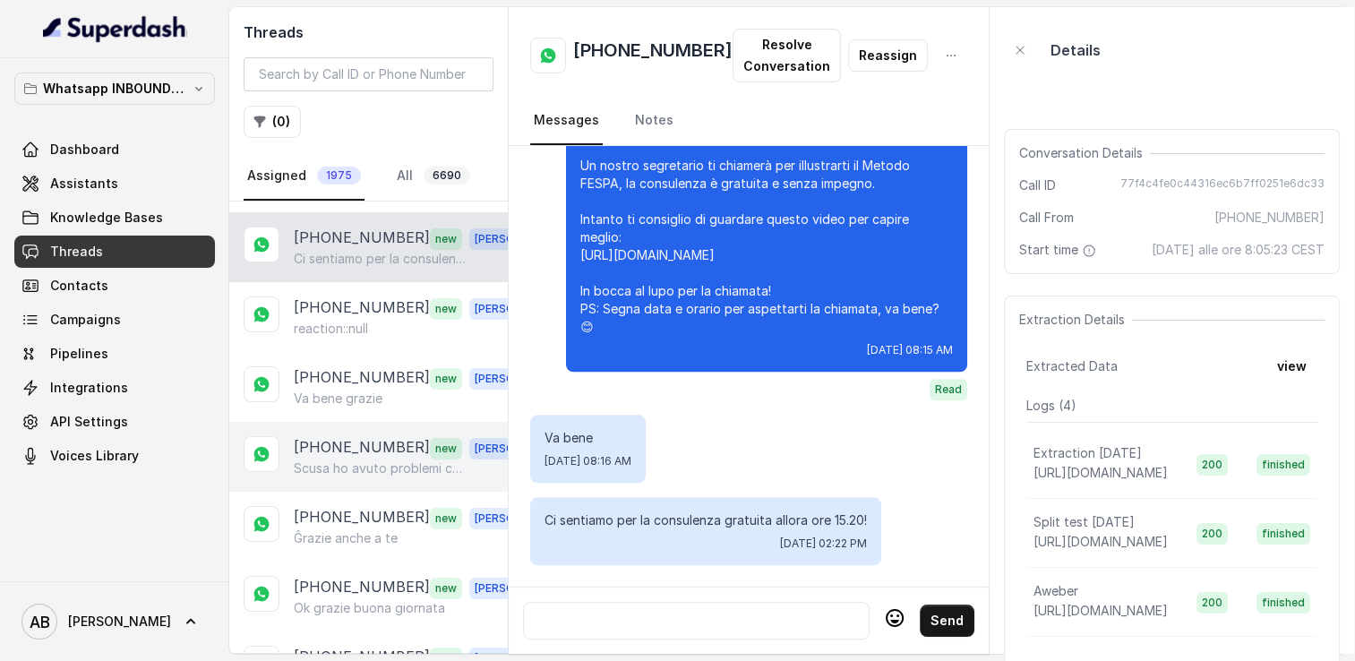
click at [280, 470] on div "+393791395431 new Alessandro Scusa ho avuto problemi co papà che è allettato" at bounding box center [368, 457] width 279 height 70
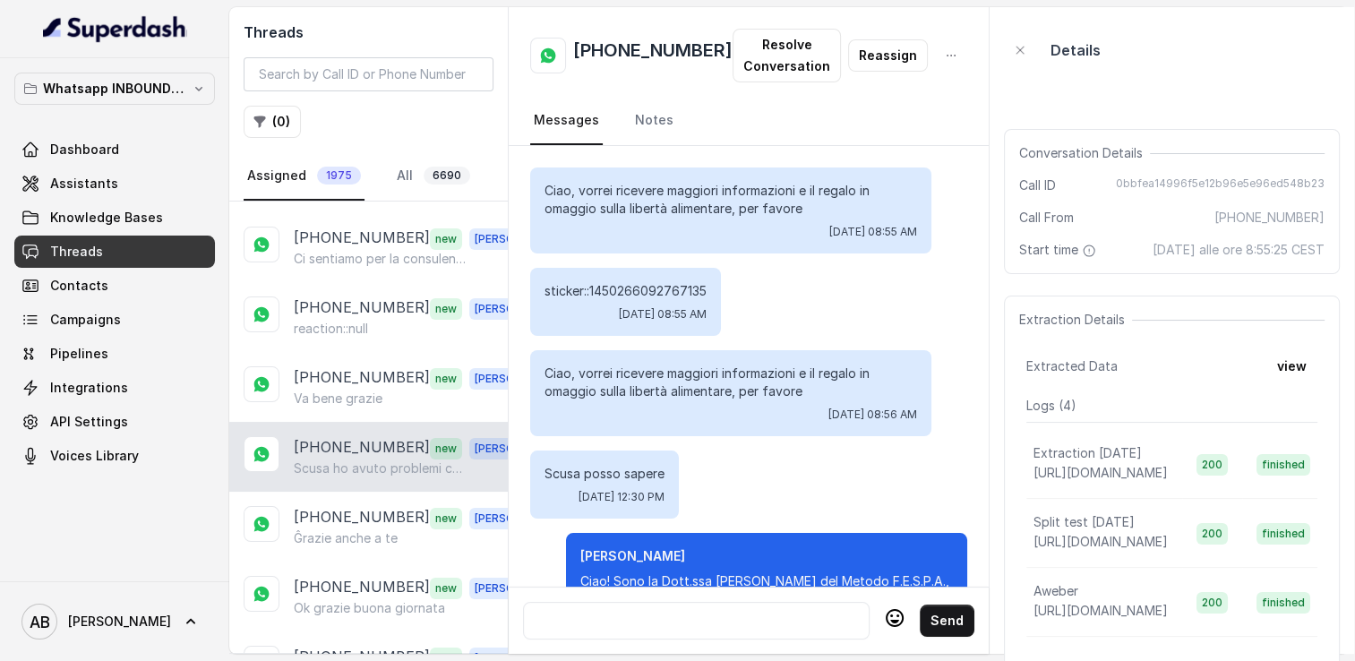
scroll to position [2021, 0]
